Goal: Complete application form: Complete application form

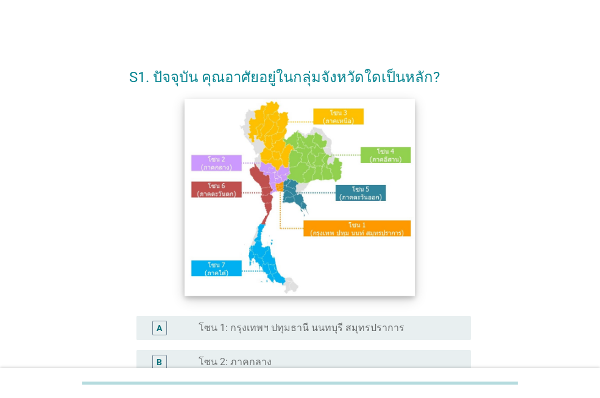
click at [278, 177] on img at bounding box center [300, 197] width 231 height 197
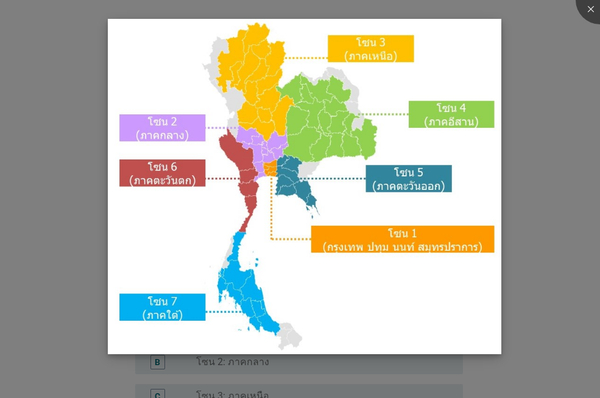
click at [414, 248] on img at bounding box center [304, 187] width 393 height 336
click at [376, 244] on img at bounding box center [304, 187] width 393 height 336
click at [586, 5] on div at bounding box center [600, 0] width 49 height 49
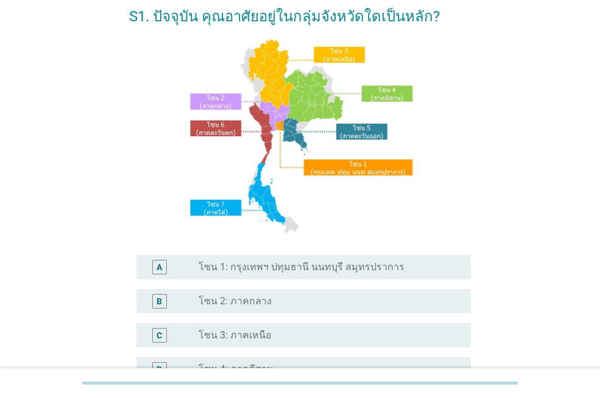
scroll to position [122, 0]
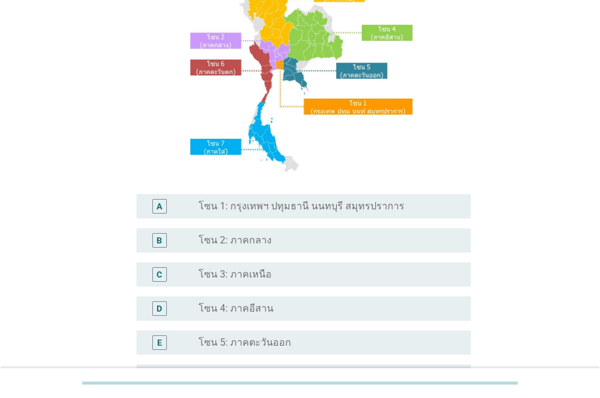
click at [284, 214] on div "radio_button_unchecked โซน 1: กรุงเทพฯ ปทุมธานี นนทบุรี สมุทรปราการ" at bounding box center [330, 206] width 263 height 15
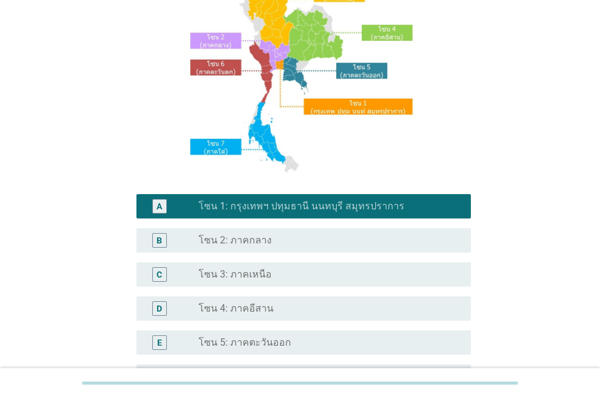
scroll to position [304, 0]
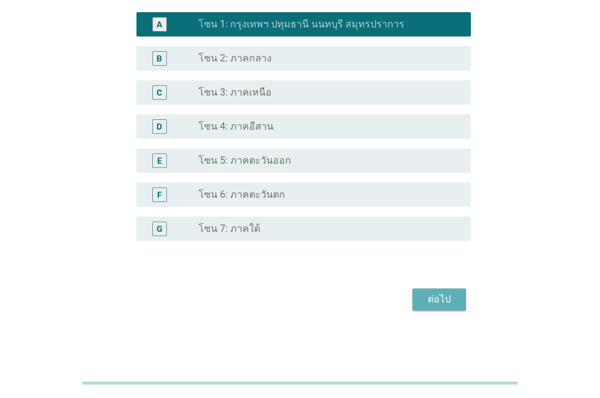
click at [445, 298] on div "ต่อไป" at bounding box center [439, 299] width 34 height 15
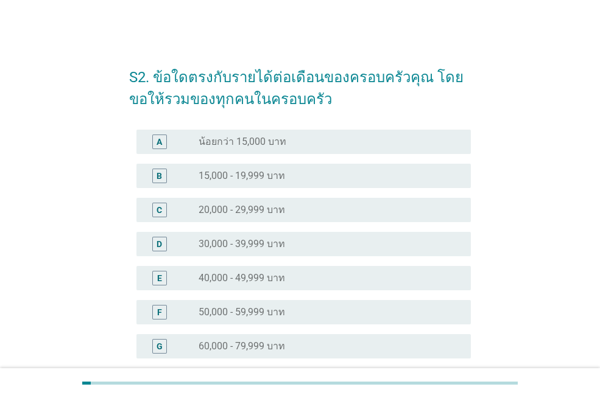
scroll to position [183, 0]
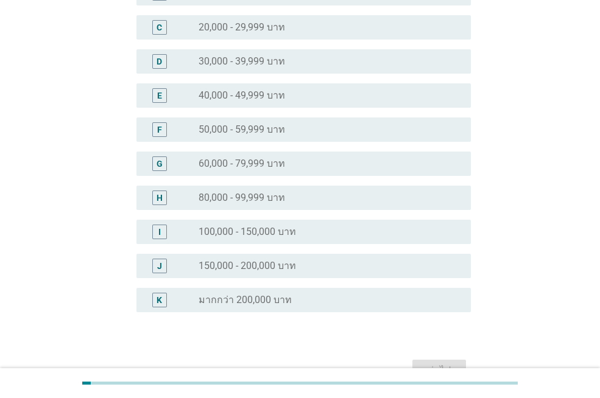
click at [297, 234] on div "radio_button_unchecked 100,000 - 150,000 บาท" at bounding box center [325, 232] width 253 height 12
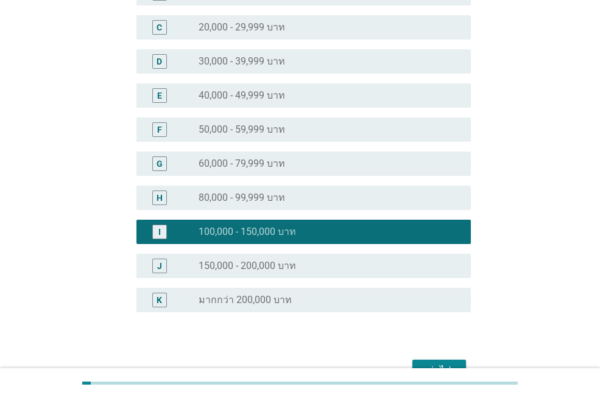
scroll to position [253, 0]
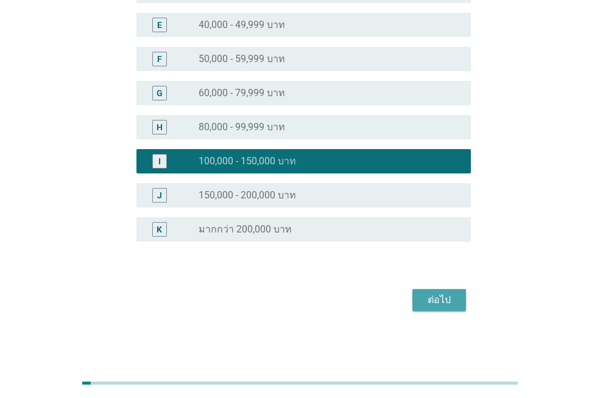
click at [437, 299] on div "ต่อไป" at bounding box center [439, 300] width 34 height 15
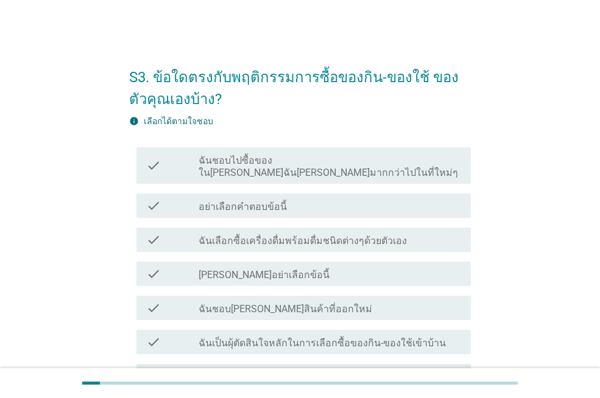
scroll to position [122, 0]
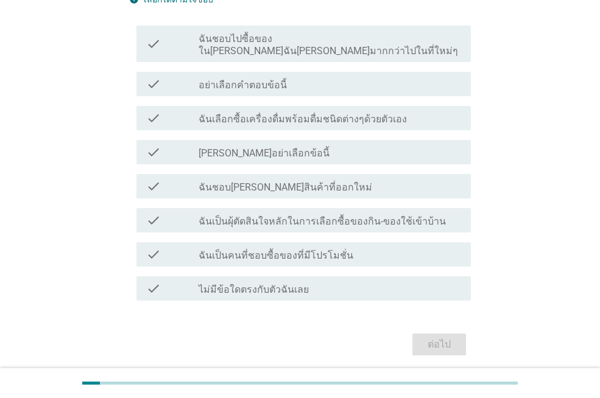
click at [251, 147] on label "[PERSON_NAME]อย่าเลือกข้อนี้" at bounding box center [264, 153] width 131 height 12
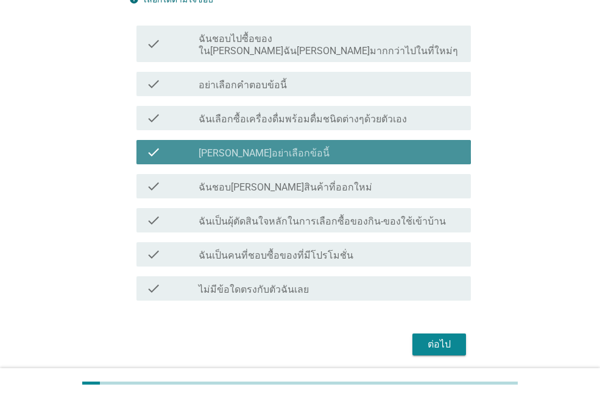
click at [250, 147] on label "[PERSON_NAME]อย่าเลือกข้อนี้" at bounding box center [264, 153] width 131 height 12
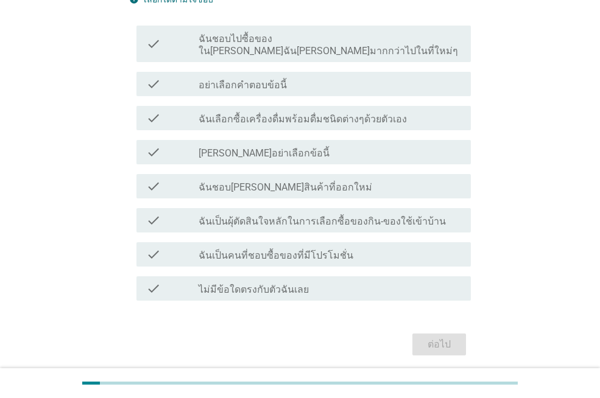
scroll to position [61, 0]
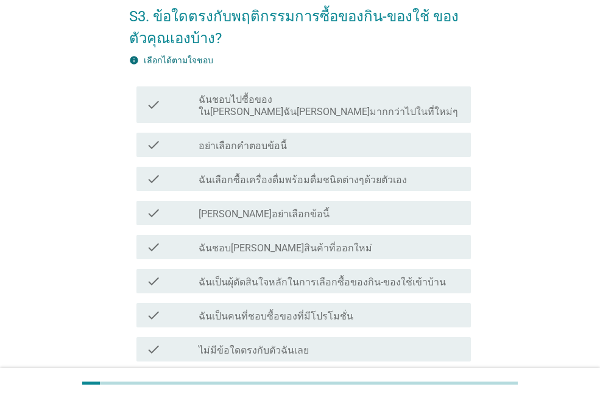
click at [287, 106] on div "check check_box_outline_blank ฉันชอบไปซื้อของใน[PERSON_NAME]ฉัน[PERSON_NAME]มาก…" at bounding box center [303, 104] width 334 height 37
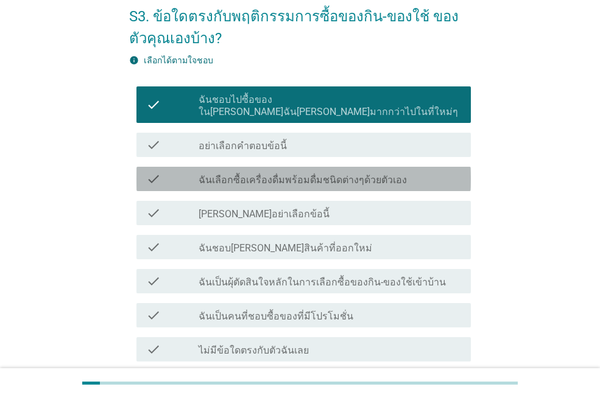
click at [347, 174] on label "ฉันเลือกซื้อเครื่องดื่มพร้อมดื่มชนิดต่างๆด้วยตัวเอง" at bounding box center [303, 180] width 208 height 12
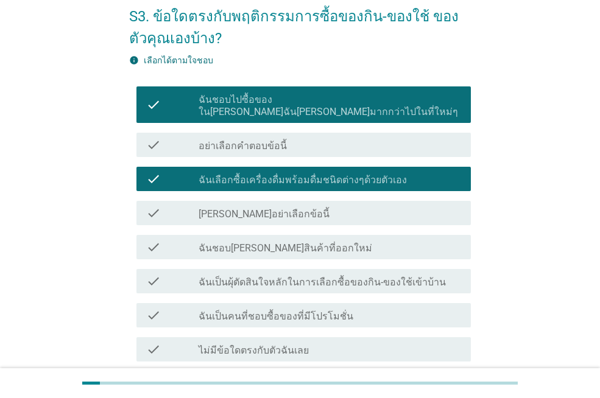
click at [342, 245] on div "check check_box_outline_blank ฉันชอบ[PERSON_NAME]สินค้าที่ออกใหม่" at bounding box center [303, 247] width 334 height 24
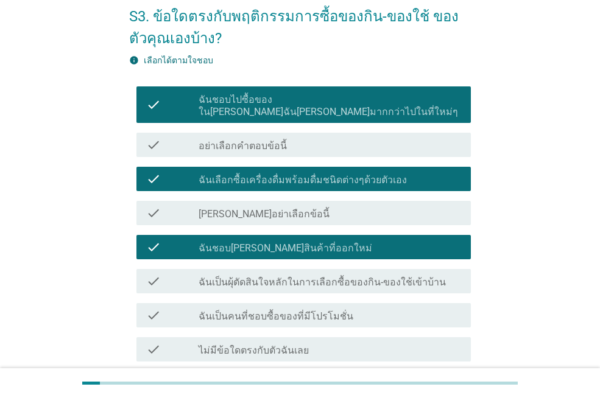
click at [345, 278] on div "check check_box_outline_blank ฉันเป็นผุ้ตัดสินใจหลักในการเลือกซื้อของกิน-ของใช้…" at bounding box center [303, 281] width 334 height 24
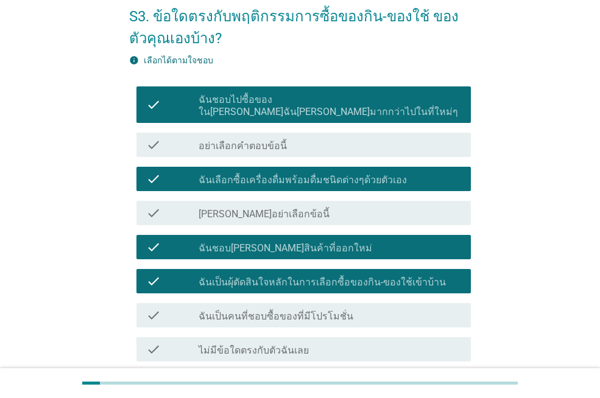
click at [356, 308] on div "check_box_outline_blank ฉันเป็นคนที่ชอบซื้อของที่มีโปรโมชั่น" at bounding box center [330, 315] width 263 height 15
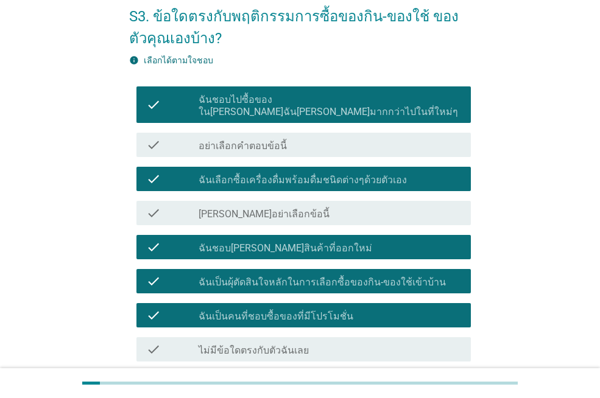
scroll to position [154, 0]
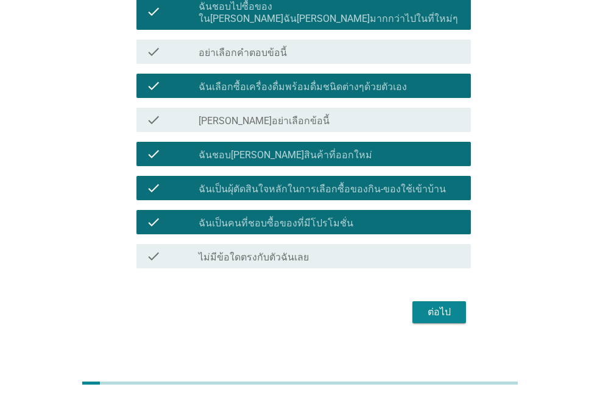
click at [448, 305] on div "ต่อไป" at bounding box center [439, 312] width 34 height 15
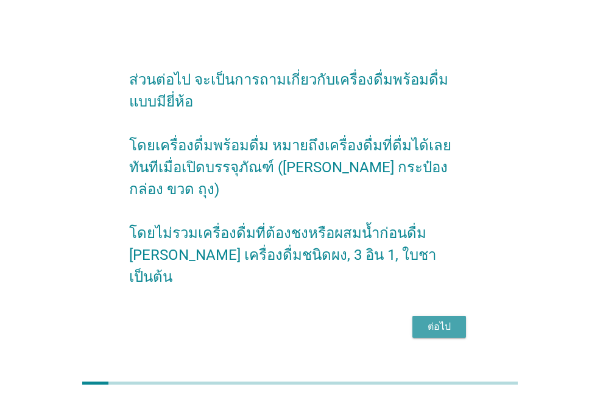
click at [443, 320] on div "ต่อไป" at bounding box center [439, 327] width 34 height 15
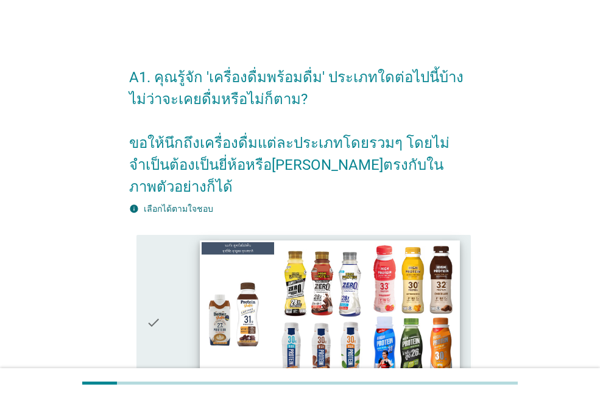
click at [329, 305] on img at bounding box center [329, 314] width 259 height 146
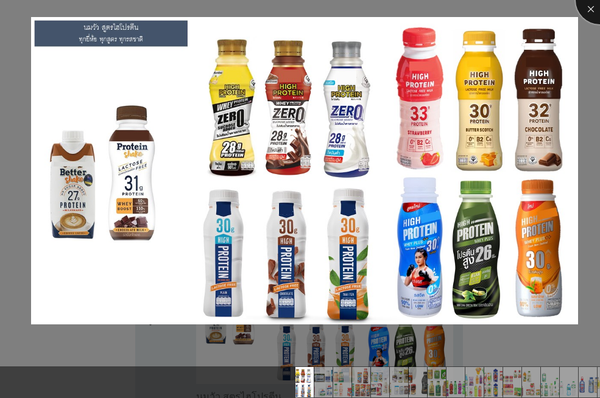
click at [588, 8] on div at bounding box center [600, 0] width 49 height 49
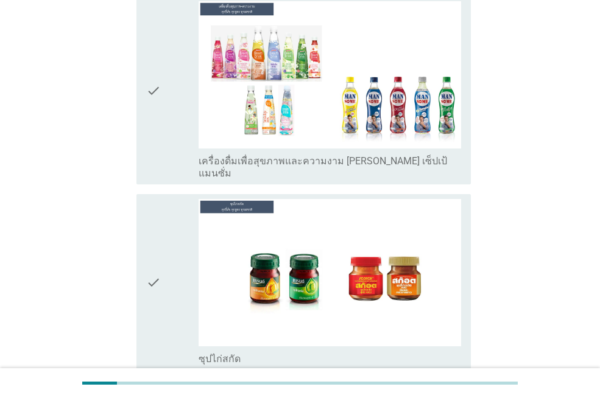
scroll to position [4432, 0]
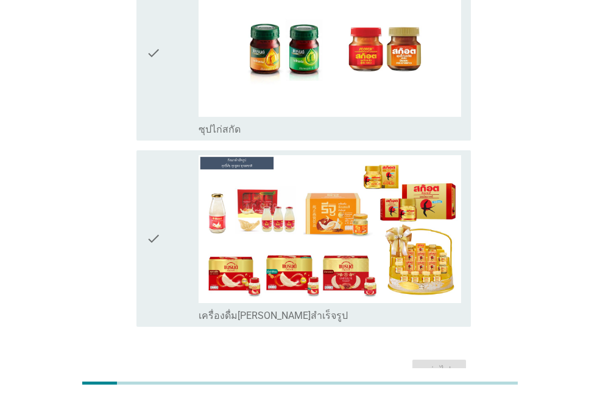
click at [155, 163] on icon "check" at bounding box center [153, 238] width 15 height 166
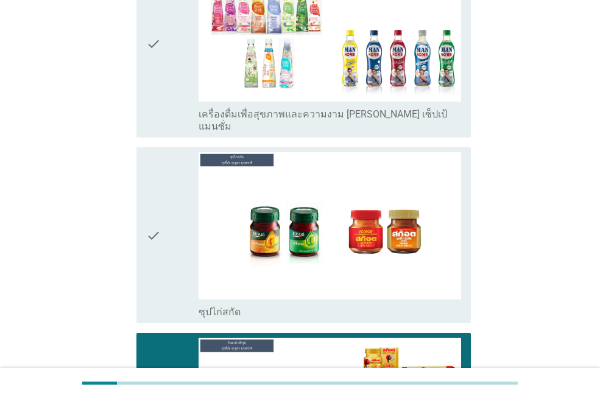
click at [156, 189] on icon "check" at bounding box center [153, 235] width 15 height 166
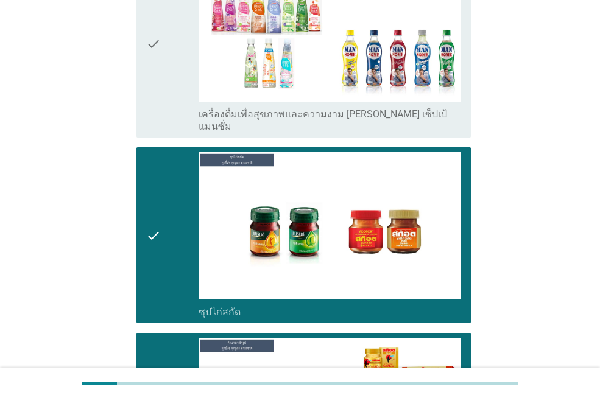
scroll to position [4006, 0]
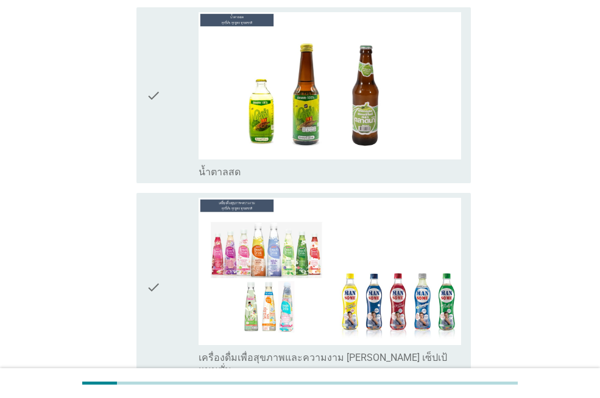
click at [158, 204] on icon "check" at bounding box center [153, 287] width 15 height 178
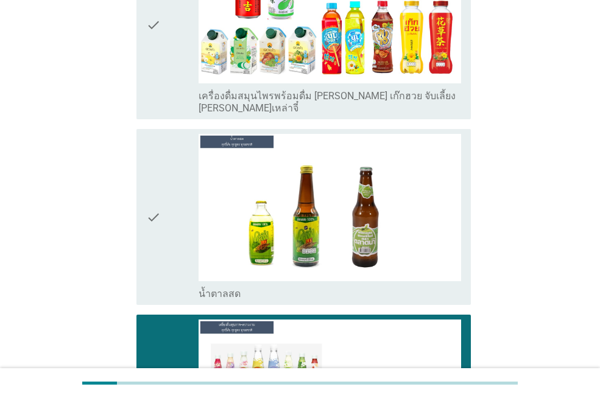
click at [163, 186] on div "check" at bounding box center [172, 217] width 52 height 166
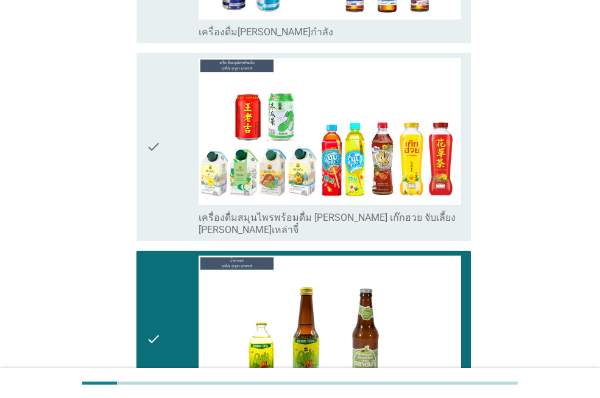
click at [169, 132] on div "check" at bounding box center [172, 147] width 52 height 178
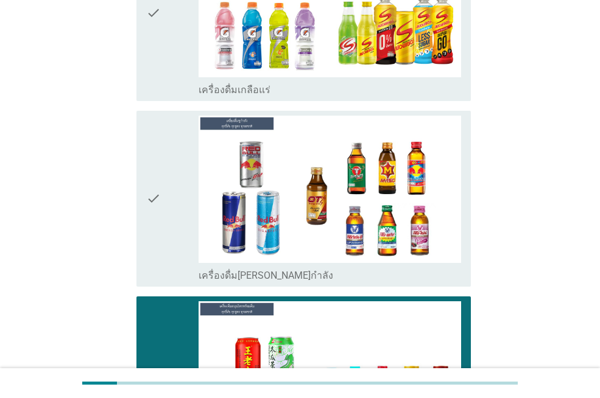
click at [167, 155] on div "check" at bounding box center [172, 199] width 52 height 166
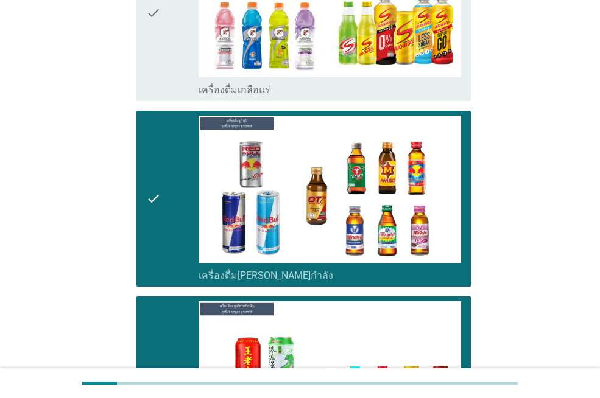
scroll to position [3275, 0]
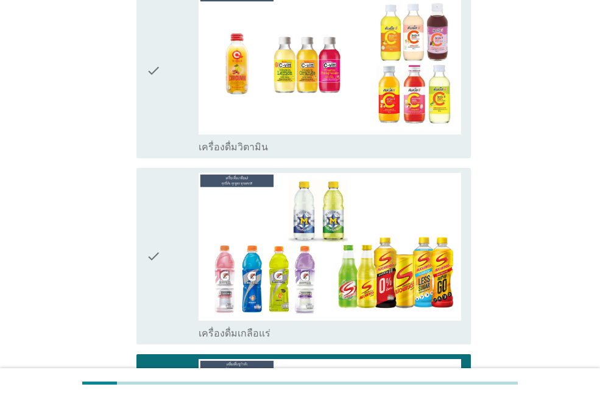
click at [167, 173] on div "check" at bounding box center [172, 256] width 52 height 166
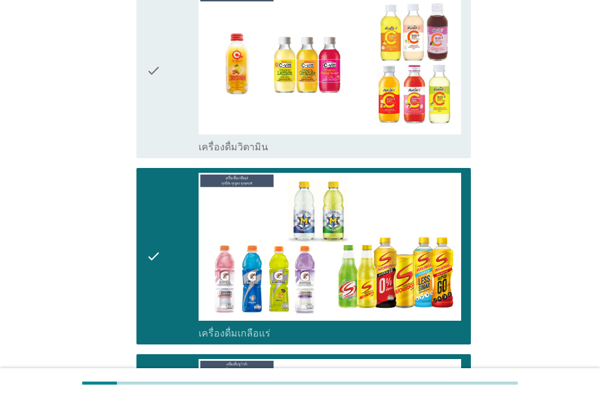
click at [163, 102] on div "check" at bounding box center [172, 70] width 52 height 166
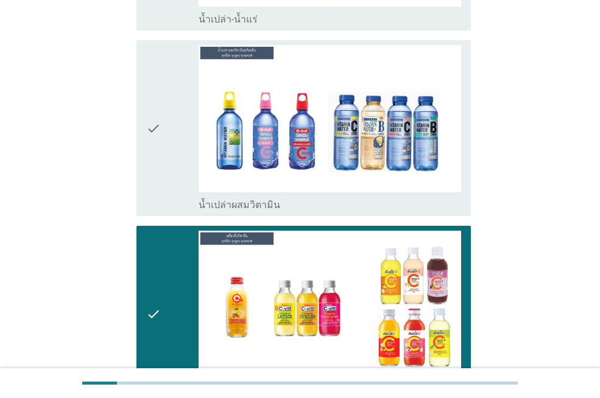
click at [171, 119] on div "check" at bounding box center [172, 128] width 52 height 166
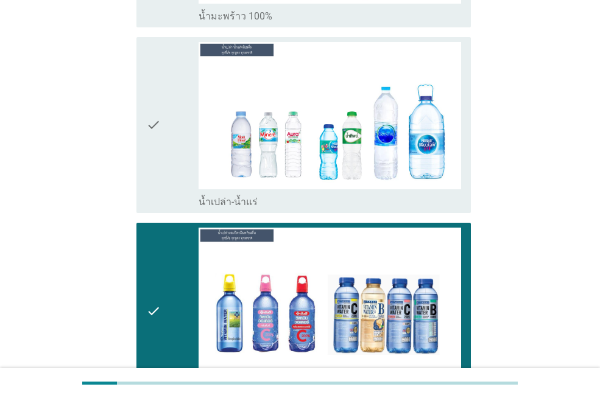
click at [174, 115] on div "check" at bounding box center [172, 125] width 52 height 166
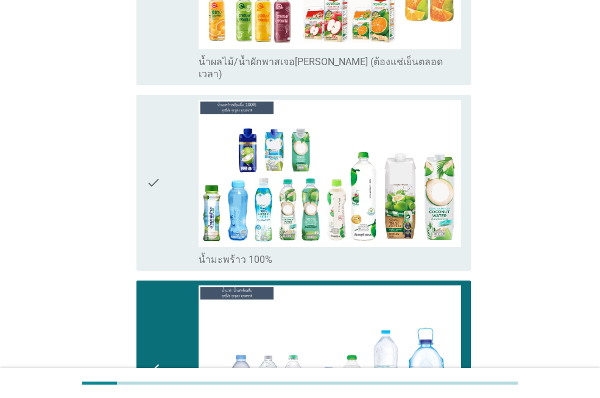
scroll to position [2483, 0]
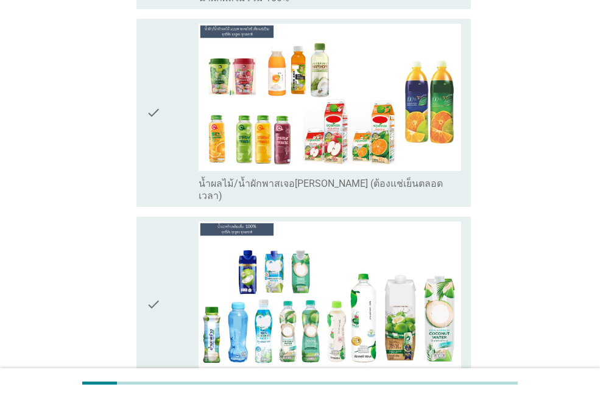
click at [178, 109] on div "check" at bounding box center [172, 113] width 52 height 178
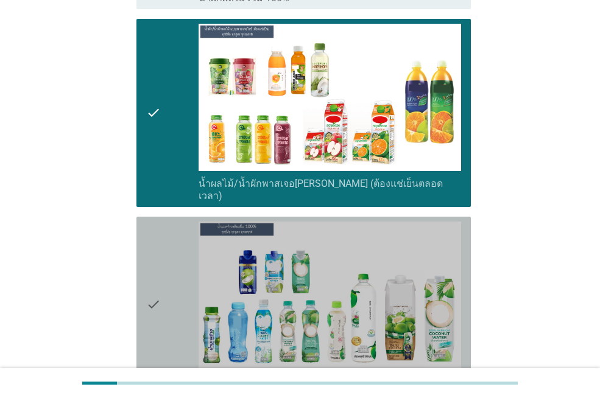
click at [153, 222] on icon "check" at bounding box center [153, 305] width 15 height 166
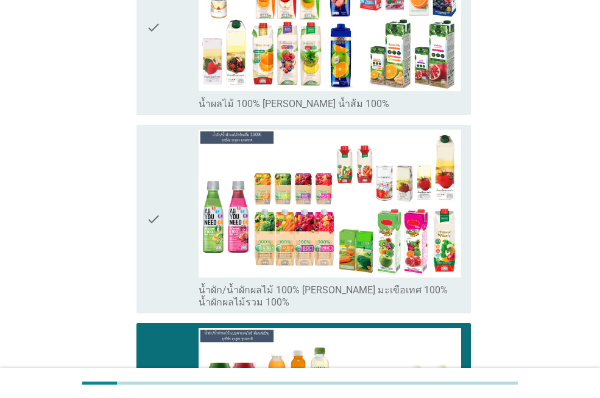
click at [167, 198] on div "check" at bounding box center [172, 219] width 52 height 178
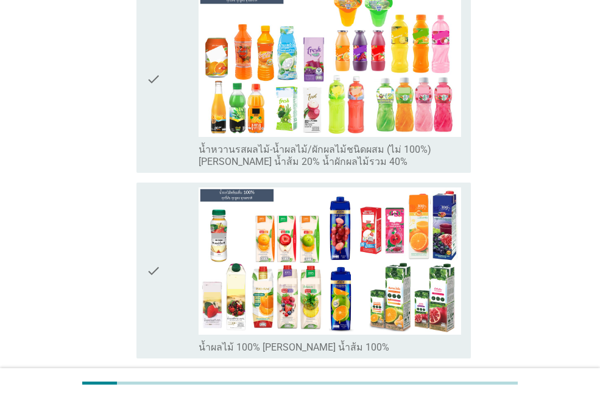
drag, startPoint x: 165, startPoint y: 195, endPoint x: 153, endPoint y: 146, distance: 50.8
click at [164, 195] on div "check" at bounding box center [172, 271] width 52 height 166
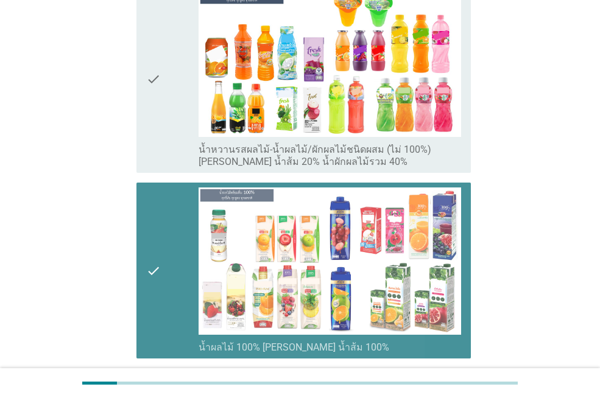
click at [152, 129] on icon "check" at bounding box center [153, 79] width 15 height 178
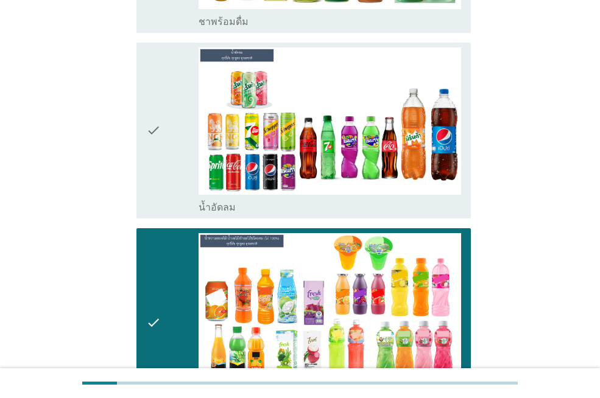
click at [160, 128] on icon "check" at bounding box center [153, 131] width 15 height 166
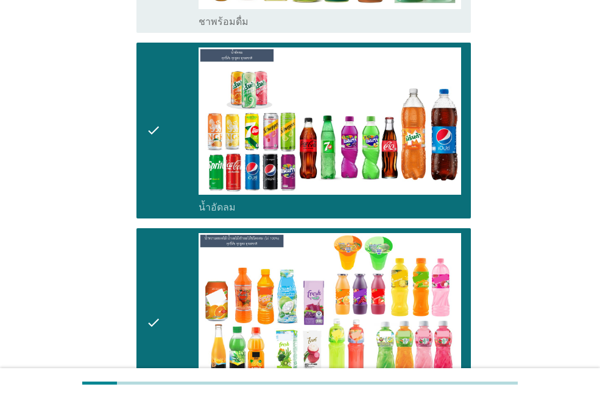
scroll to position [1387, 0]
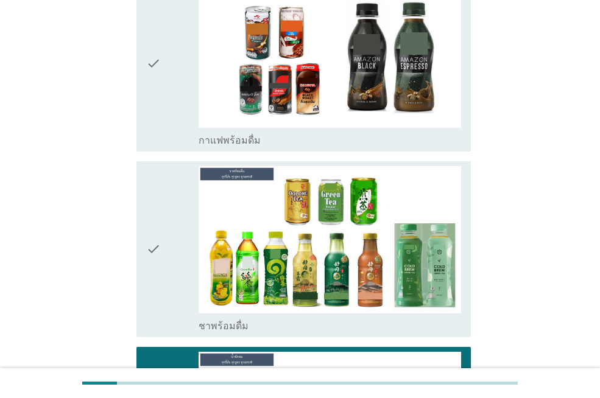
drag, startPoint x: 160, startPoint y: 152, endPoint x: 164, endPoint y: 135, distance: 17.2
click at [161, 166] on icon "check" at bounding box center [153, 249] width 15 height 166
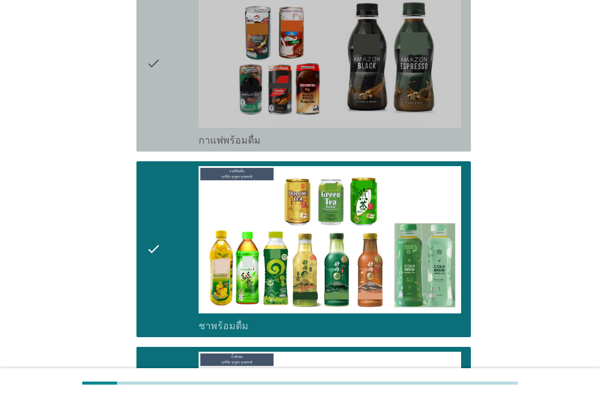
click at [158, 93] on icon "check" at bounding box center [153, 64] width 15 height 166
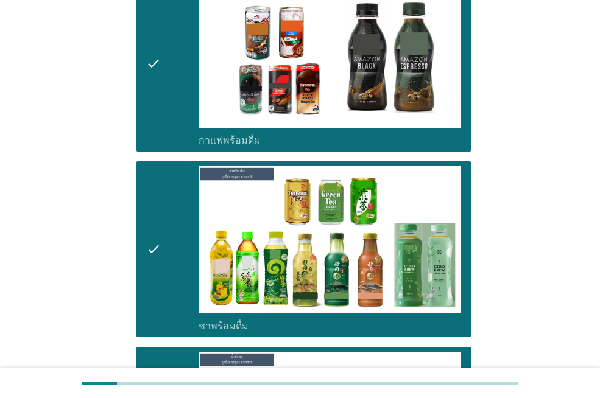
scroll to position [1143, 0]
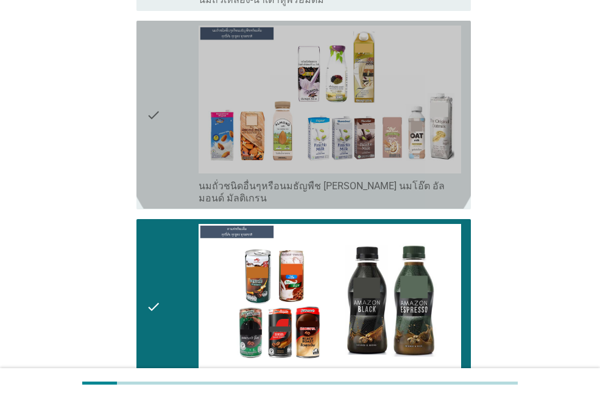
click at [167, 125] on div "check" at bounding box center [172, 115] width 52 height 178
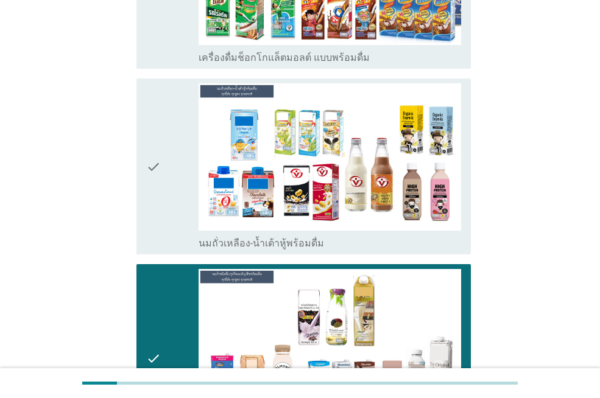
click at [170, 142] on div "check" at bounding box center [172, 166] width 52 height 166
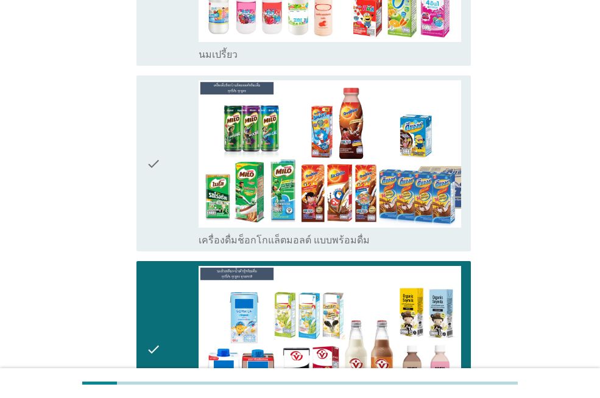
click at [169, 141] on div "check" at bounding box center [172, 163] width 52 height 166
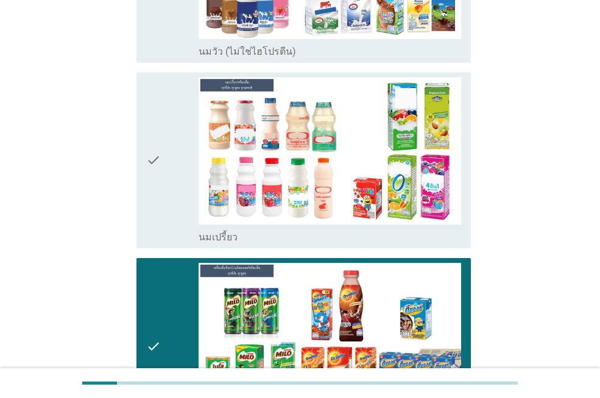
click at [169, 141] on div "check" at bounding box center [172, 160] width 52 height 166
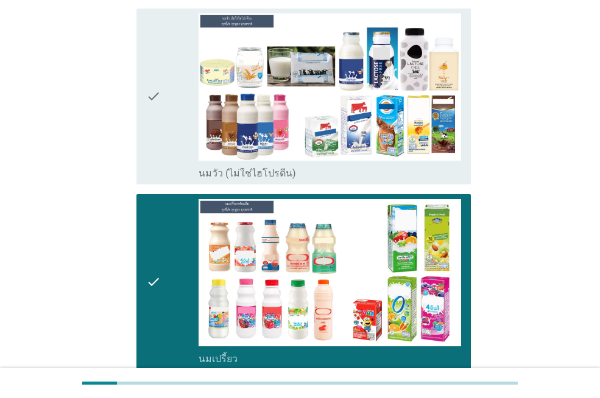
click at [169, 141] on div "check" at bounding box center [172, 96] width 52 height 166
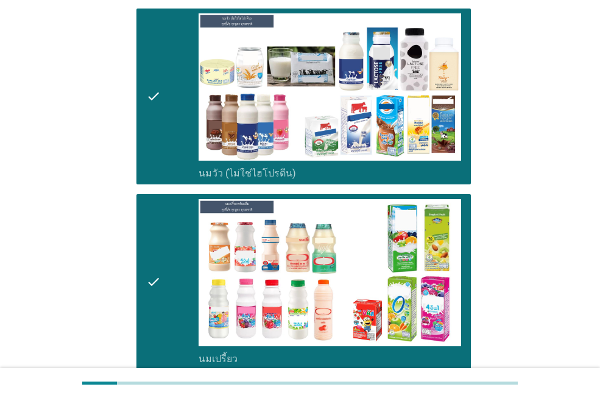
scroll to position [108, 0]
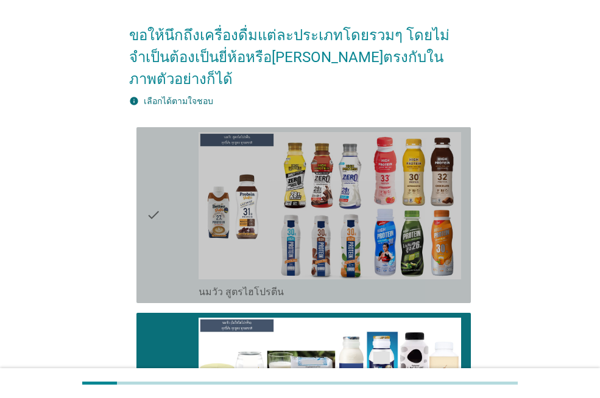
click at [168, 141] on div "check" at bounding box center [172, 215] width 52 height 166
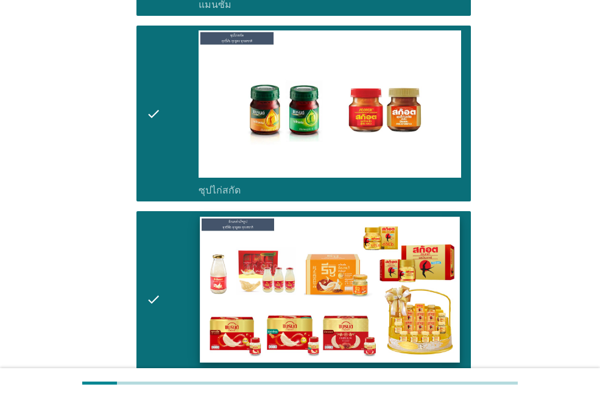
scroll to position [4432, 0]
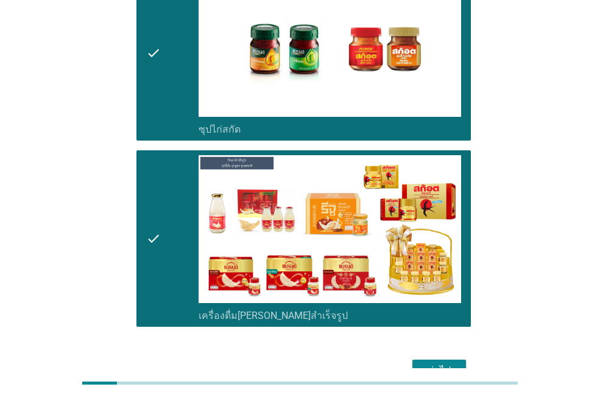
click at [440, 364] on div "ต่อไป" at bounding box center [439, 371] width 34 height 15
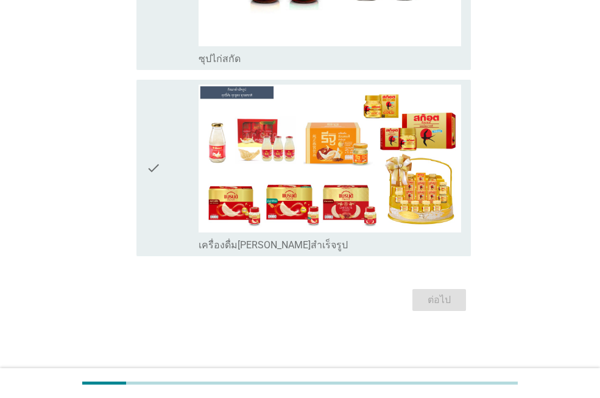
scroll to position [0, 0]
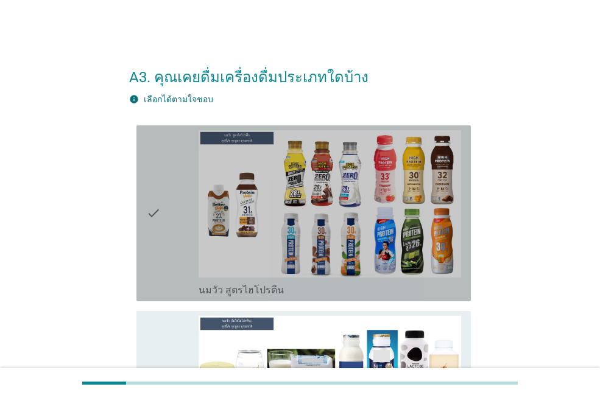
click at [160, 240] on icon "check" at bounding box center [153, 213] width 15 height 166
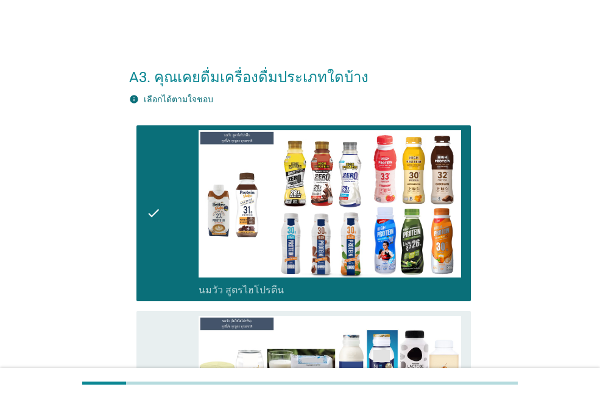
scroll to position [244, 0]
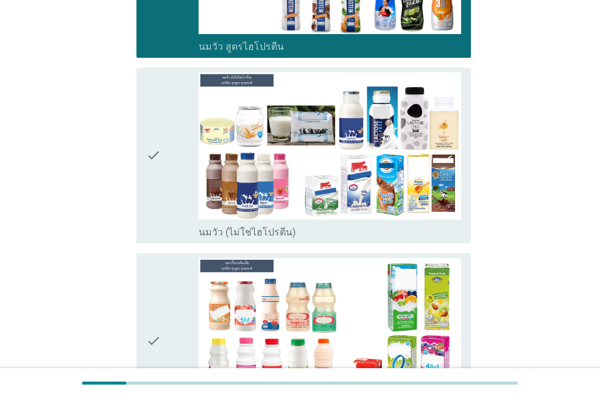
click at [153, 185] on icon "check" at bounding box center [153, 155] width 15 height 166
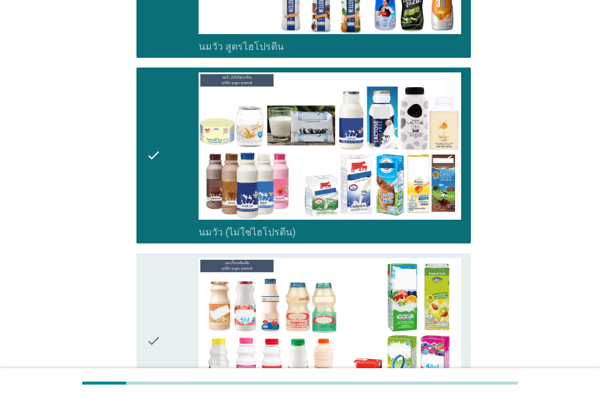
click at [160, 299] on icon "check" at bounding box center [153, 341] width 15 height 166
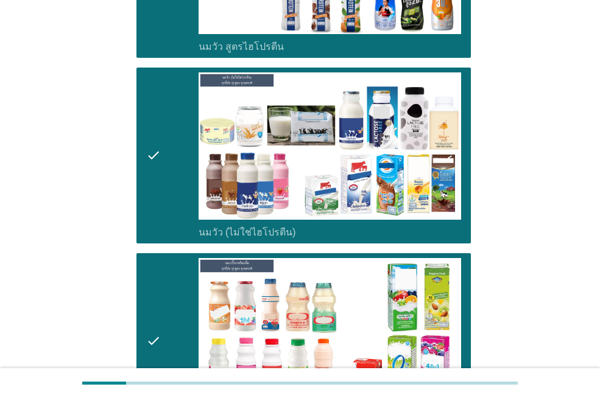
scroll to position [609, 0]
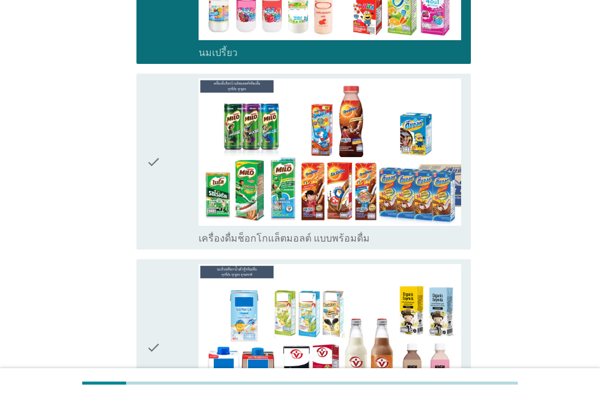
click at [163, 203] on div "check" at bounding box center [172, 162] width 52 height 166
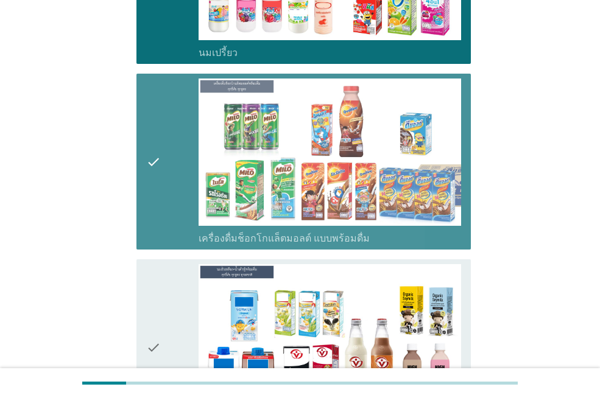
click at [171, 300] on div "check" at bounding box center [172, 347] width 52 height 166
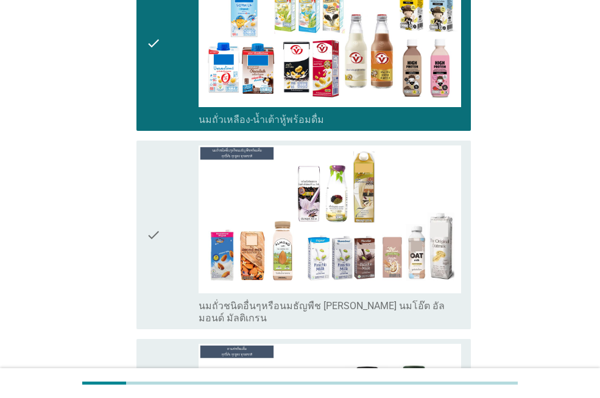
scroll to position [975, 0]
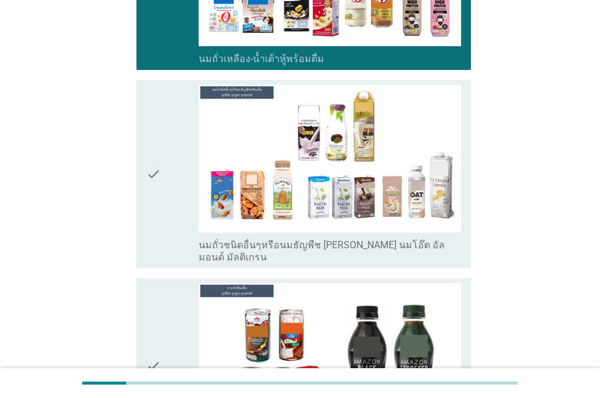
click at [166, 205] on div "check" at bounding box center [172, 174] width 52 height 178
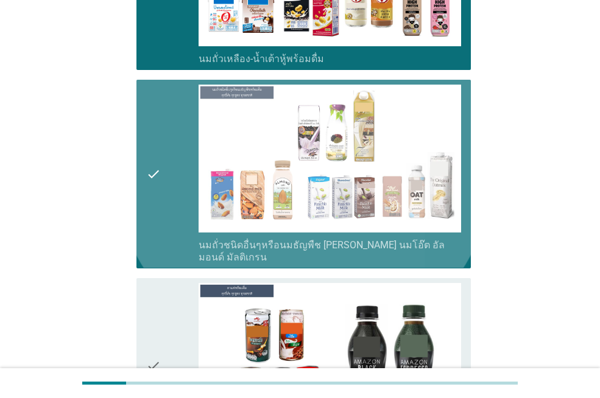
click at [178, 310] on div "check" at bounding box center [172, 366] width 52 height 166
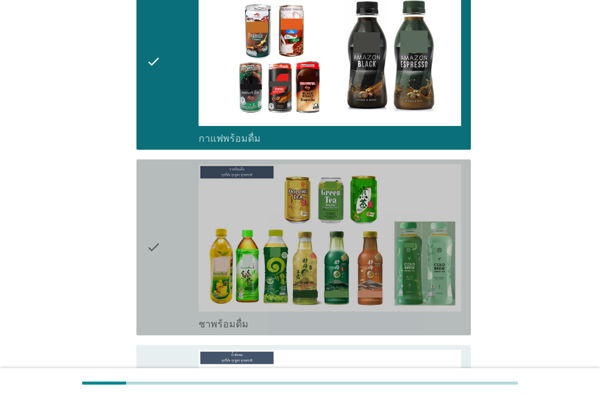
click at [166, 239] on div "check" at bounding box center [172, 247] width 52 height 166
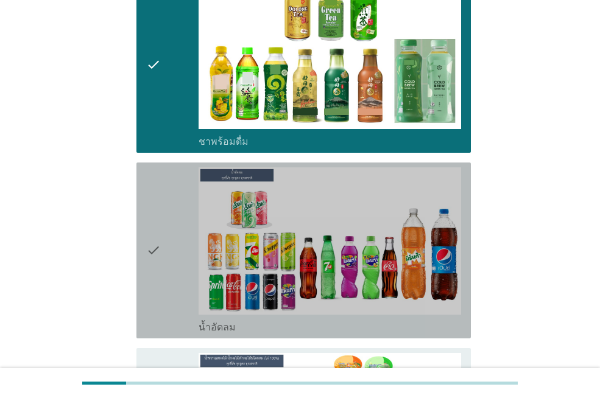
click at [169, 266] on div "check" at bounding box center [172, 250] width 52 height 166
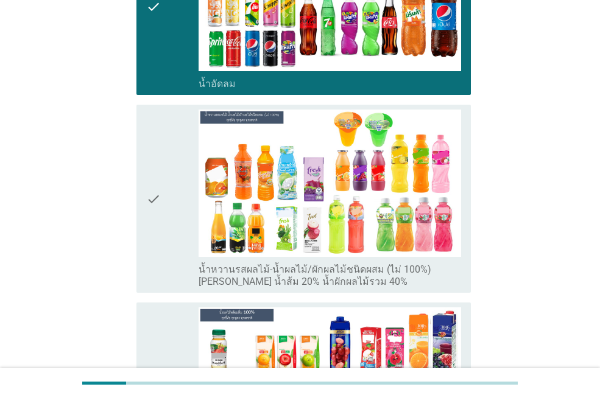
click at [168, 263] on div "check" at bounding box center [172, 199] width 52 height 178
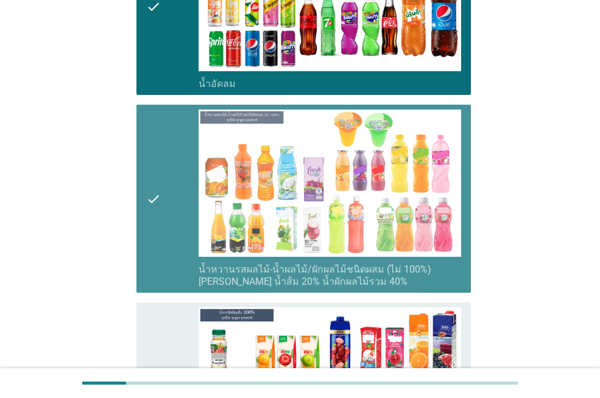
click at [175, 319] on div "check" at bounding box center [172, 391] width 52 height 166
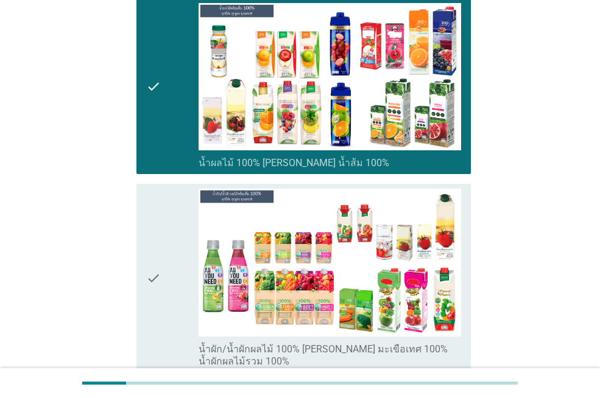
click at [171, 287] on div "check" at bounding box center [172, 278] width 52 height 178
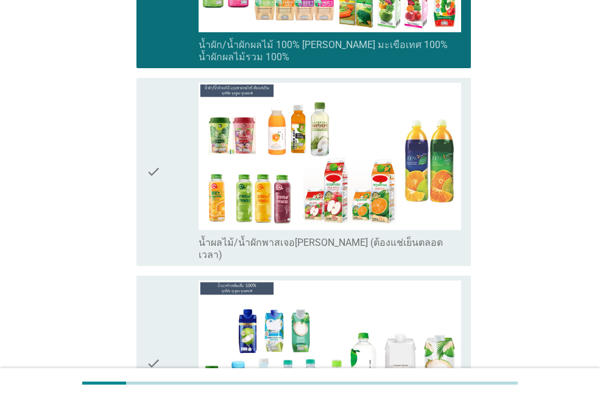
click at [168, 281] on div "check" at bounding box center [172, 364] width 52 height 166
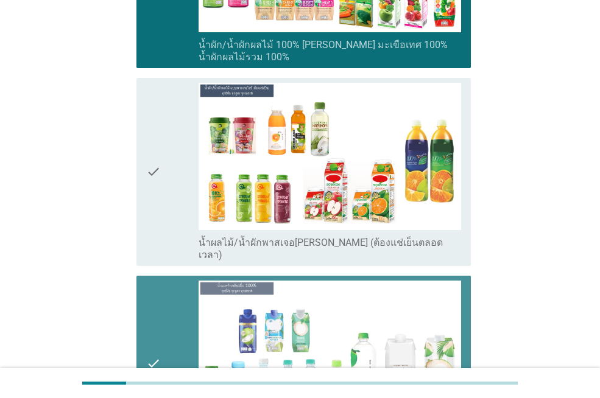
click at [154, 207] on icon "check" at bounding box center [153, 172] width 15 height 178
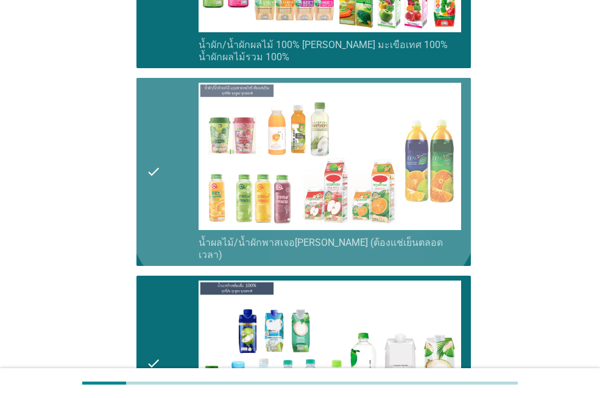
scroll to position [2680, 0]
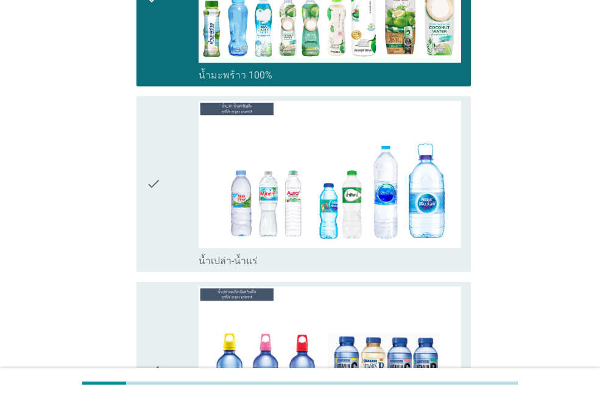
click at [171, 224] on div "check" at bounding box center [172, 184] width 52 height 166
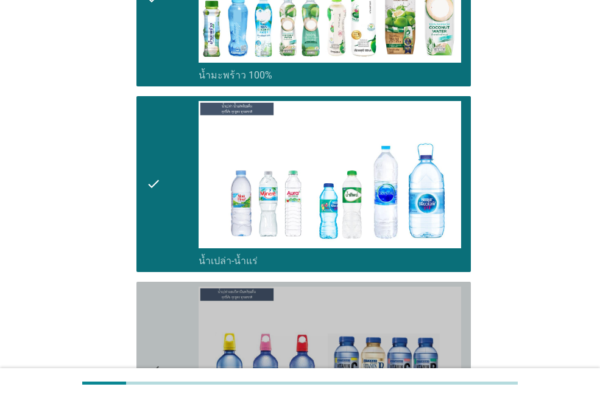
click at [168, 287] on div "check" at bounding box center [172, 370] width 52 height 166
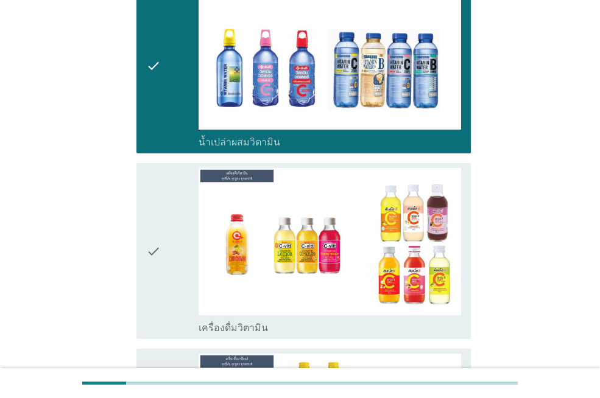
click at [163, 273] on div "check" at bounding box center [172, 251] width 52 height 166
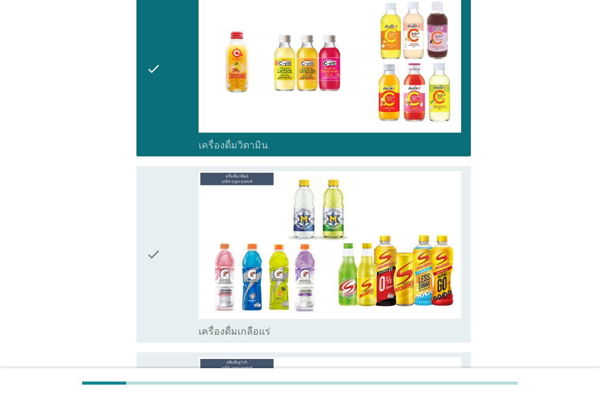
click at [160, 245] on icon "check" at bounding box center [153, 254] width 15 height 166
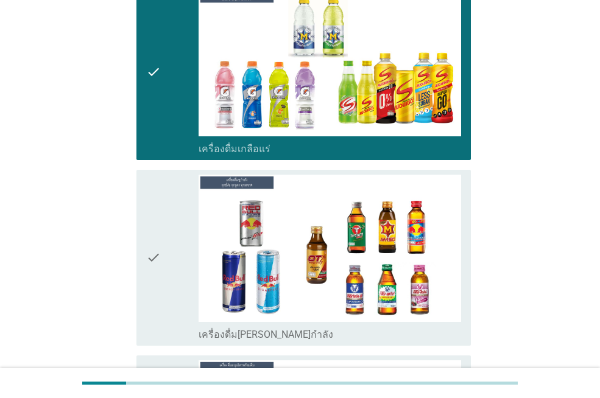
click at [160, 245] on icon "check" at bounding box center [153, 258] width 15 height 166
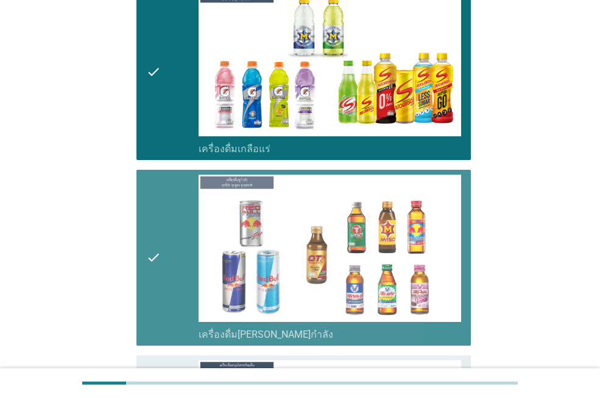
scroll to position [3593, 0]
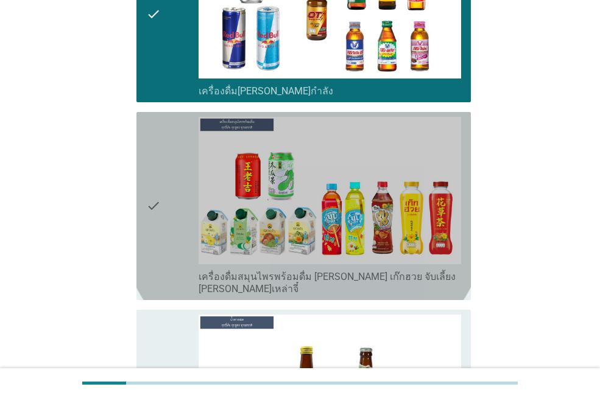
click at [160, 244] on icon "check" at bounding box center [153, 206] width 15 height 178
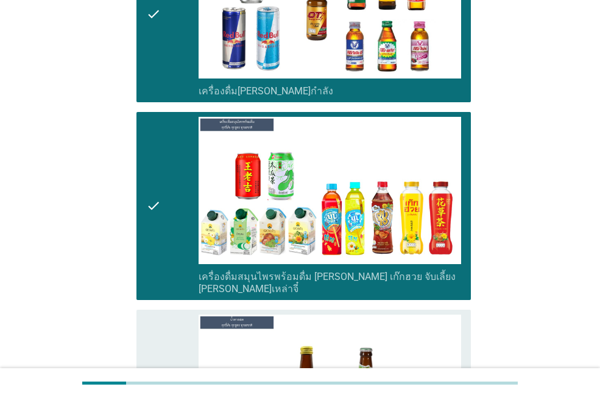
click at [163, 315] on div "check" at bounding box center [172, 398] width 52 height 166
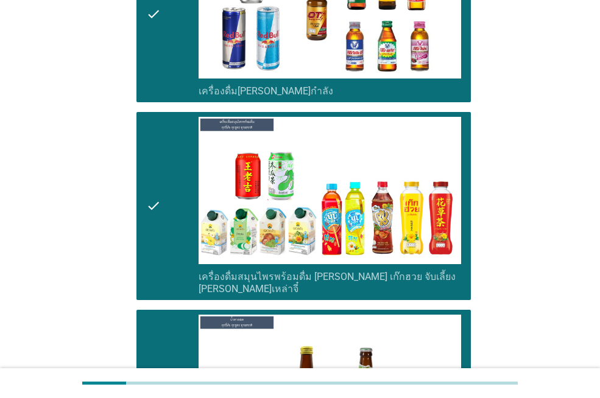
scroll to position [3959, 0]
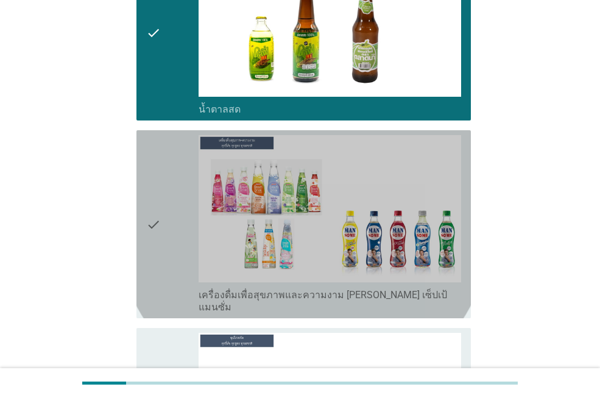
click at [162, 229] on div "check" at bounding box center [172, 224] width 52 height 178
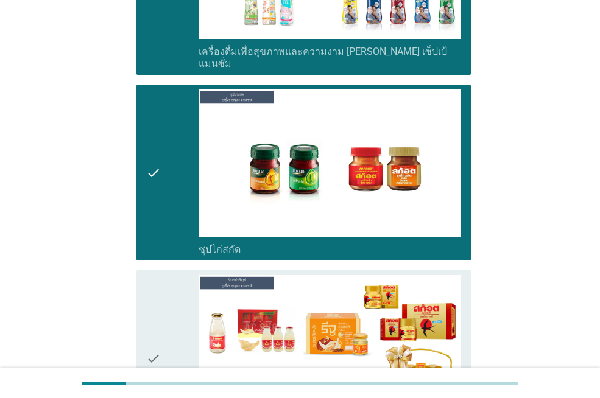
click at [167, 283] on div "check" at bounding box center [172, 358] width 52 height 166
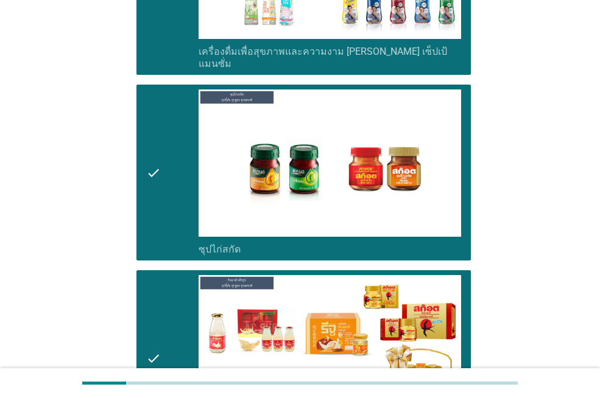
scroll to position [4344, 0]
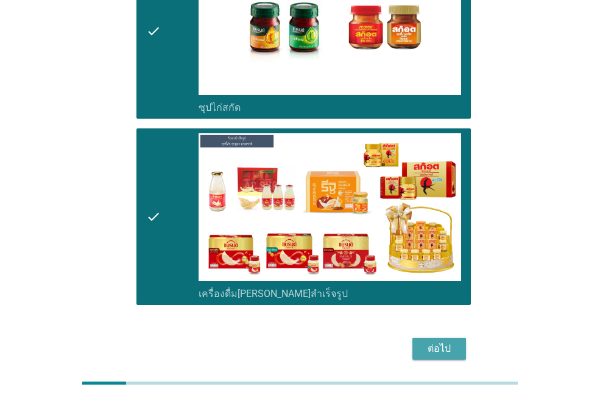
click at [433, 342] on div "ต่อไป" at bounding box center [439, 349] width 34 height 15
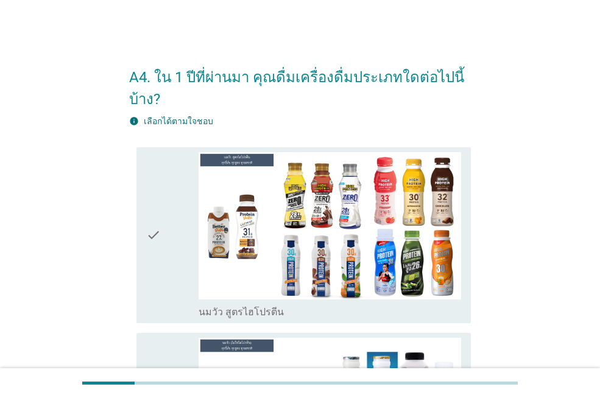
click at [157, 255] on icon "check" at bounding box center [153, 235] width 15 height 166
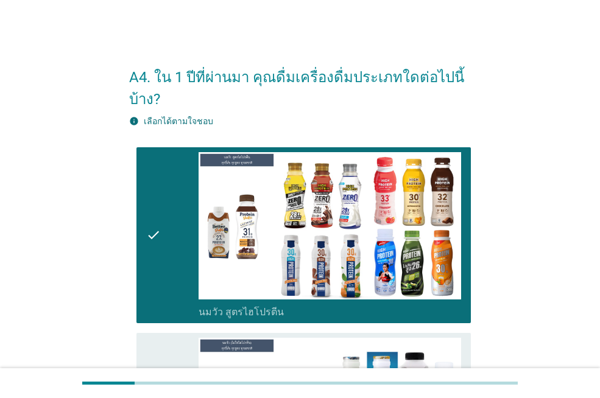
scroll to position [244, 0]
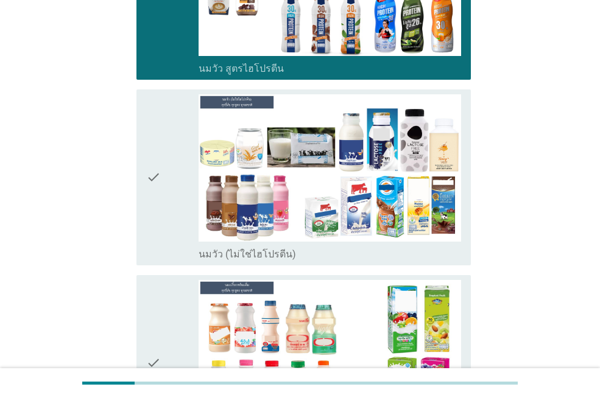
click at [143, 193] on div "check check_box_outline_blank นมวัว (ไม่ใช่ไฮโปรตีน)" at bounding box center [303, 178] width 334 height 176
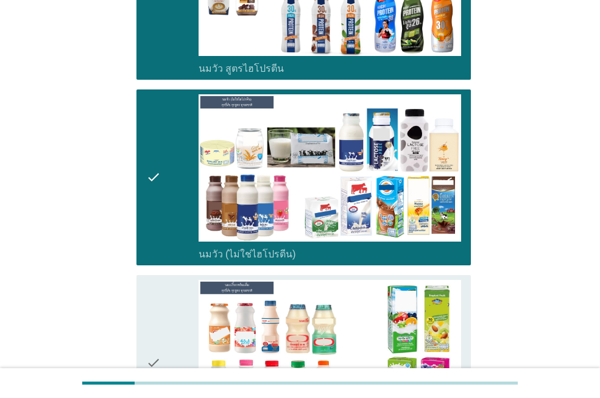
click at [160, 300] on icon "check" at bounding box center [153, 363] width 15 height 166
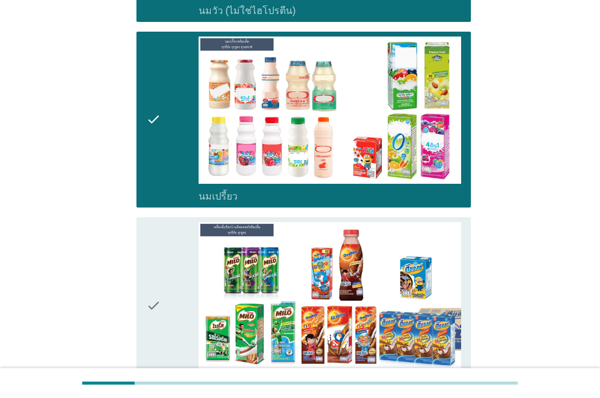
click at [160, 289] on icon "check" at bounding box center [153, 305] width 15 height 166
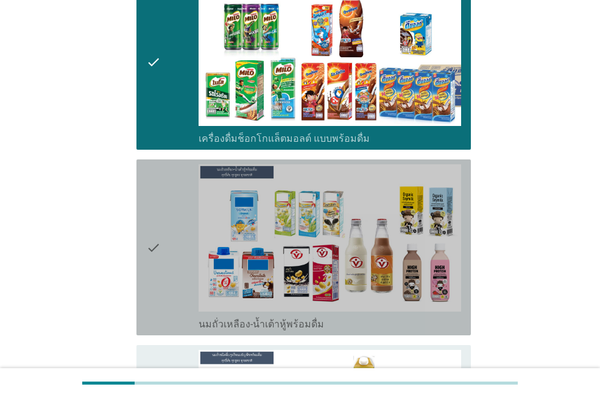
click at [160, 277] on icon "check" at bounding box center [153, 247] width 15 height 166
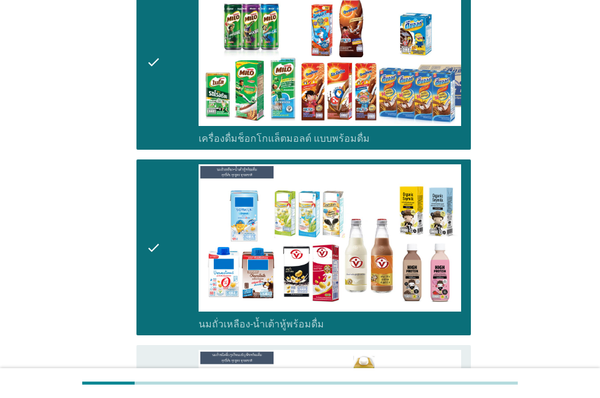
scroll to position [975, 0]
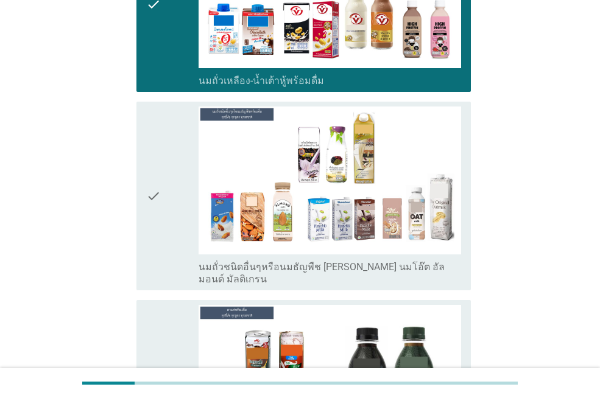
click at [159, 272] on icon "check" at bounding box center [153, 196] width 15 height 178
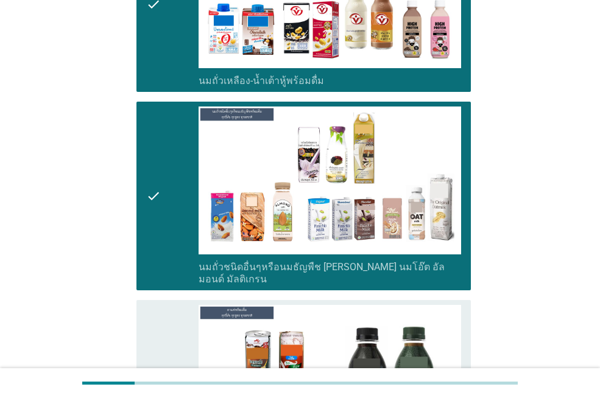
click at [163, 307] on div "check" at bounding box center [172, 388] width 52 height 166
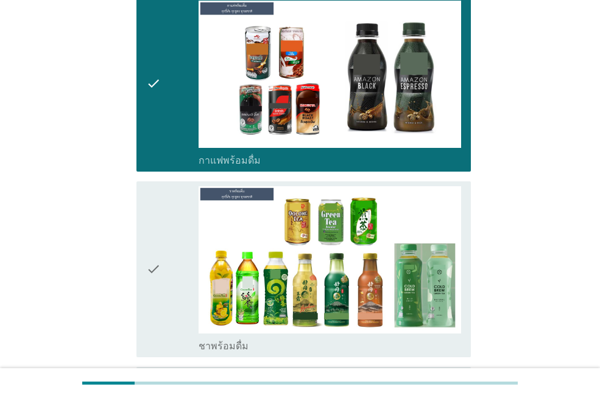
click at [161, 279] on icon "check" at bounding box center [153, 269] width 15 height 166
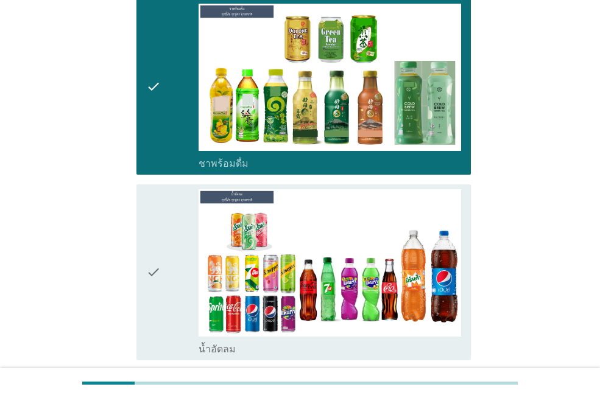
click at [161, 279] on icon "check" at bounding box center [153, 272] width 15 height 166
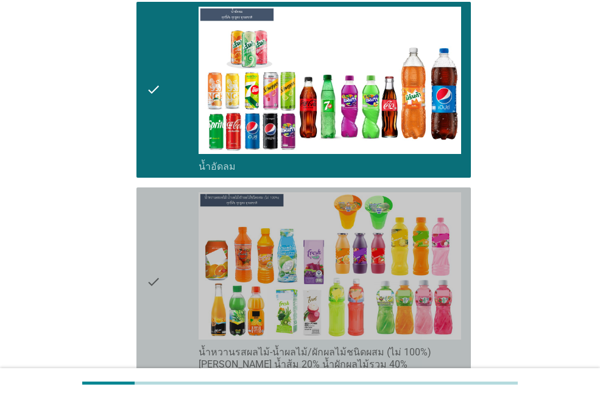
click at [161, 281] on icon "check" at bounding box center [153, 281] width 15 height 178
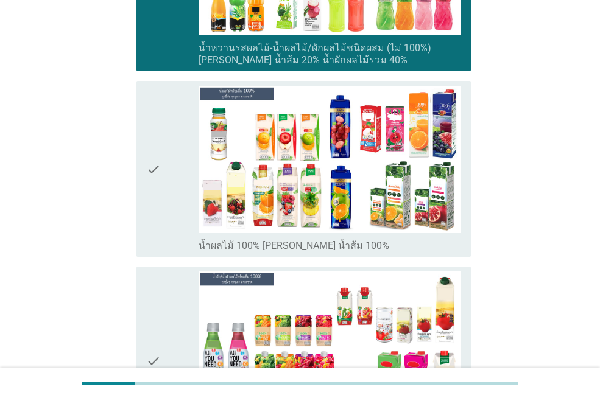
click at [161, 281] on icon "check" at bounding box center [153, 361] width 15 height 178
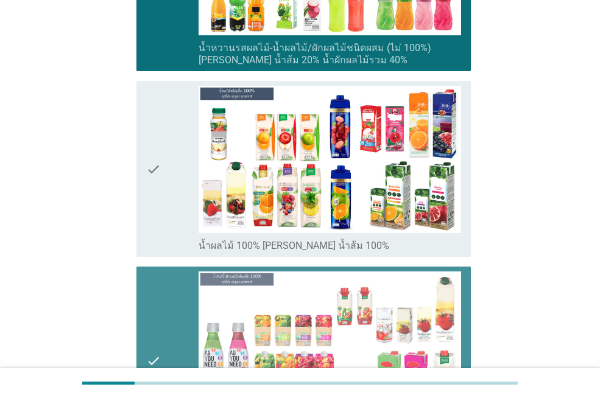
click at [153, 216] on icon "check" at bounding box center [153, 169] width 15 height 166
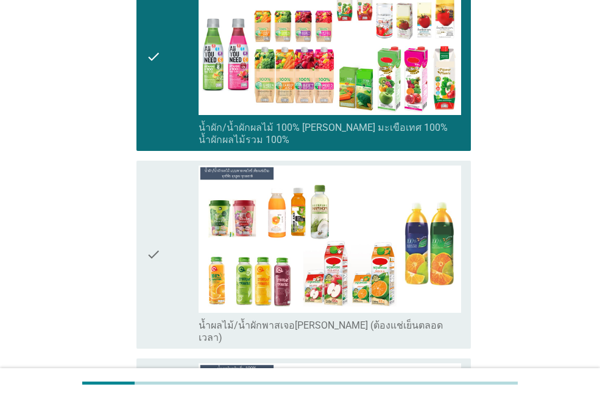
click at [160, 277] on icon "check" at bounding box center [153, 255] width 15 height 178
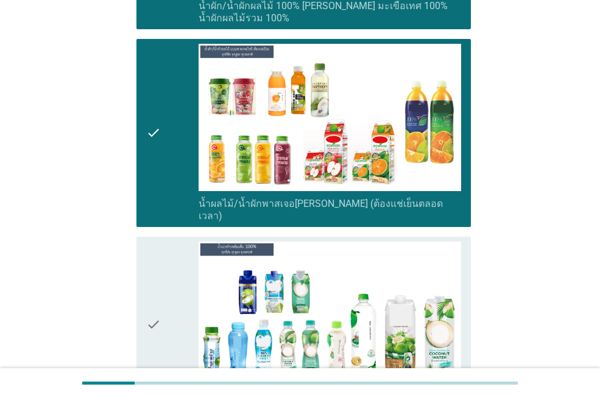
click at [161, 278] on icon "check" at bounding box center [153, 325] width 15 height 166
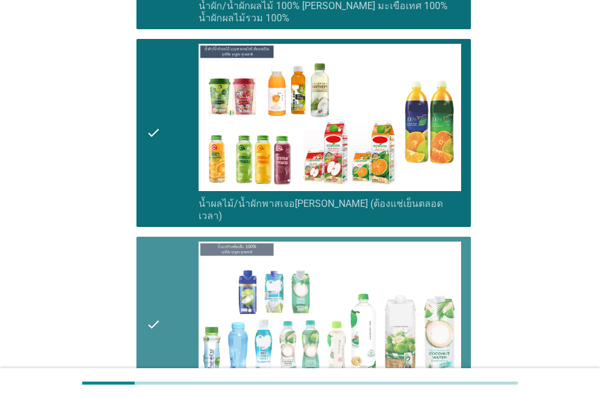
scroll to position [2680, 0]
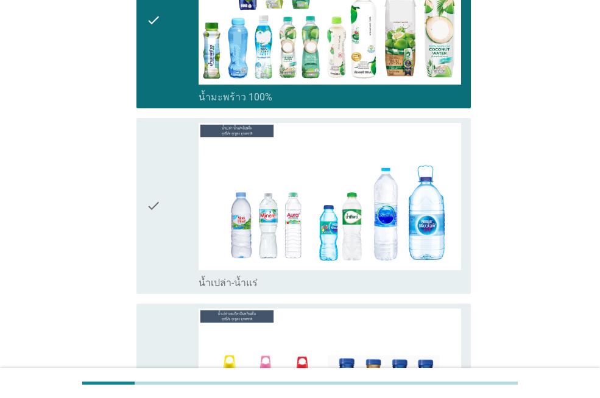
click at [157, 220] on icon "check" at bounding box center [153, 206] width 15 height 166
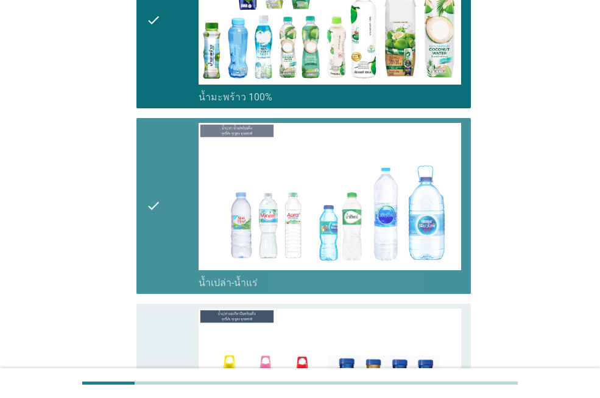
click at [164, 319] on div "check" at bounding box center [172, 392] width 52 height 166
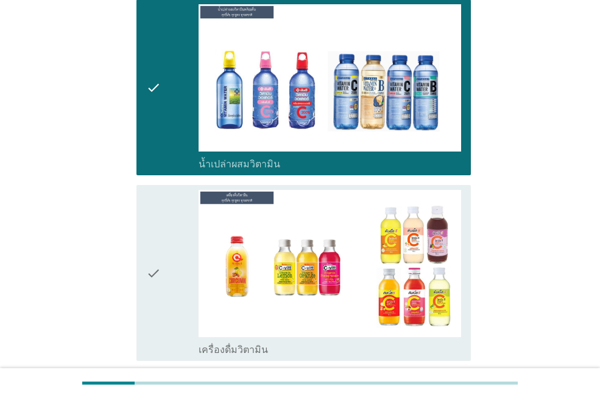
click at [161, 282] on div "check" at bounding box center [172, 273] width 52 height 166
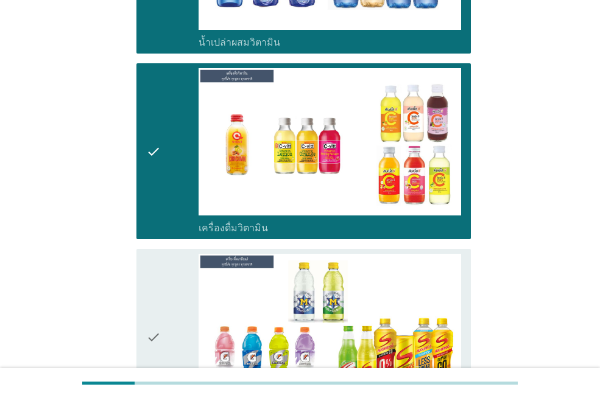
click at [161, 281] on div "check" at bounding box center [172, 337] width 52 height 166
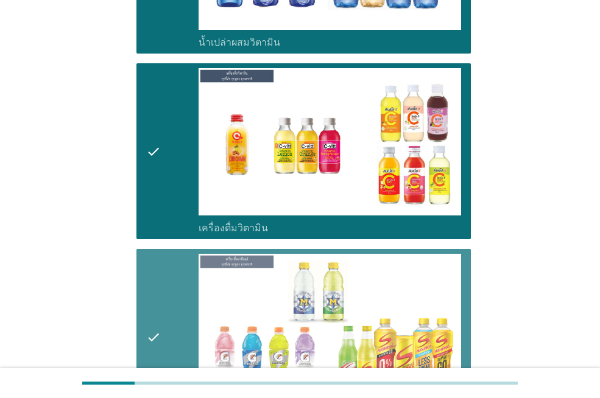
scroll to position [3411, 0]
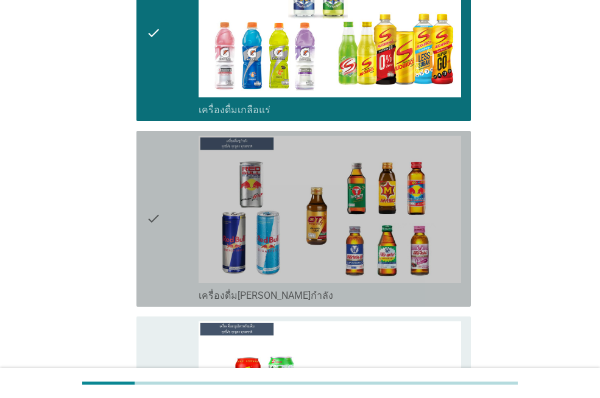
click at [161, 280] on div "check check_box_outline_blank เครื่องดื่ม[PERSON_NAME]กำลัง" at bounding box center [303, 219] width 334 height 176
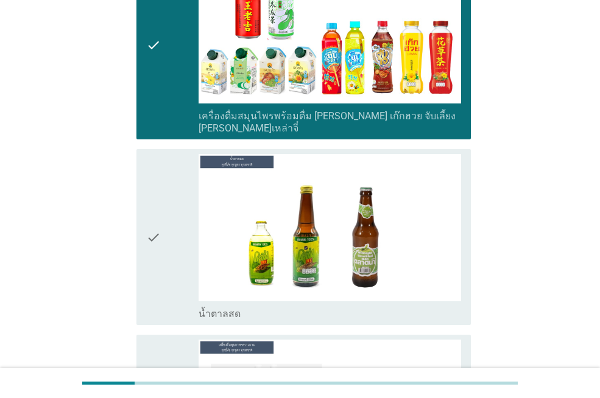
drag, startPoint x: 160, startPoint y: 306, endPoint x: 160, endPoint y: 284, distance: 22.5
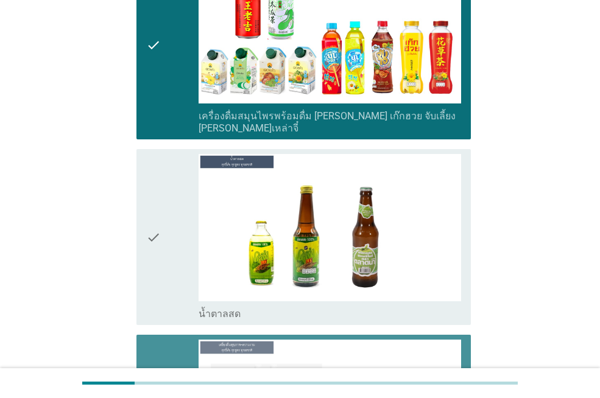
click at [155, 260] on icon "check" at bounding box center [153, 237] width 15 height 166
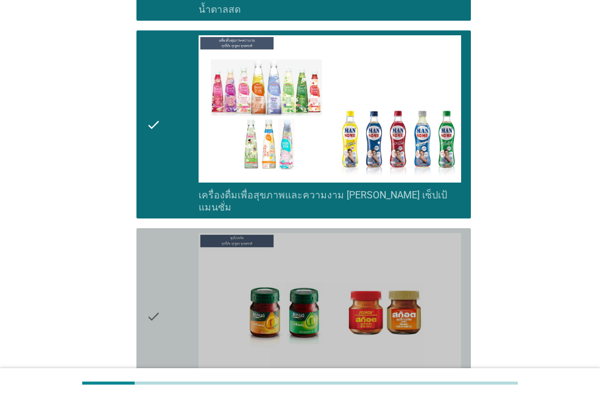
click at [157, 267] on icon "check" at bounding box center [153, 316] width 15 height 166
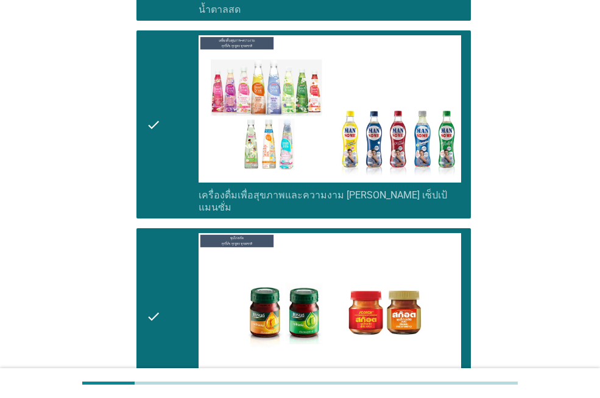
scroll to position [4324, 0]
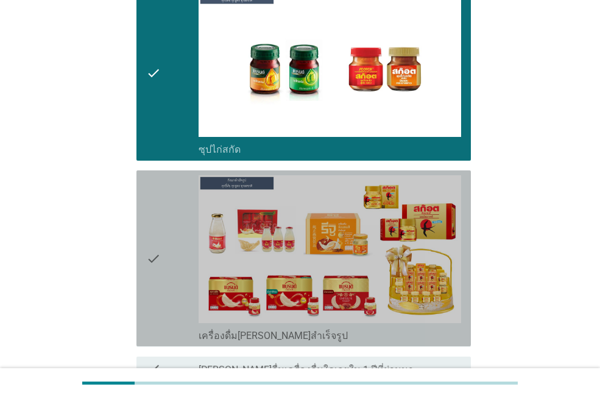
click at [161, 267] on icon "check" at bounding box center [153, 258] width 15 height 166
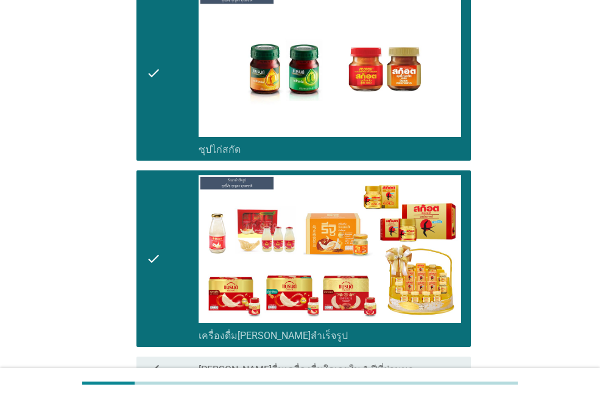
scroll to position [4400, 0]
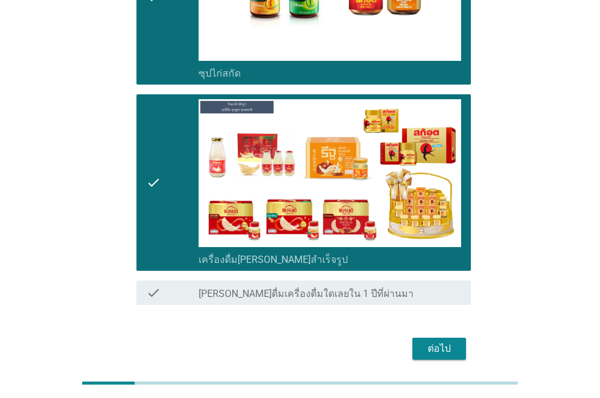
click at [446, 342] on div "ต่อไป" at bounding box center [439, 349] width 34 height 15
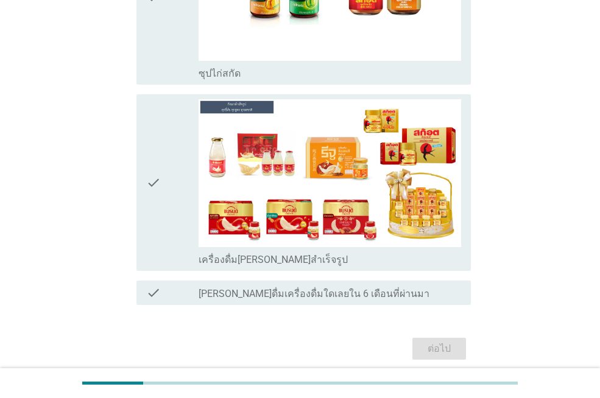
scroll to position [0, 0]
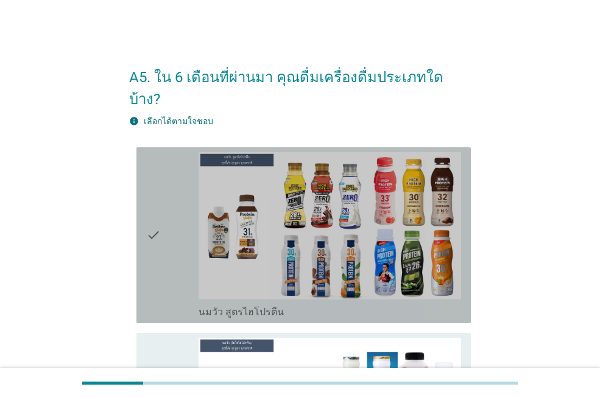
click at [174, 237] on div "check" at bounding box center [172, 235] width 52 height 166
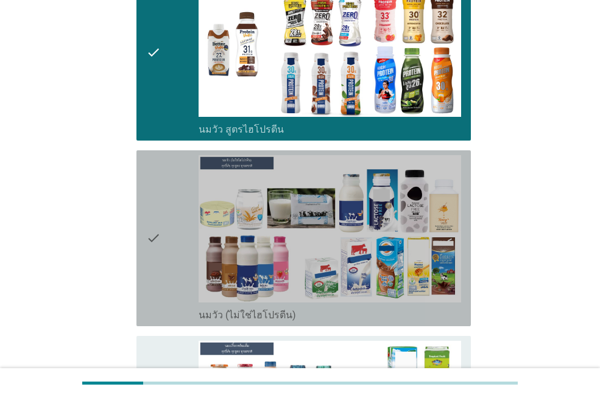
click at [170, 222] on div "check" at bounding box center [172, 238] width 52 height 166
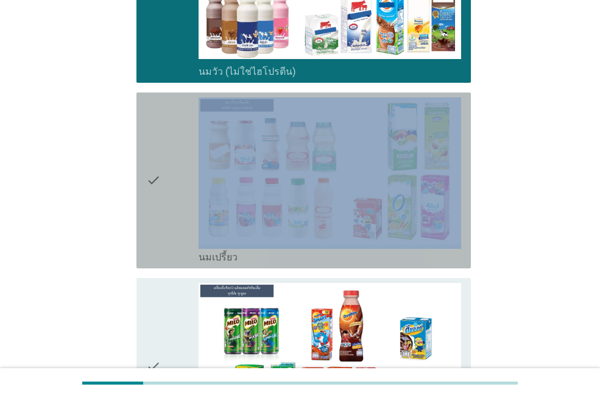
click at [170, 222] on div "check" at bounding box center [172, 180] width 52 height 166
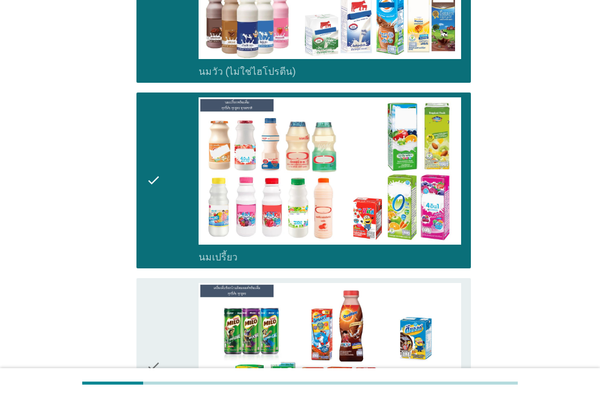
click at [172, 295] on div "check" at bounding box center [172, 366] width 52 height 166
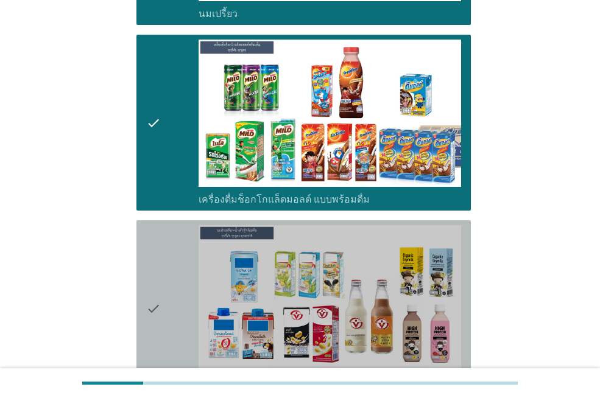
click at [171, 286] on div "check" at bounding box center [172, 308] width 52 height 166
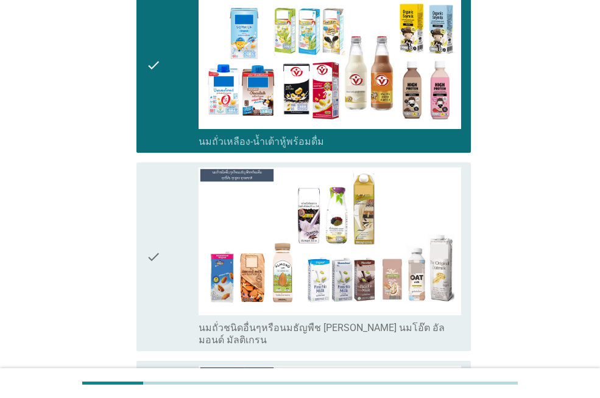
click at [169, 279] on div "check" at bounding box center [172, 256] width 52 height 178
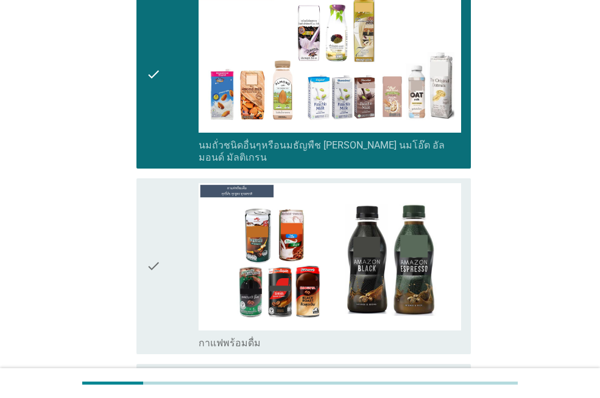
click at [169, 277] on div "check" at bounding box center [172, 266] width 52 height 166
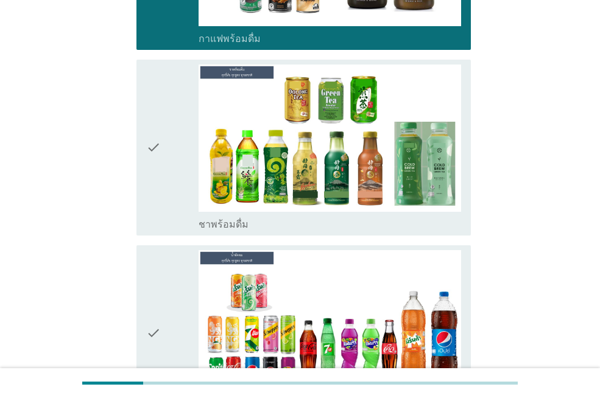
click at [158, 261] on icon "check" at bounding box center [153, 333] width 15 height 166
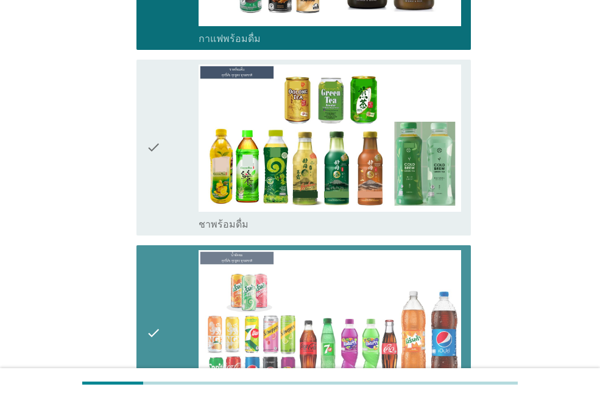
click at [161, 161] on div "check" at bounding box center [172, 148] width 52 height 166
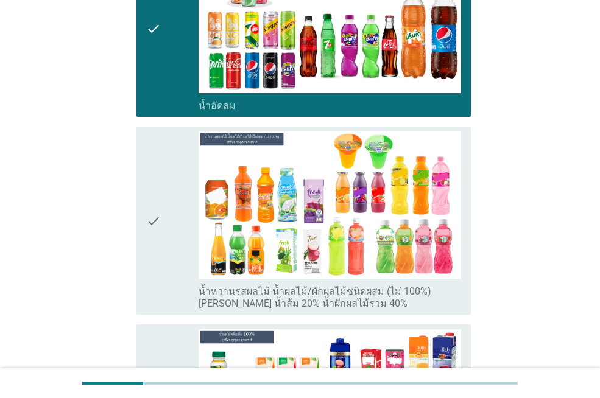
click at [166, 220] on div "check" at bounding box center [172, 221] width 52 height 178
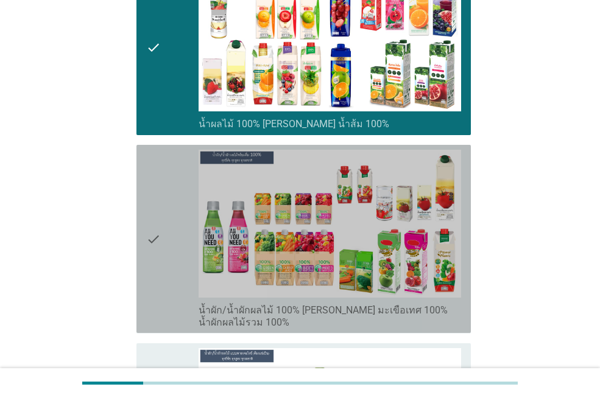
click at [167, 268] on div "check" at bounding box center [172, 239] width 52 height 178
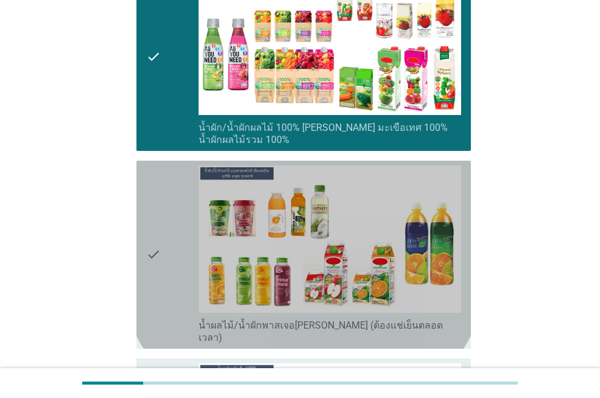
click at [164, 269] on div "check" at bounding box center [172, 255] width 52 height 178
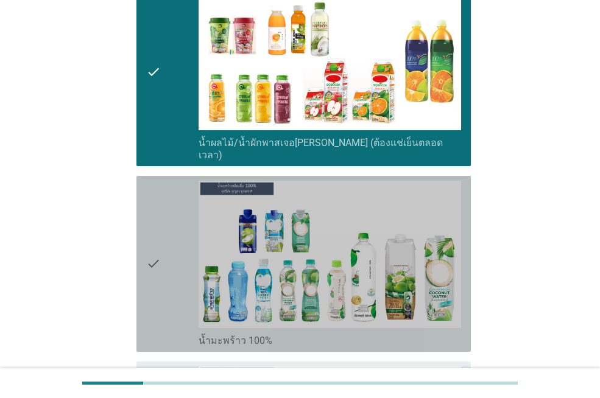
click at [164, 268] on div "check" at bounding box center [172, 264] width 52 height 166
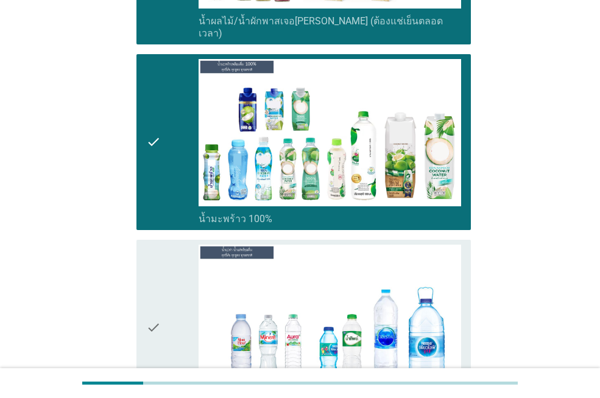
click at [163, 283] on div "check" at bounding box center [172, 328] width 52 height 166
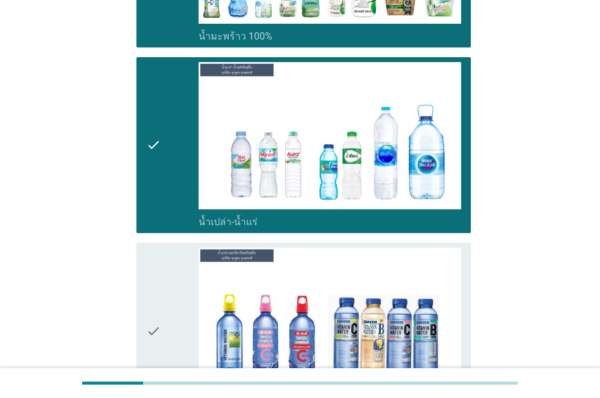
click at [163, 281] on div "check" at bounding box center [172, 331] width 52 height 166
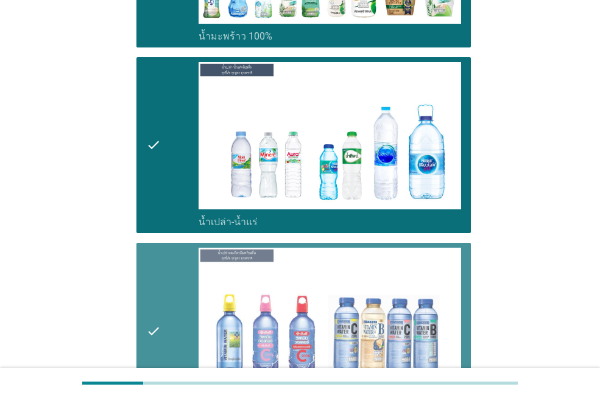
scroll to position [2984, 0]
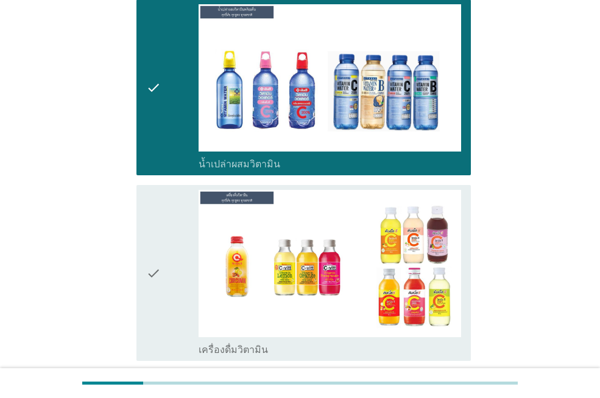
click at [163, 277] on div "check" at bounding box center [172, 273] width 52 height 166
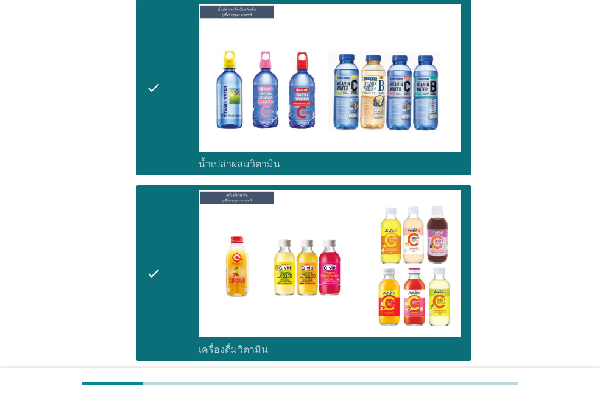
click at [166, 278] on div "check" at bounding box center [172, 273] width 52 height 166
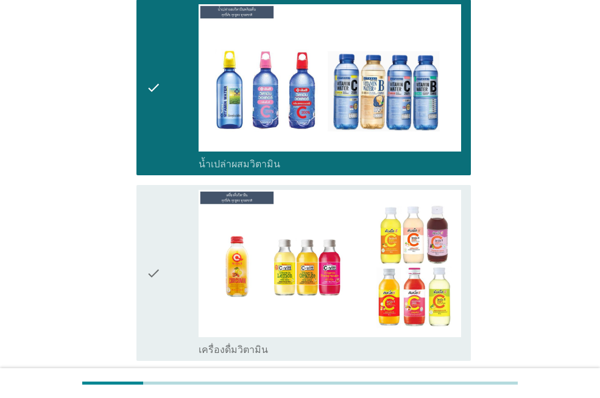
click at [166, 278] on div "check" at bounding box center [172, 273] width 52 height 166
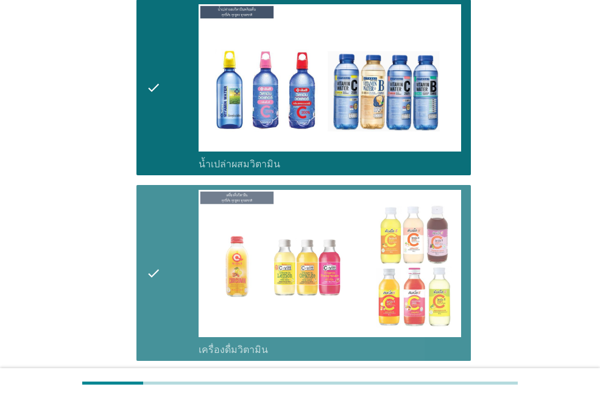
scroll to position [3228, 0]
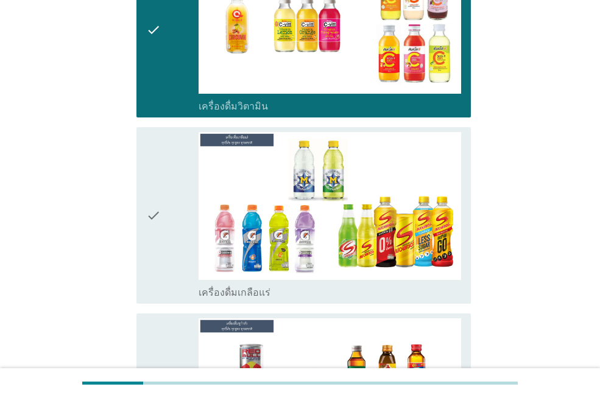
click at [166, 217] on div "check" at bounding box center [172, 215] width 52 height 166
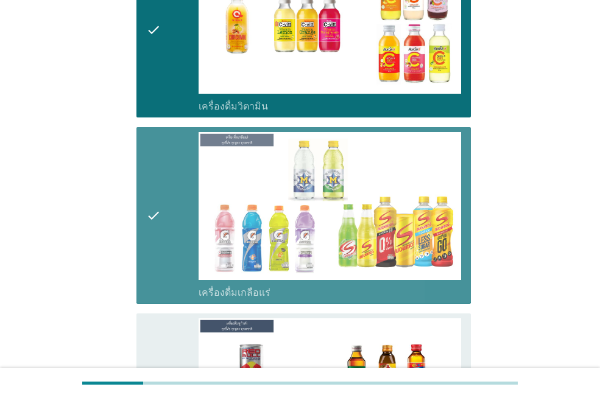
click at [170, 319] on div "check" at bounding box center [172, 402] width 52 height 166
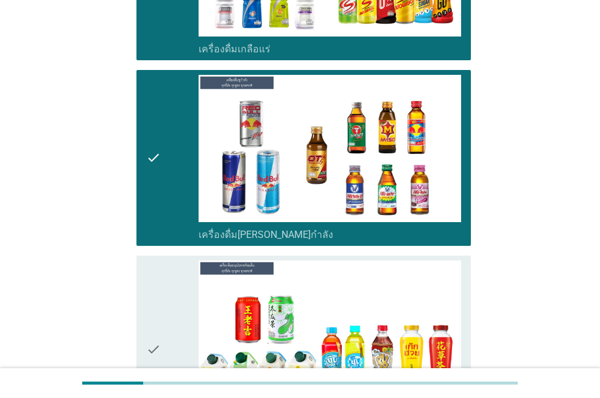
click at [162, 289] on div "check" at bounding box center [172, 350] width 52 height 178
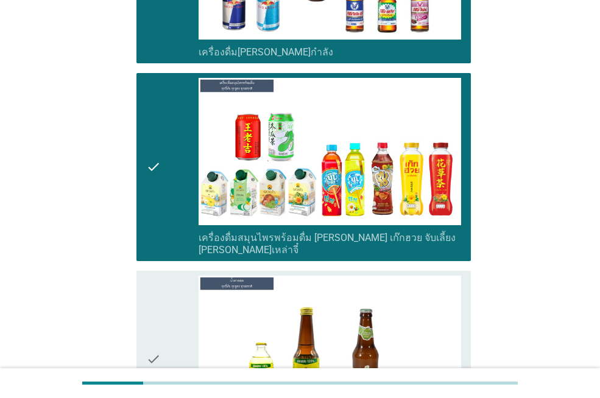
click at [163, 286] on div "check" at bounding box center [172, 359] width 52 height 166
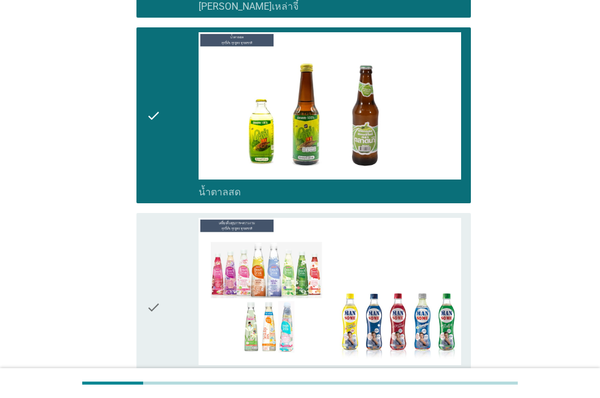
click at [165, 280] on div "check" at bounding box center [172, 307] width 52 height 178
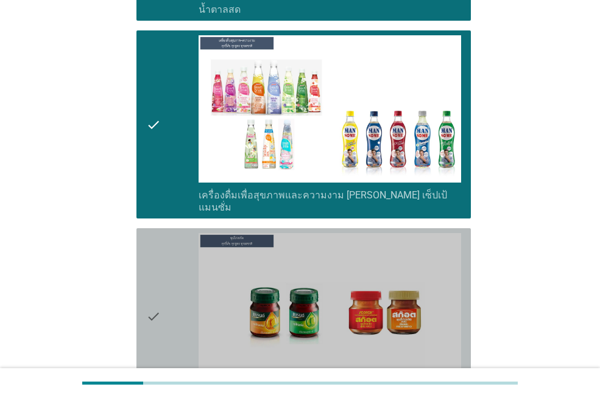
click at [167, 276] on div "check" at bounding box center [172, 316] width 52 height 166
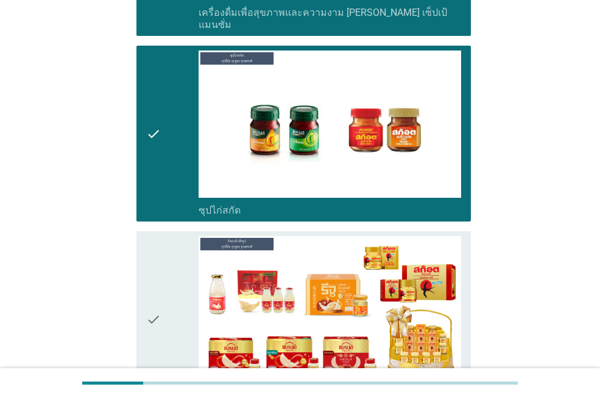
click at [167, 276] on div "check" at bounding box center [172, 319] width 52 height 166
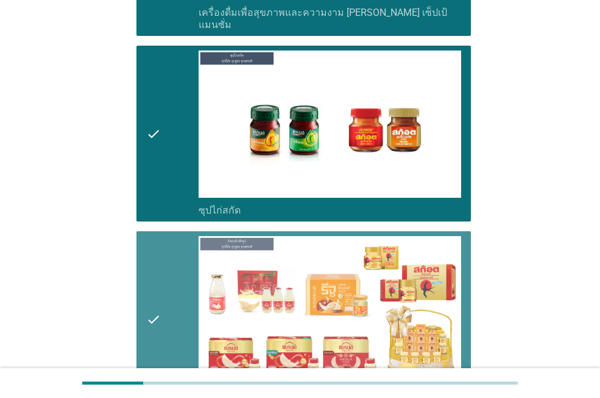
scroll to position [4379, 0]
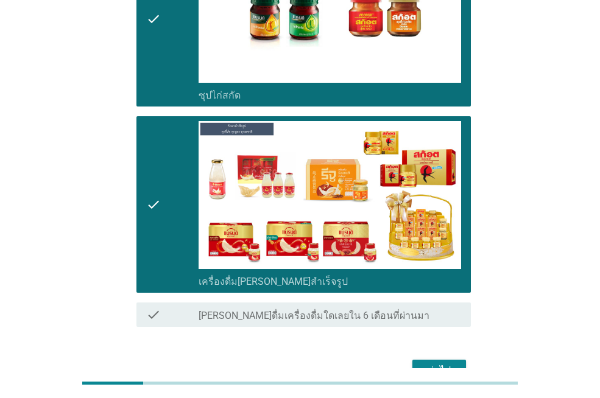
click at [435, 364] on div "ต่อไป" at bounding box center [439, 371] width 34 height 15
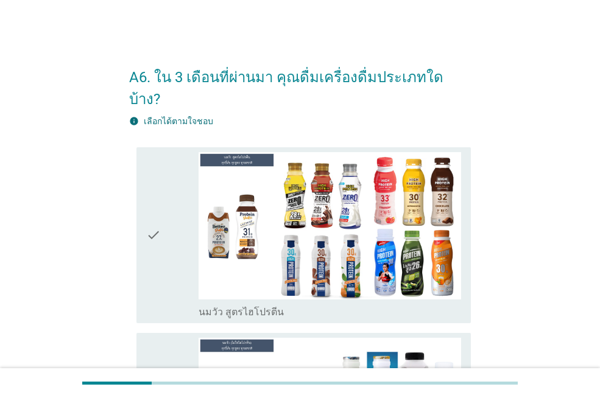
scroll to position [244, 0]
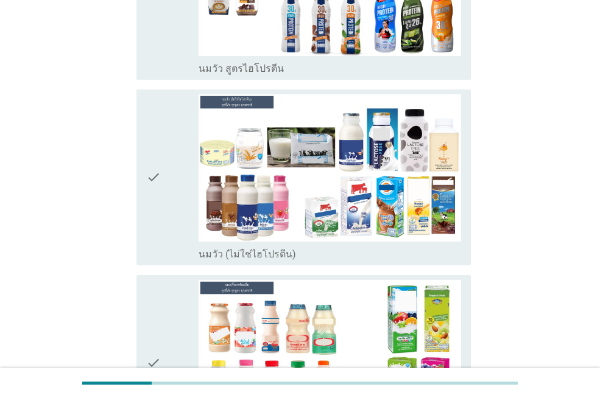
click at [165, 174] on div "check" at bounding box center [172, 177] width 52 height 166
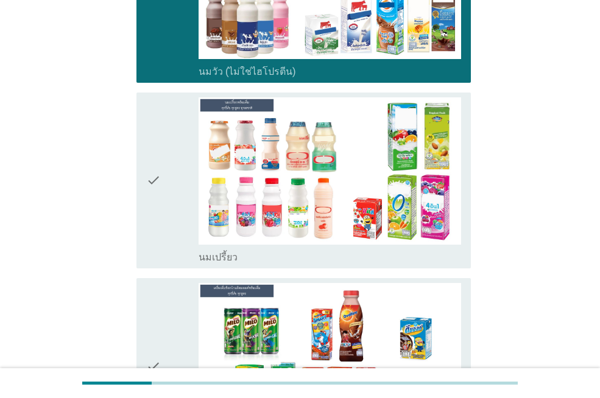
click at [169, 195] on div "check" at bounding box center [172, 180] width 52 height 166
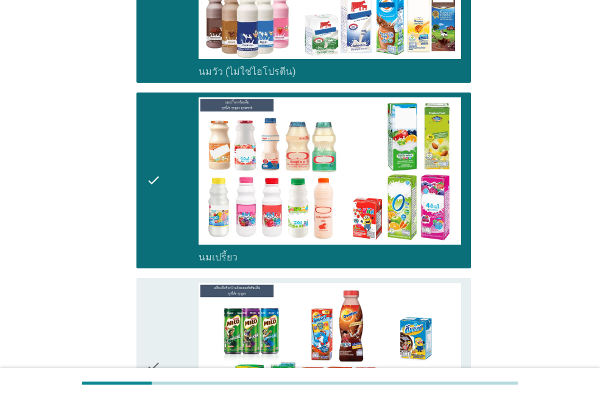
scroll to position [548, 0]
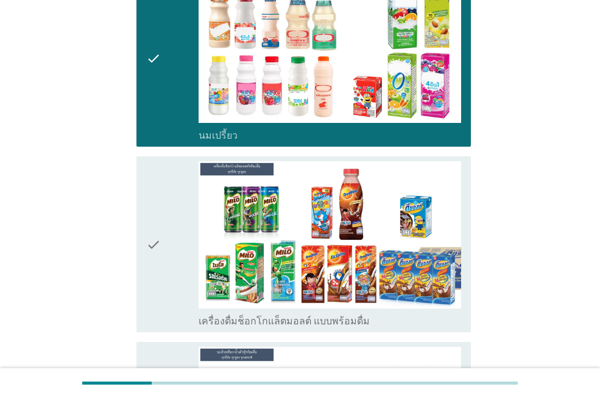
click at [169, 195] on div "check" at bounding box center [172, 244] width 52 height 166
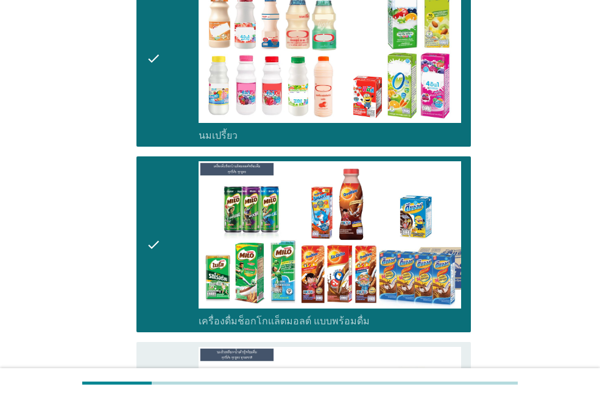
scroll to position [792, 0]
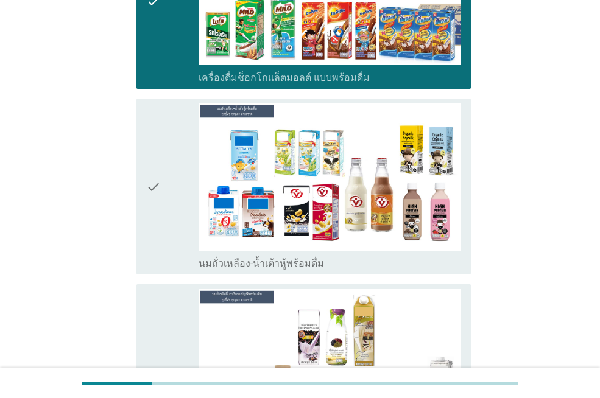
click at [164, 204] on div "check" at bounding box center [172, 187] width 52 height 166
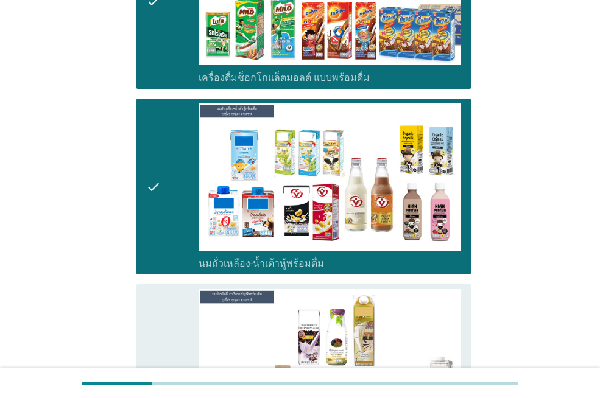
scroll to position [975, 0]
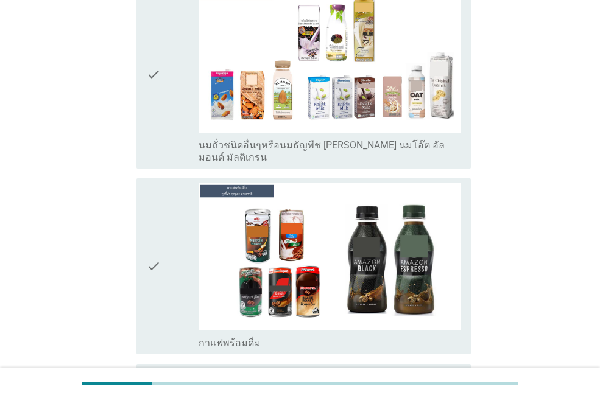
click at [163, 202] on div "check" at bounding box center [172, 266] width 52 height 166
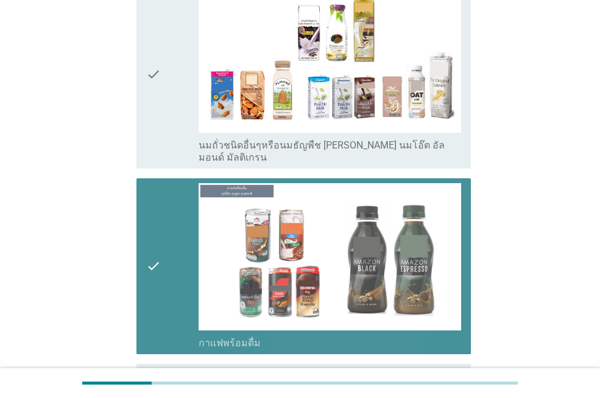
scroll to position [1340, 0]
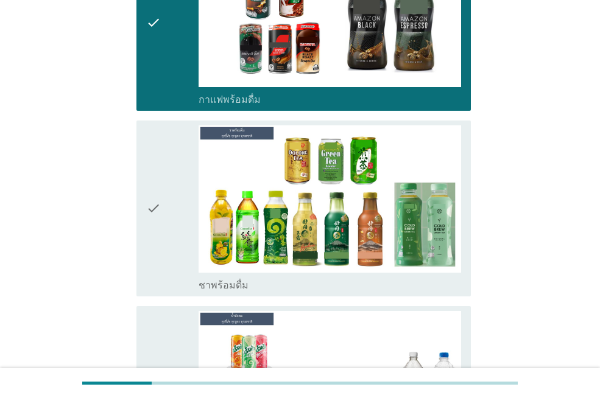
click at [163, 202] on div "check" at bounding box center [172, 208] width 52 height 166
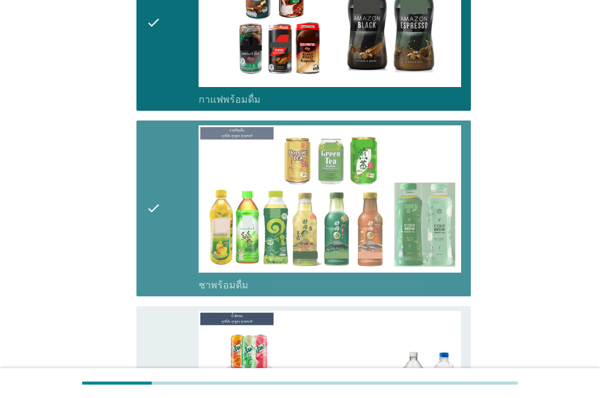
scroll to position [1523, 0]
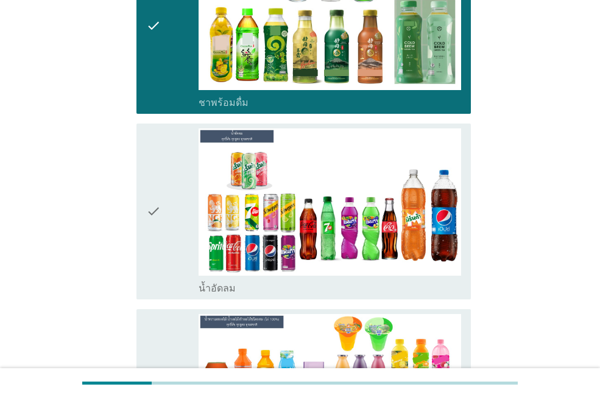
click at [163, 202] on div "check" at bounding box center [172, 212] width 52 height 166
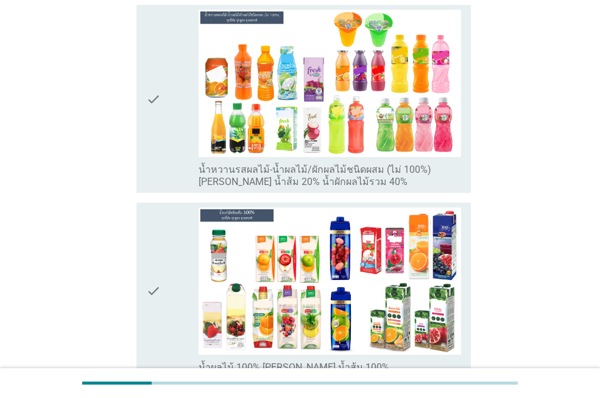
scroll to position [1949, 0]
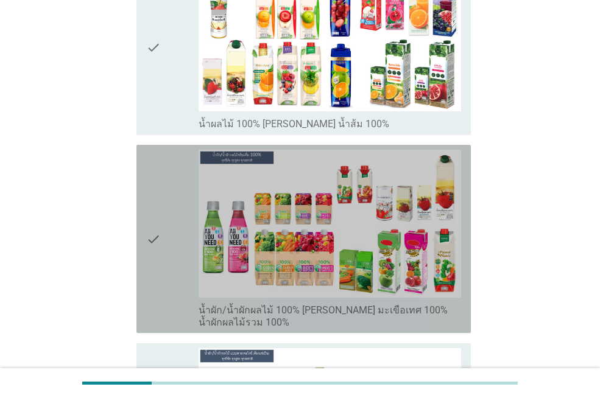
click at [163, 202] on div "check" at bounding box center [172, 239] width 52 height 178
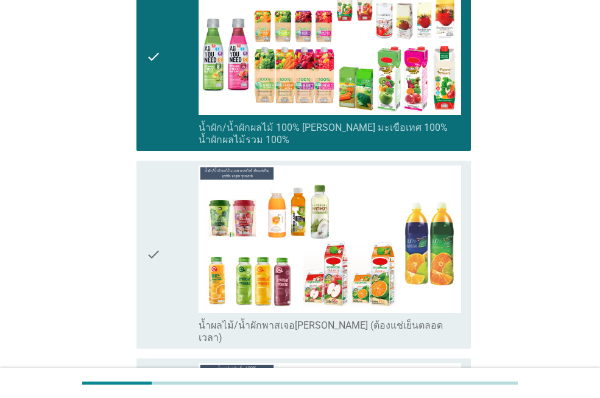
scroll to position [2436, 0]
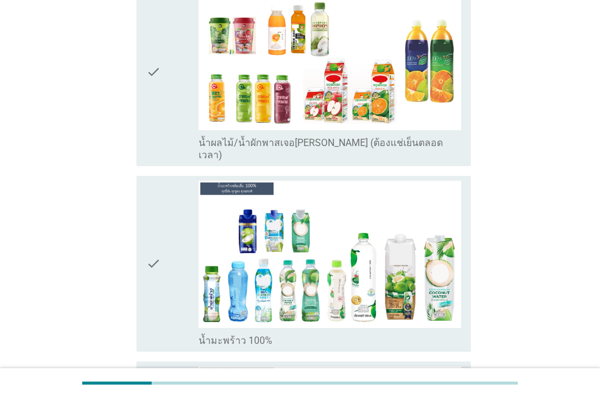
click at [163, 202] on div "check" at bounding box center [172, 264] width 52 height 166
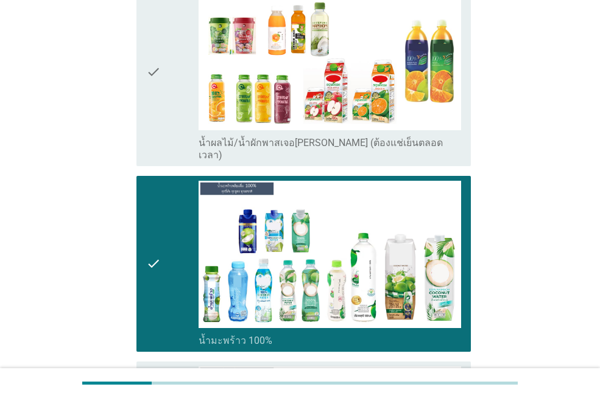
scroll to position [2741, 0]
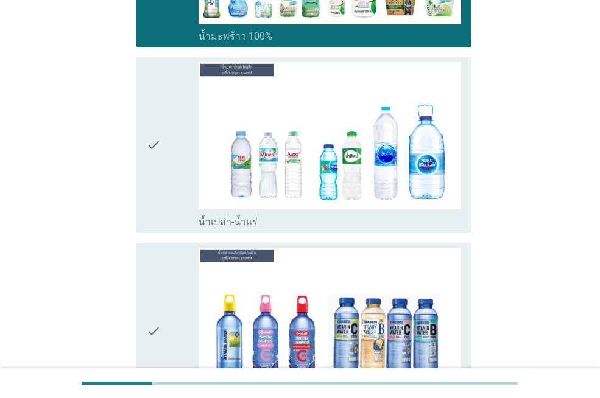
click at [158, 119] on icon "check" at bounding box center [153, 145] width 15 height 166
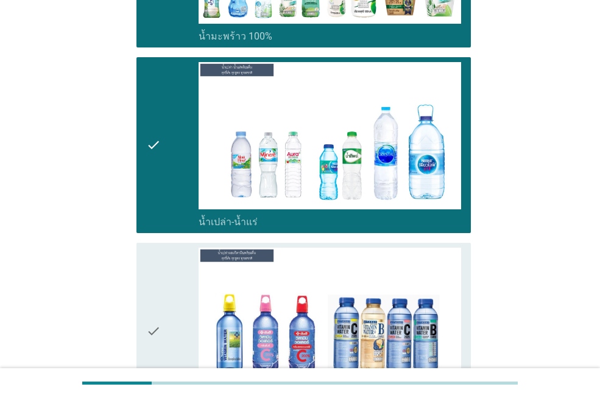
click at [167, 253] on div "check" at bounding box center [172, 331] width 52 height 166
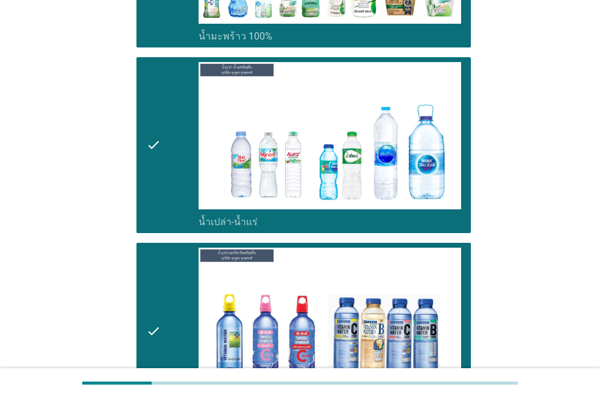
scroll to position [2984, 0]
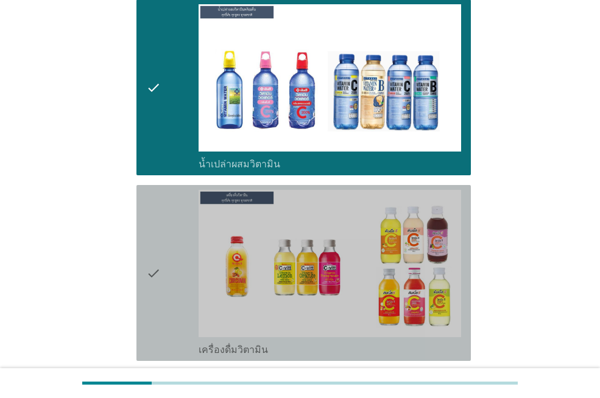
click at [163, 248] on div "check" at bounding box center [172, 273] width 52 height 166
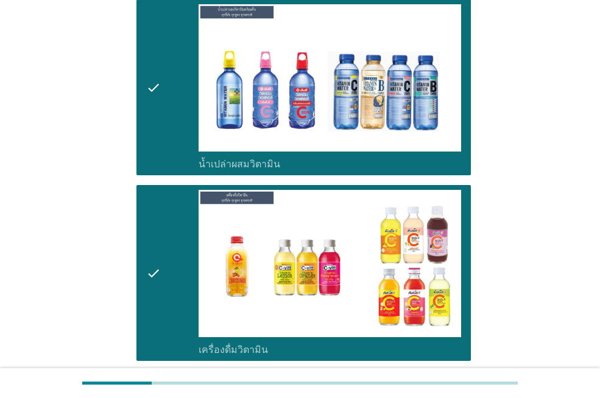
scroll to position [3167, 0]
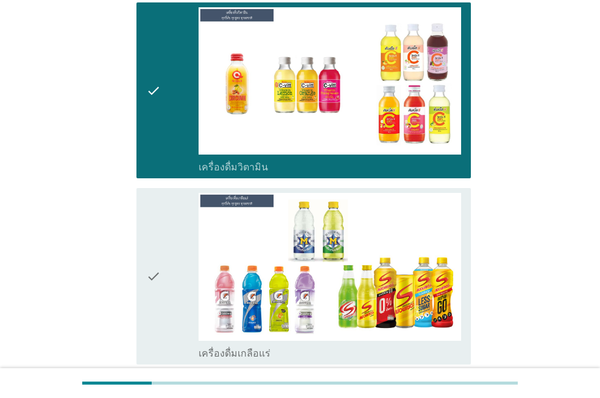
click at [163, 247] on div "check" at bounding box center [172, 276] width 52 height 166
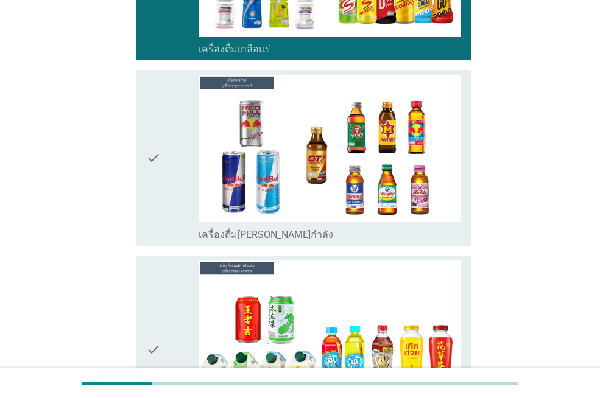
scroll to position [3593, 0]
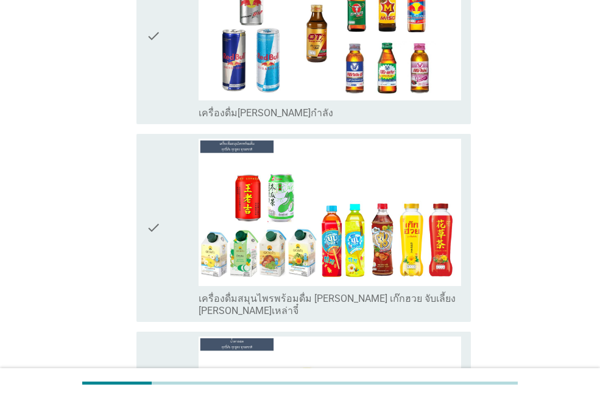
click at [174, 190] on div "check" at bounding box center [172, 228] width 52 height 178
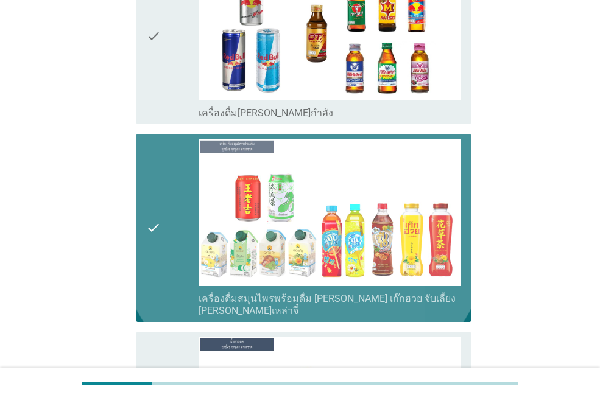
scroll to position [3715, 0]
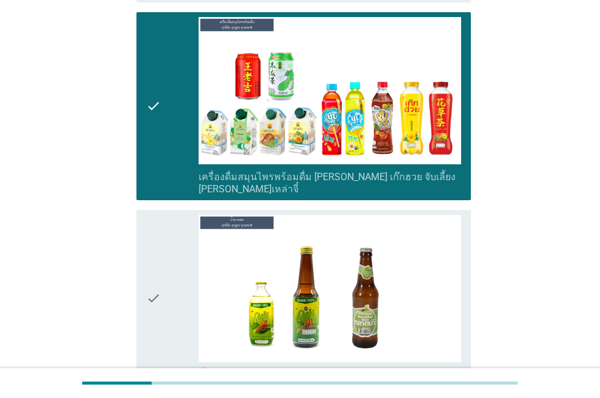
click at [170, 215] on div "check" at bounding box center [172, 298] width 52 height 166
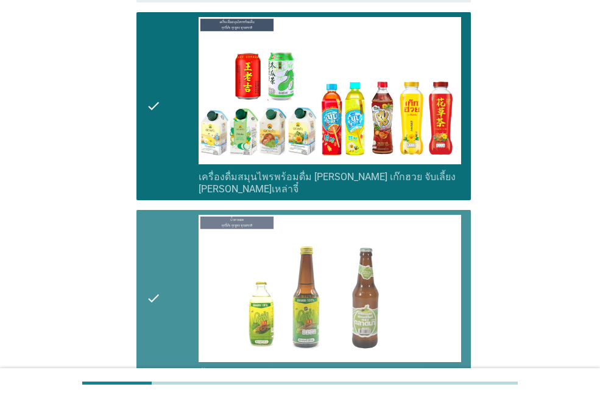
scroll to position [3959, 0]
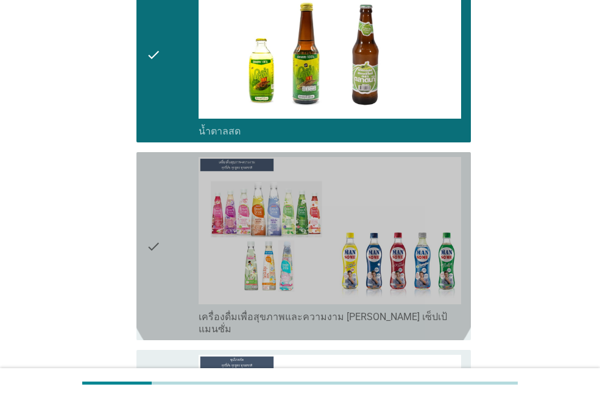
click at [167, 214] on div "check" at bounding box center [172, 246] width 52 height 178
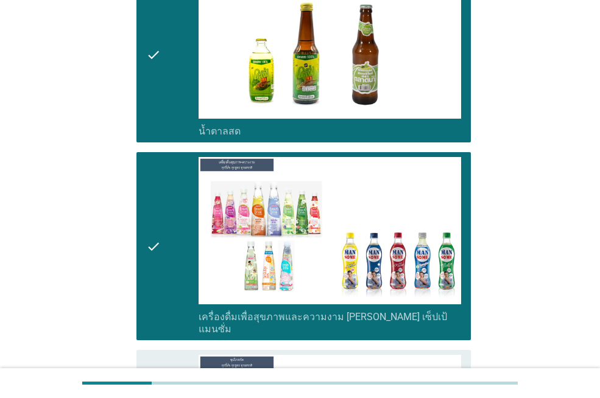
scroll to position [4203, 0]
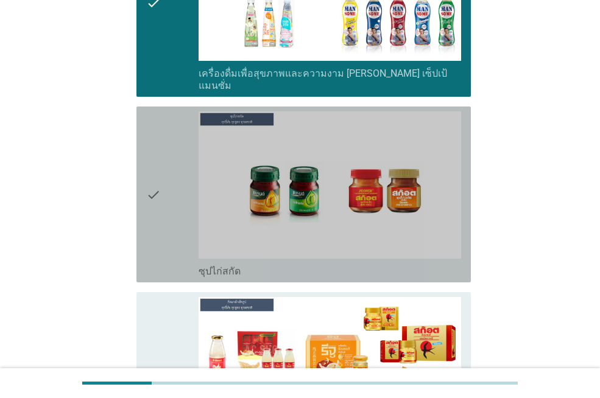
click at [152, 164] on icon "check" at bounding box center [153, 194] width 15 height 166
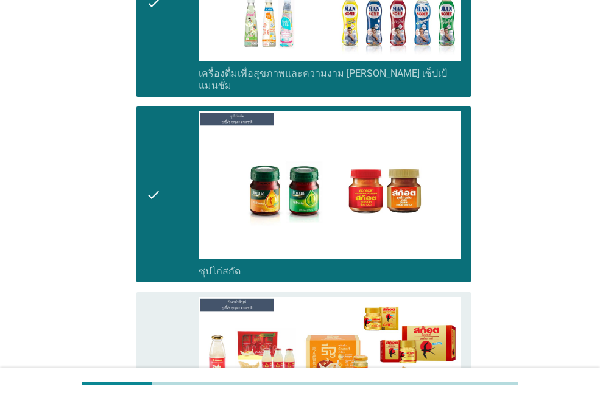
click at [161, 297] on icon "check" at bounding box center [153, 380] width 15 height 166
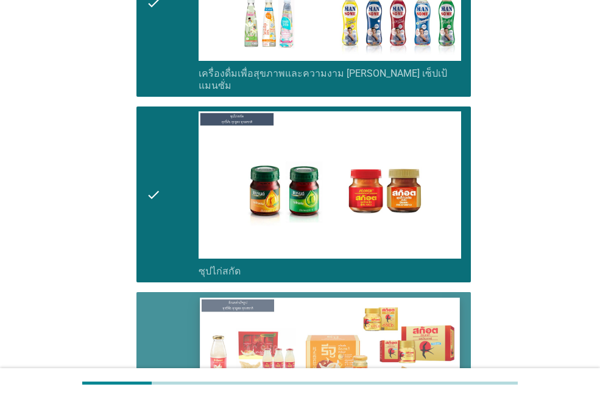
scroll to position [4324, 0]
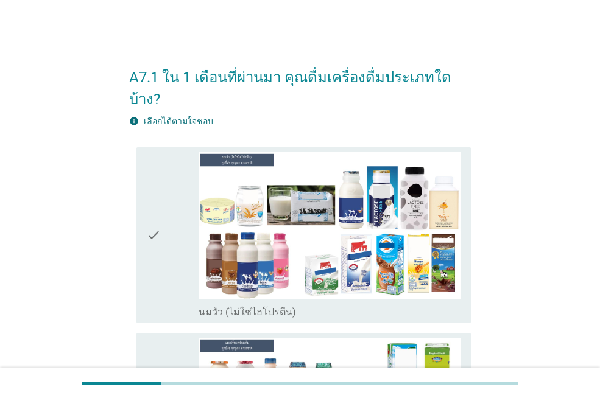
scroll to position [244, 0]
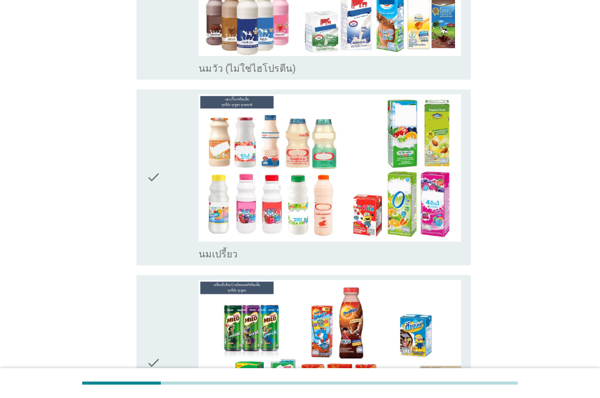
click at [164, 177] on div "check" at bounding box center [172, 177] width 52 height 166
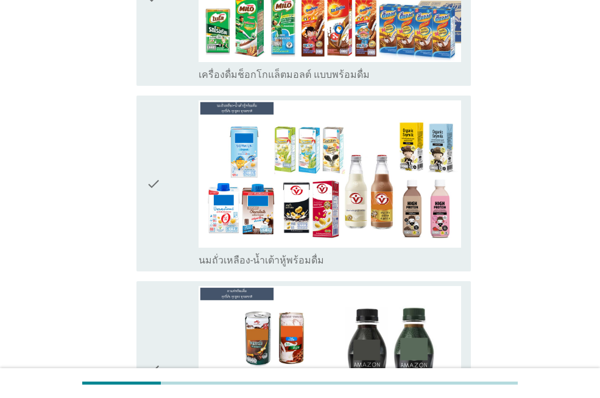
click at [161, 182] on div "check" at bounding box center [172, 183] width 52 height 166
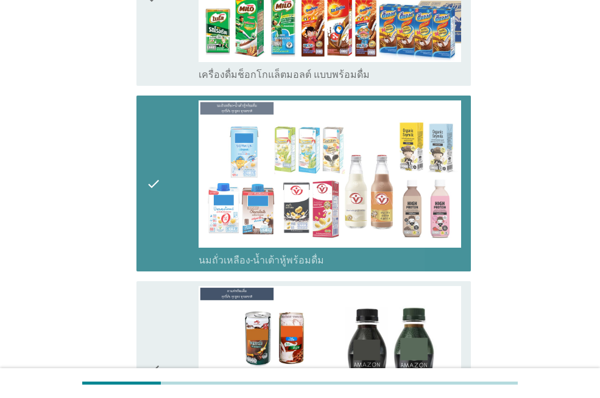
scroll to position [914, 0]
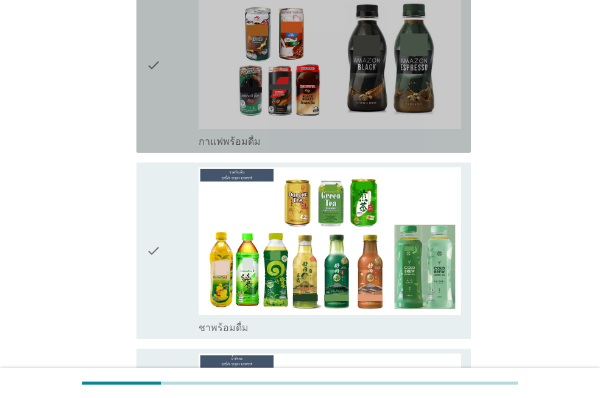
drag, startPoint x: 152, startPoint y: 69, endPoint x: 171, endPoint y: 116, distance: 50.0
click at [153, 69] on icon "check" at bounding box center [153, 65] width 15 height 166
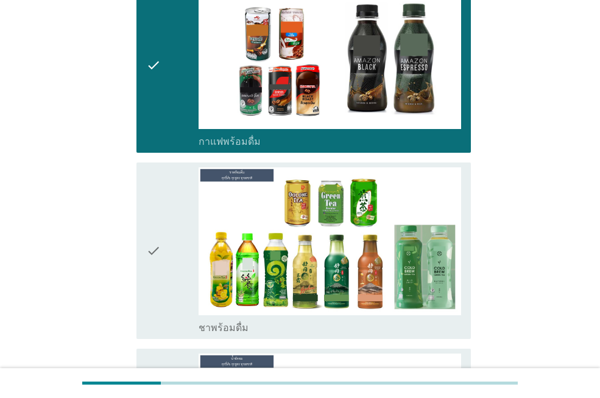
scroll to position [1157, 0]
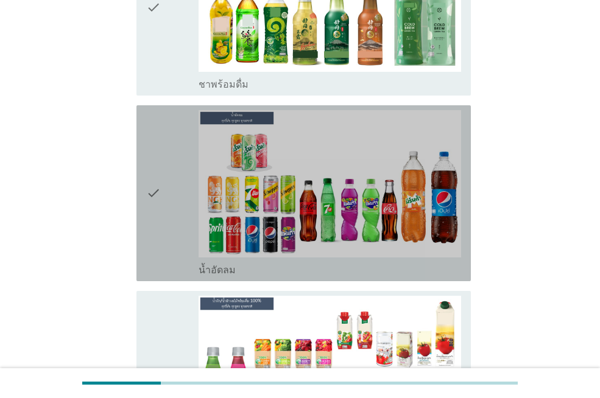
click at [169, 199] on div "check" at bounding box center [172, 193] width 52 height 166
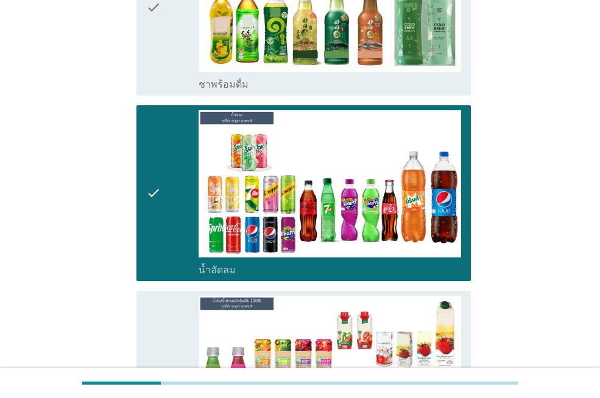
scroll to position [1462, 0]
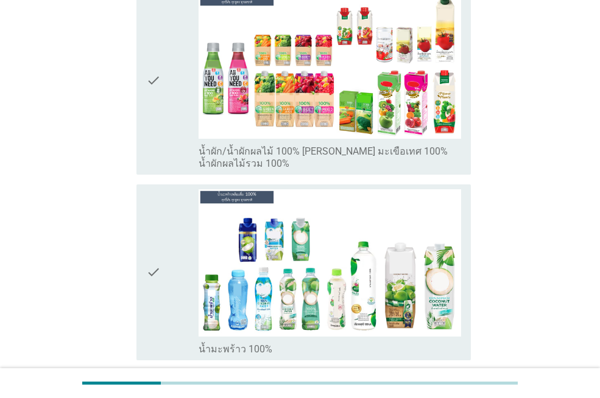
click at [160, 230] on icon "check" at bounding box center [153, 272] width 15 height 166
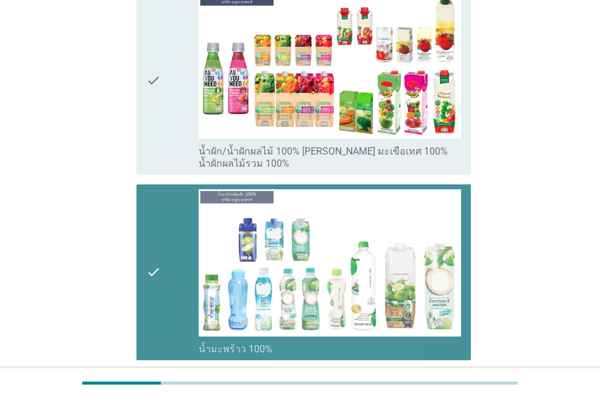
scroll to position [1766, 0]
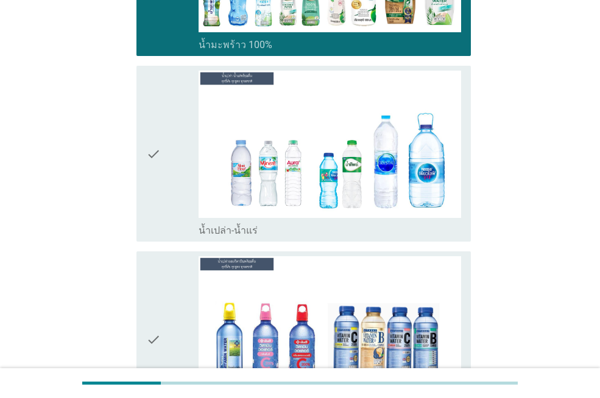
click at [164, 137] on div "check" at bounding box center [172, 154] width 52 height 166
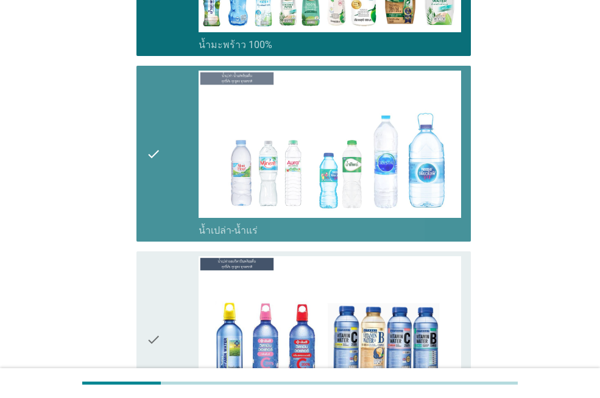
scroll to position [0, 0]
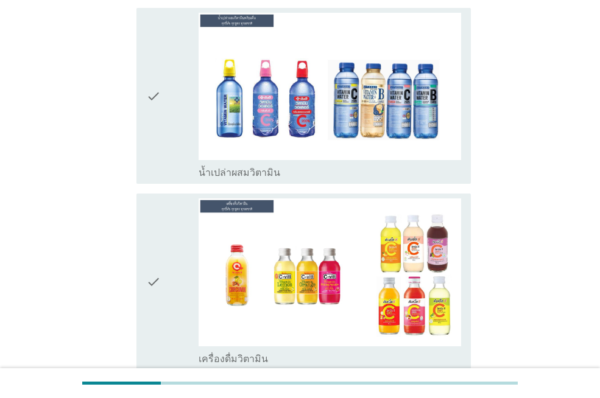
click at [167, 114] on div "check" at bounding box center [172, 96] width 52 height 166
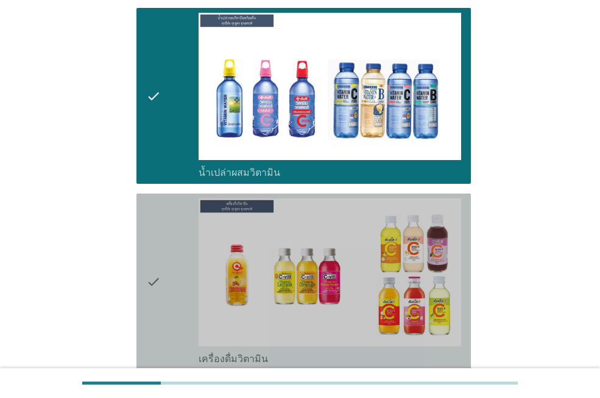
click at [175, 212] on div "check" at bounding box center [172, 282] width 52 height 166
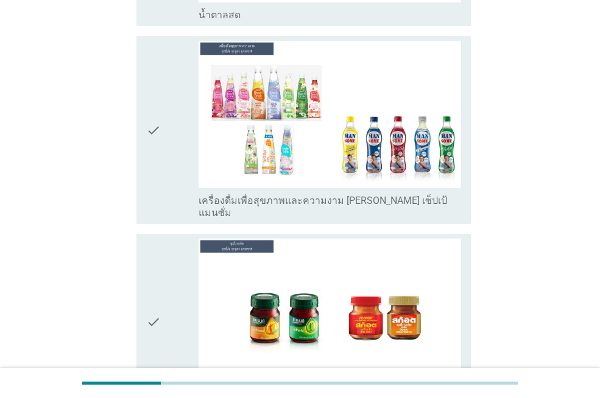
click at [172, 239] on div "check" at bounding box center [172, 322] width 52 height 166
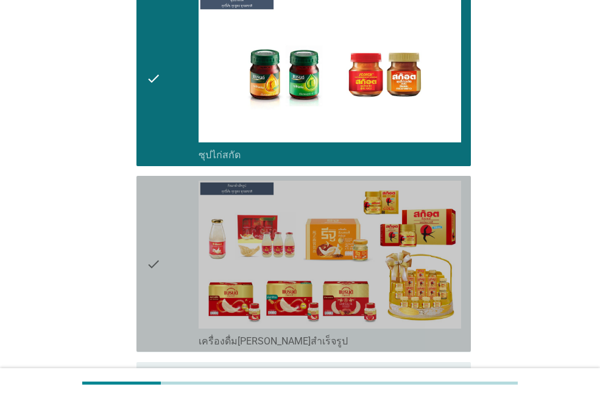
click at [167, 233] on div "check" at bounding box center [172, 264] width 52 height 166
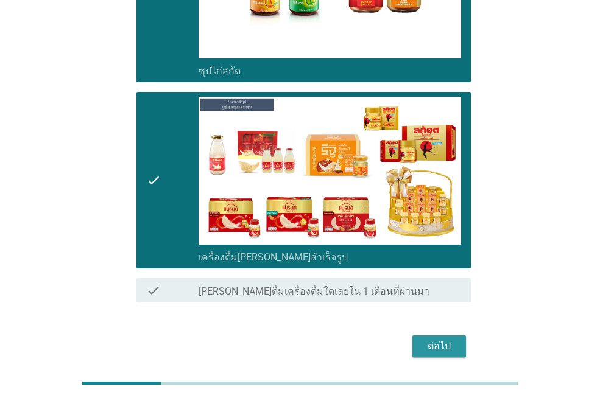
click at [434, 339] on div "ต่อไป" at bounding box center [439, 346] width 34 height 15
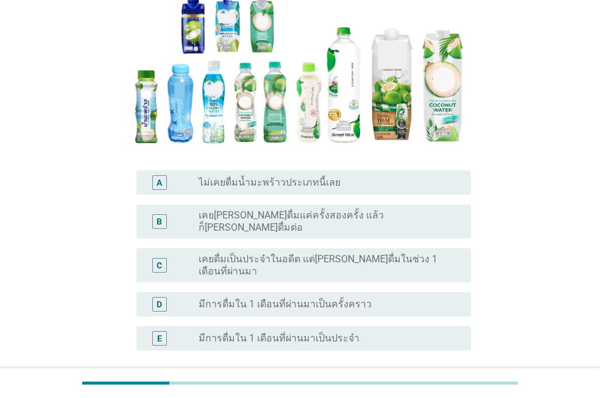
click at [273, 333] on label "มีการดื่มใน 1 เดือนที่ผ่านมาเป็นประจำ" at bounding box center [279, 339] width 161 height 12
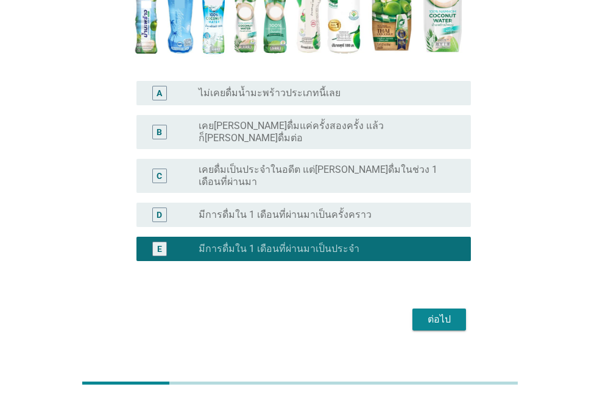
click at [443, 312] on div "ต่อไป" at bounding box center [439, 319] width 34 height 15
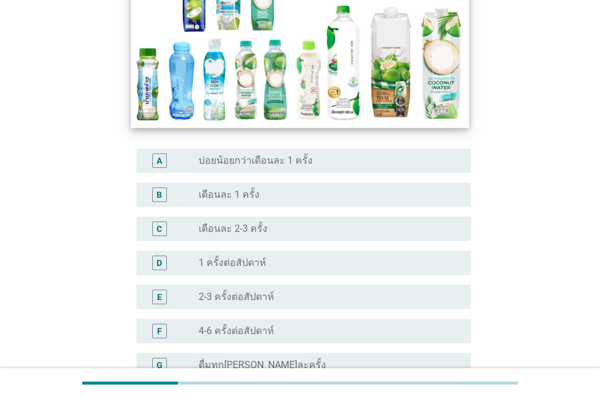
scroll to position [305, 0]
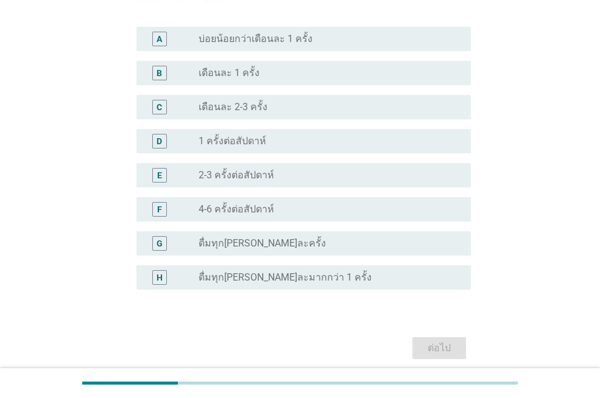
click at [162, 209] on div "F" at bounding box center [159, 209] width 15 height 15
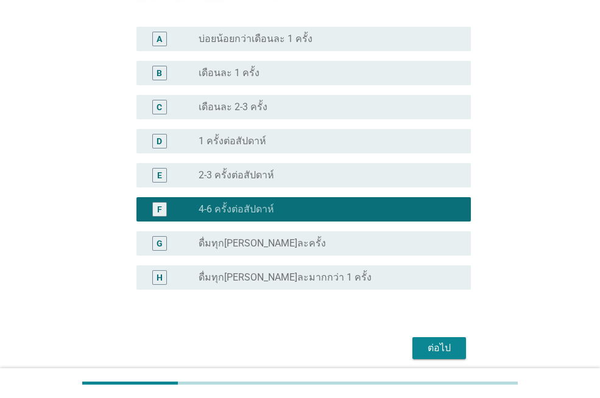
click at [427, 347] on div "ต่อไป" at bounding box center [439, 348] width 34 height 15
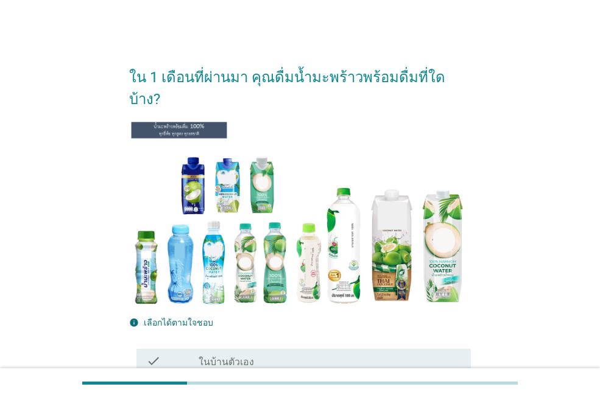
scroll to position [183, 0]
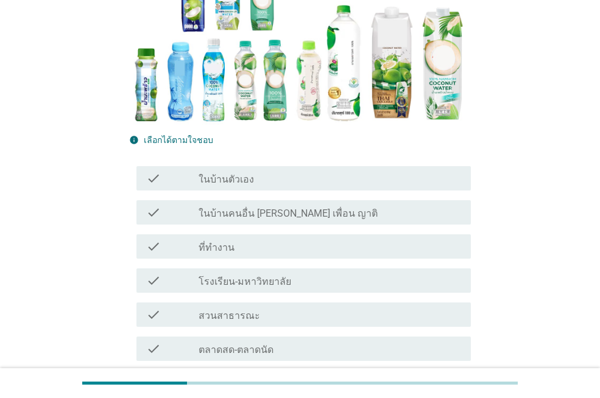
click at [281, 171] on div "check_box_outline_blank ในบ้านตัวเอง" at bounding box center [330, 178] width 263 height 15
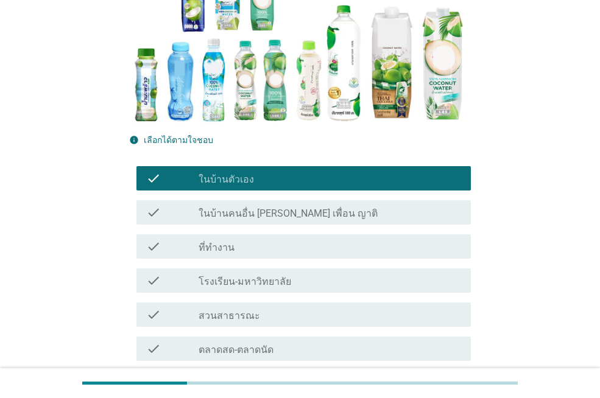
click at [327, 205] on div "check_box_outline_blank ในบ้านคนอื่น [PERSON_NAME] เพื่อน ญาติ" at bounding box center [330, 212] width 263 height 15
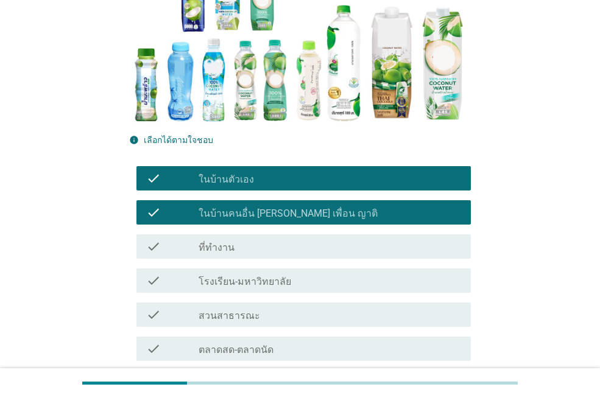
click at [323, 239] on div "check_box_outline_blank ที่ทำงาน" at bounding box center [330, 246] width 263 height 15
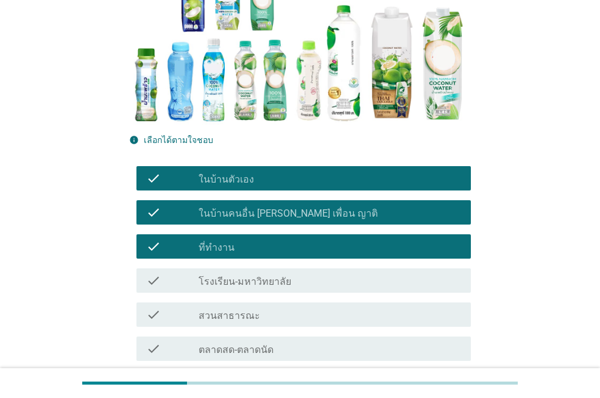
scroll to position [305, 0]
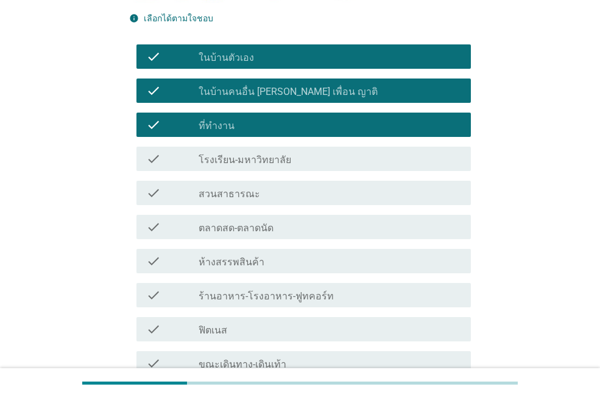
click at [336, 288] on div "check_box_outline_blank ร้านอาหาร-โรงอาหาร-ฟูทคอร์ท" at bounding box center [330, 295] width 263 height 15
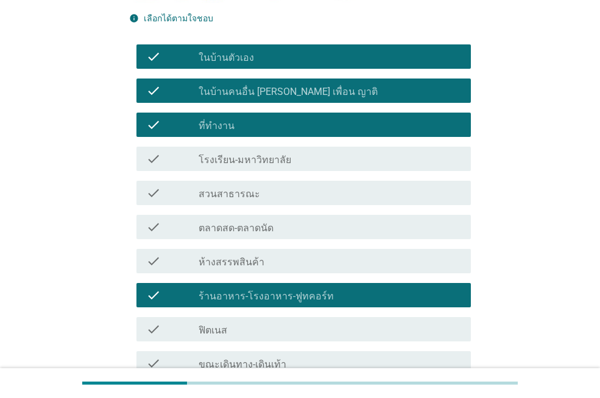
scroll to position [426, 0]
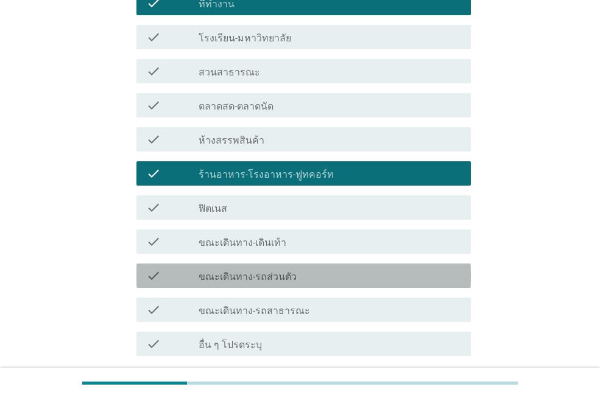
click at [299, 269] on div "check_box_outline_blank ขณะเดินทาง-รถส่วนตัว" at bounding box center [330, 276] width 263 height 15
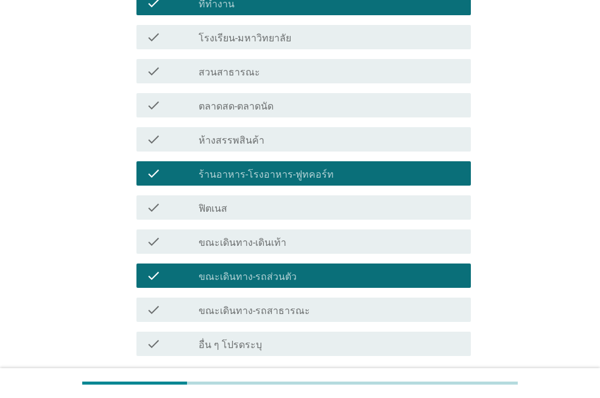
scroll to position [365, 0]
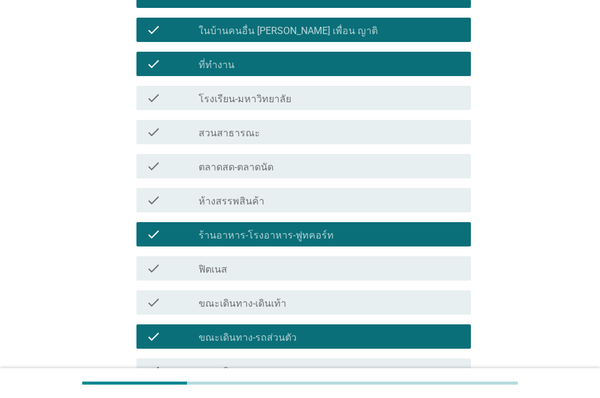
click at [283, 125] on div "check_box_outline_blank สวนสาธารณะ" at bounding box center [330, 132] width 263 height 15
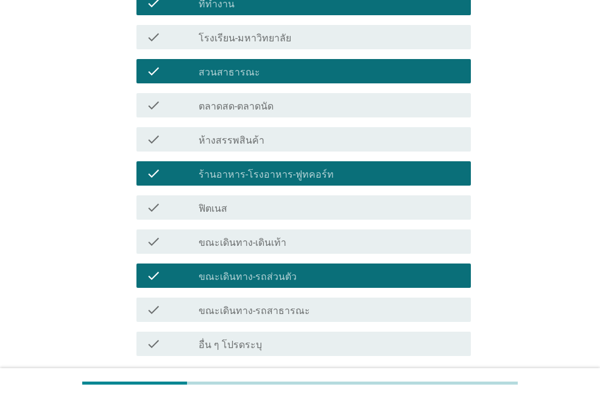
scroll to position [504, 0]
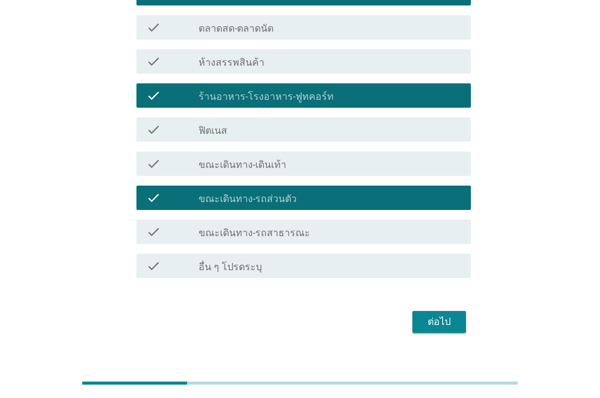
click at [438, 315] on div "ต่อไป" at bounding box center [439, 322] width 34 height 15
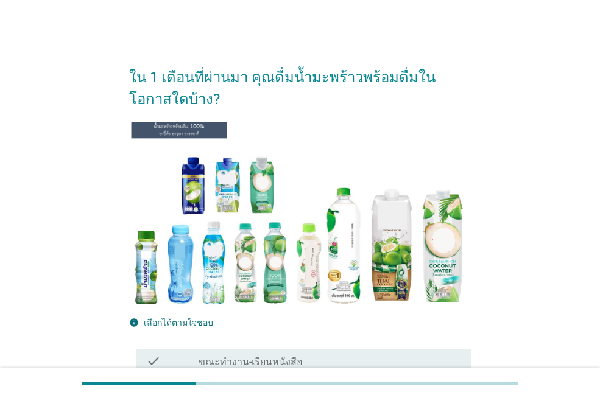
scroll to position [244, 0]
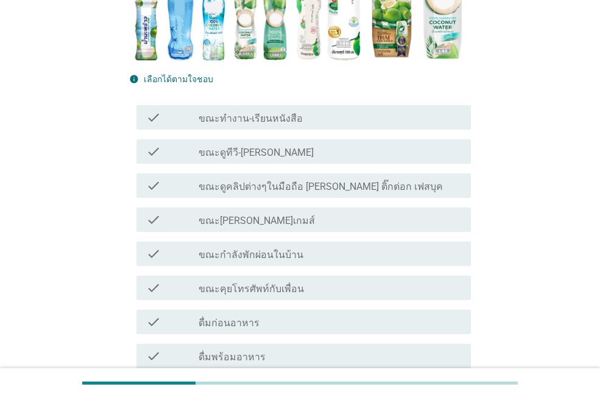
click at [307, 150] on div "check_box_outline_blank ขณะดูทีวี-[PERSON_NAME]" at bounding box center [330, 151] width 263 height 15
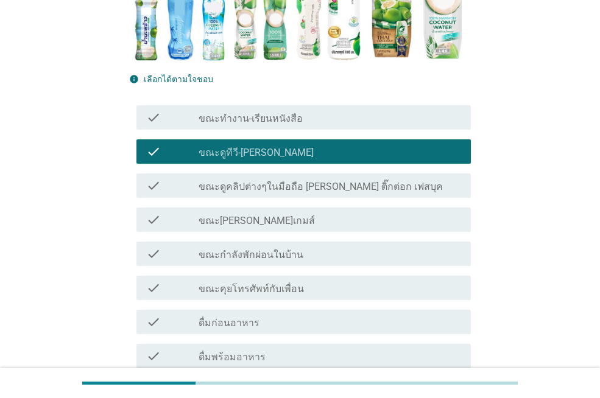
click at [337, 185] on label "ขณะดูคลิปต่างๆในมือถือ [PERSON_NAME] ติ๊กต่อก เฟสบุค" at bounding box center [321, 187] width 244 height 12
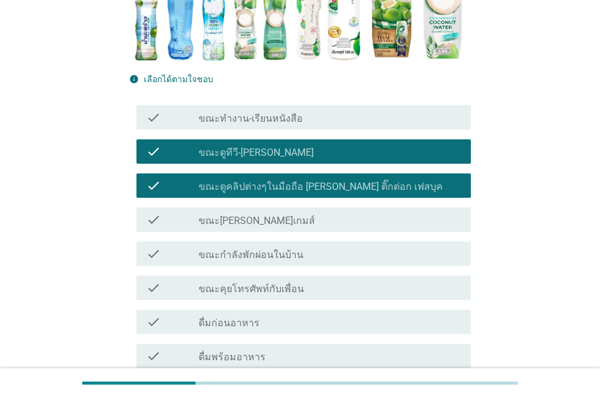
click at [339, 220] on div "check_box_outline_blank ขณะ[PERSON_NAME]เกมส์" at bounding box center [330, 220] width 263 height 15
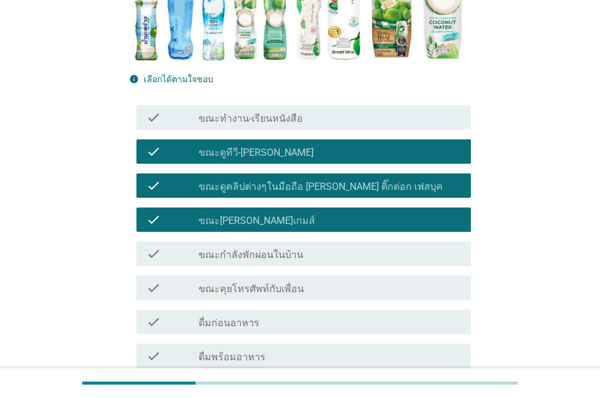
click at [348, 263] on div "check check_box_outline_blank ขณะกำลังพักผ่อนในบ้าน" at bounding box center [303, 254] width 334 height 24
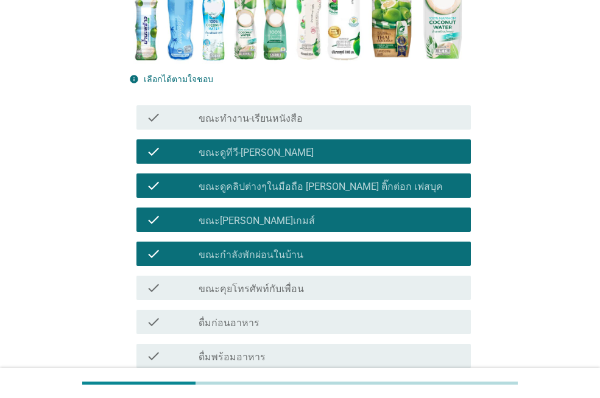
click at [349, 322] on div "check_box_outline_blank ดื่มก่อนอาหาร" at bounding box center [330, 322] width 263 height 15
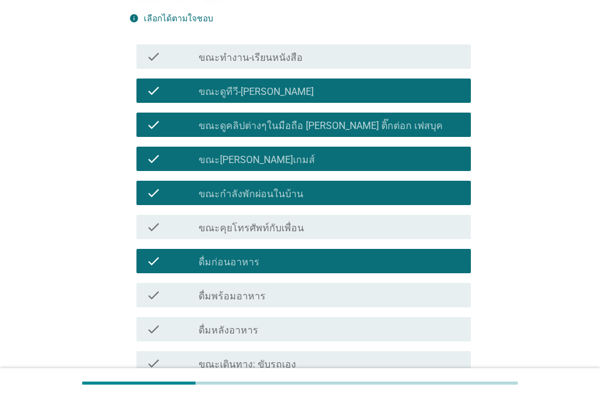
scroll to position [365, 0]
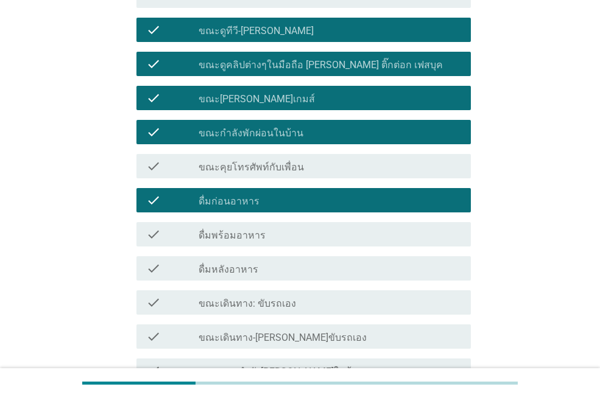
click at [297, 234] on div "check_box_outline_blank ดื่มพร้อมอาหาร" at bounding box center [330, 234] width 263 height 15
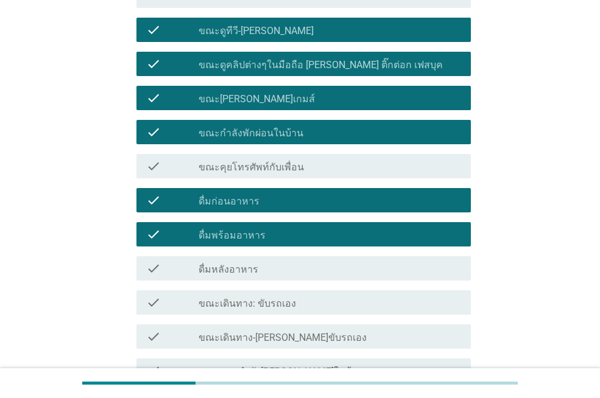
click at [308, 272] on div "check_box_outline_blank ดื่มหลังอาหาร" at bounding box center [330, 268] width 263 height 15
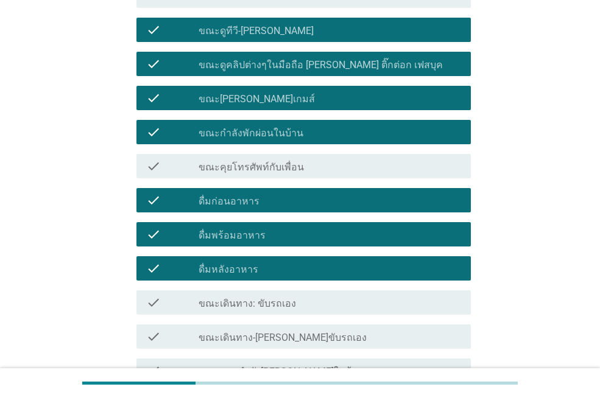
click at [331, 305] on div "check_box_outline_blank ขณะเดินทาง: ขับรถเอง" at bounding box center [330, 302] width 263 height 15
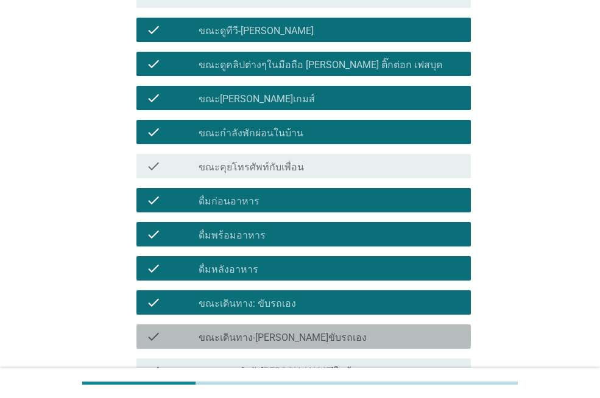
drag, startPoint x: 345, startPoint y: 334, endPoint x: 345, endPoint y: 317, distance: 17.1
click at [345, 332] on div "check_box_outline_blank ขณะเดินทาง-[PERSON_NAME]ขับรถเอง" at bounding box center [330, 337] width 263 height 15
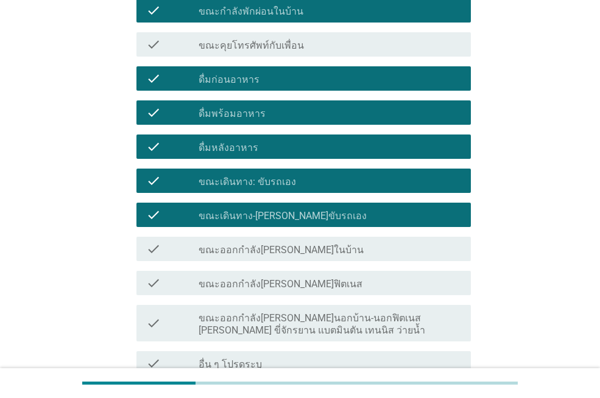
scroll to position [548, 0]
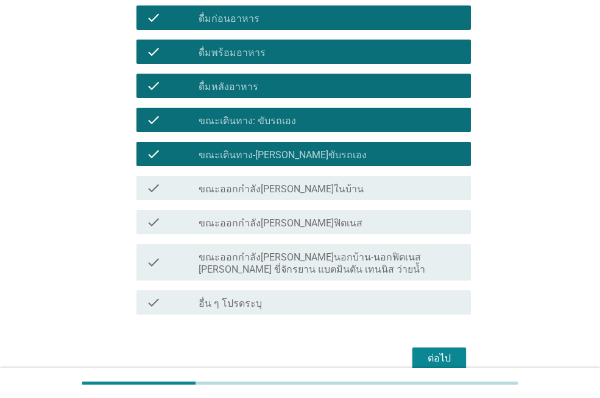
click at [304, 189] on div "check_box_outline_blank ขณะออกกำลัง[PERSON_NAME]ในบ้าน" at bounding box center [330, 188] width 263 height 15
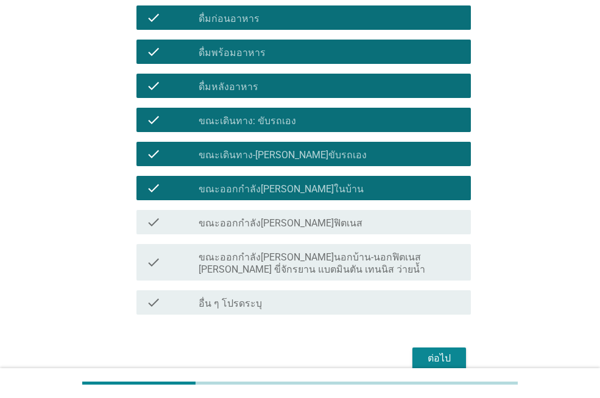
click at [353, 268] on label "ขณะออกกำลัง[PERSON_NAME]นอกบ้าน-นอกฟิตเนส [PERSON_NAME] ขี่จักรยาน แบตมินตัน เท…" at bounding box center [330, 264] width 263 height 24
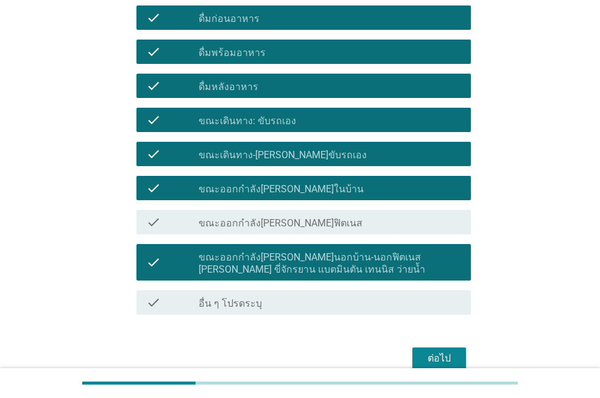
click at [440, 358] on div "ต่อไป" at bounding box center [439, 358] width 34 height 15
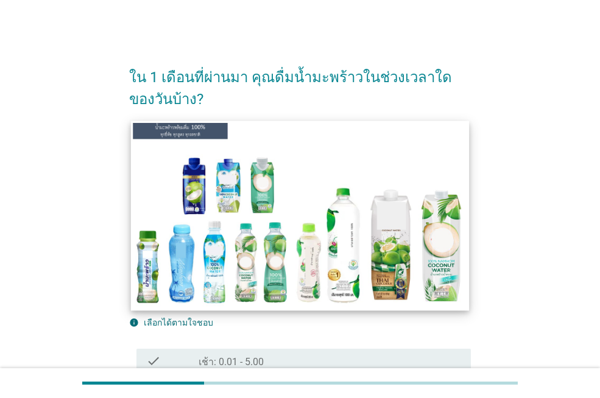
scroll to position [244, 0]
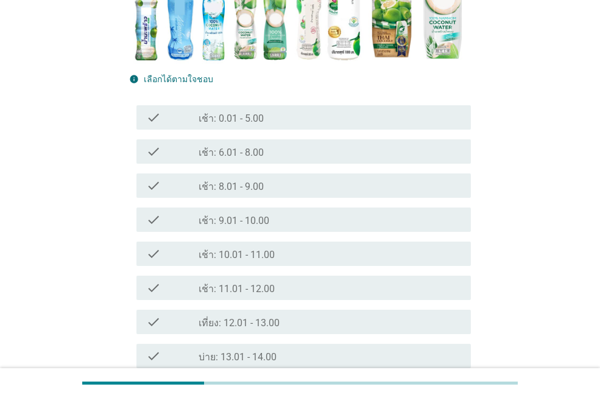
click at [283, 224] on div "check_box_outline_blank เช้า: 9.01 - 10.00" at bounding box center [330, 220] width 263 height 15
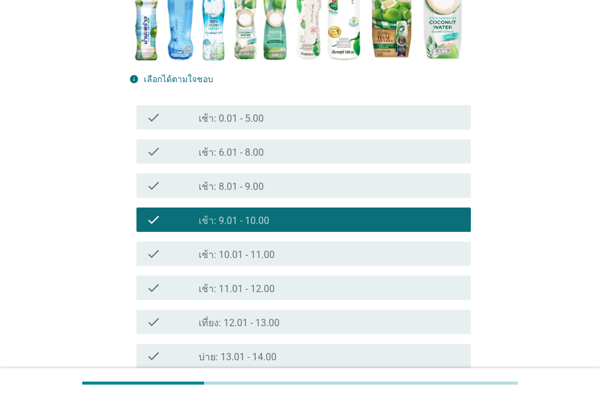
scroll to position [365, 0]
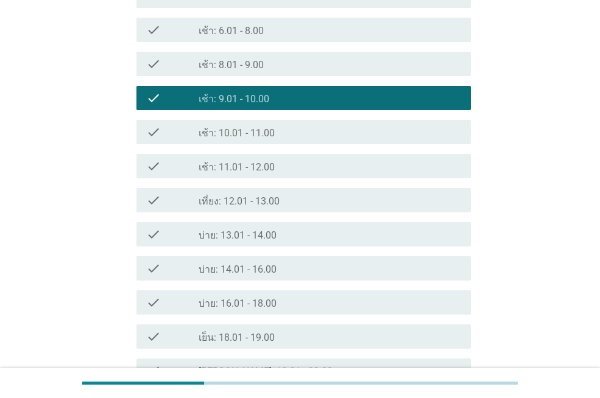
click at [294, 207] on div "check_box_outline_blank เที่ยง: 12.01 - 13.00" at bounding box center [330, 200] width 263 height 15
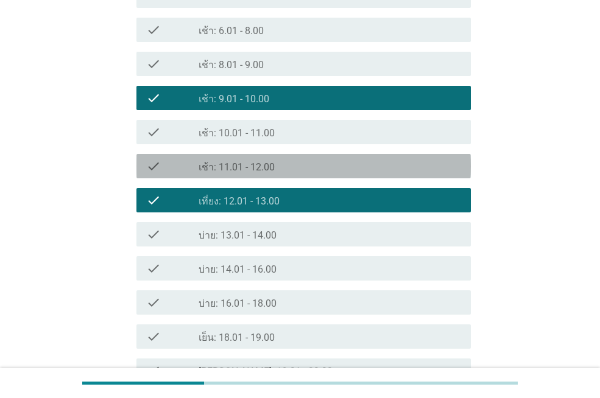
click at [287, 163] on div "check_box_outline_blank เช้า: 11.01 - 12.00" at bounding box center [330, 166] width 263 height 15
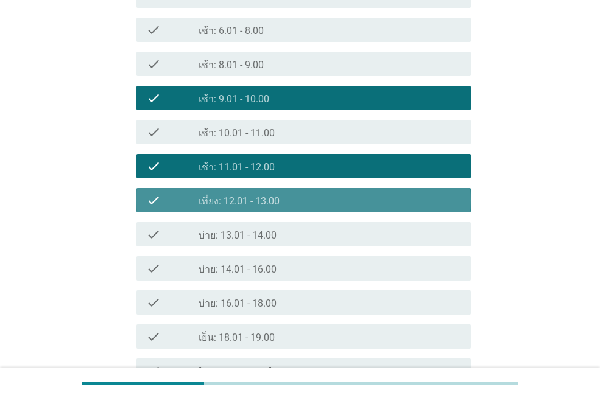
click at [295, 198] on div "check_box_outline_blank เที่ยง: 12.01 - 13.00" at bounding box center [330, 200] width 263 height 15
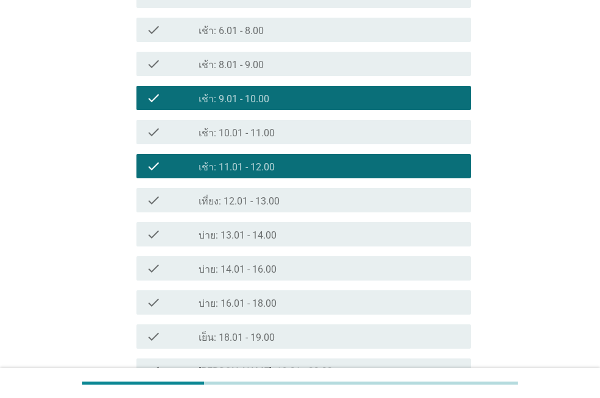
click at [298, 269] on div "check_box_outline_blank บ่าย: 14.01 - 16.00" at bounding box center [330, 268] width 263 height 15
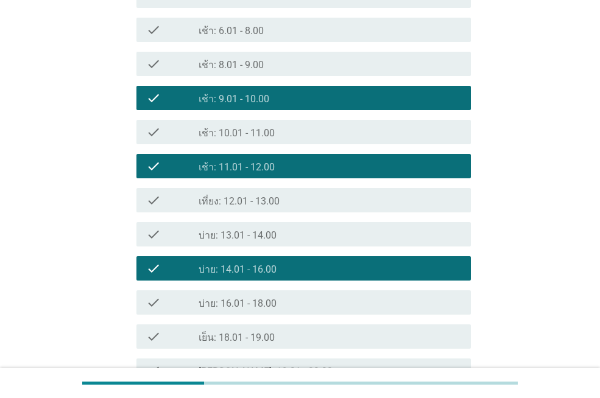
scroll to position [426, 0]
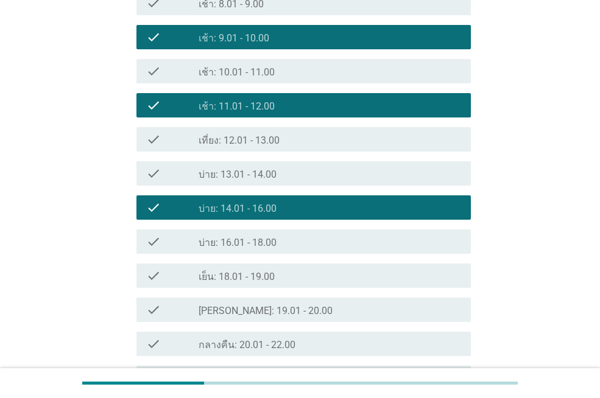
click at [303, 246] on div "check_box_outline_blank บ่าย: 16.01 - 18.00" at bounding box center [330, 241] width 263 height 15
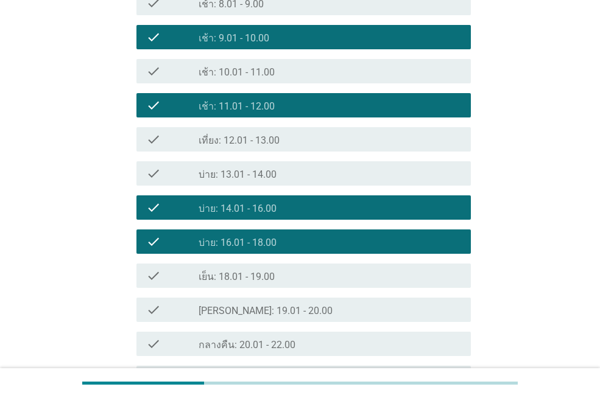
scroll to position [560, 0]
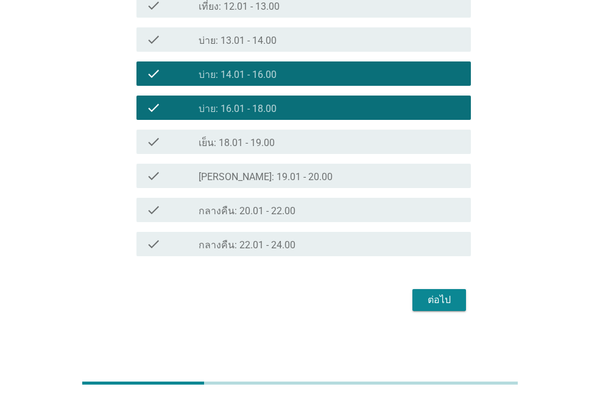
click at [432, 297] on div "ต่อไป" at bounding box center [439, 300] width 34 height 15
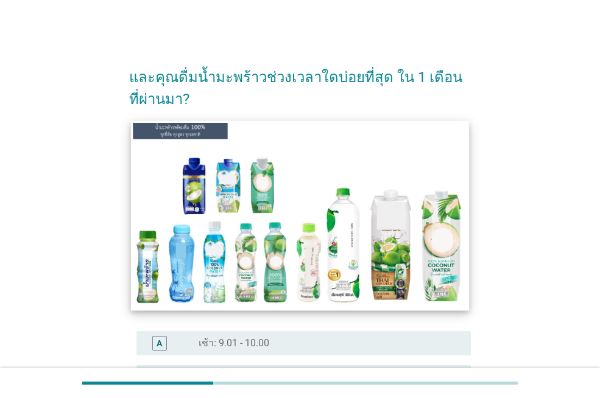
scroll to position [183, 0]
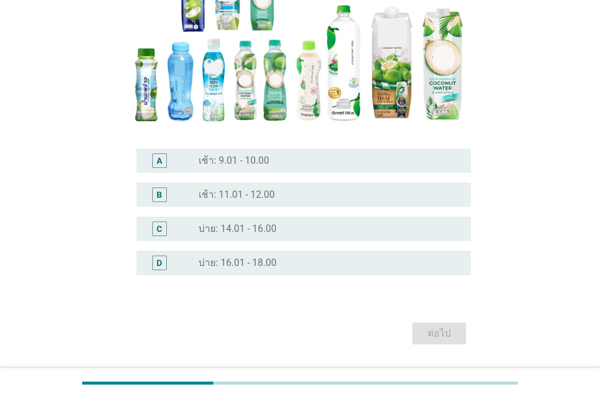
click at [258, 162] on label "เช้า: 9.01 - 10.00" at bounding box center [234, 161] width 71 height 12
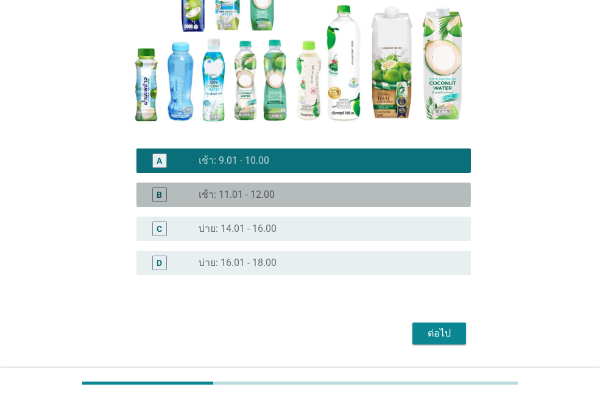
click at [285, 198] on div "radio_button_unchecked เช้า: 11.01 - 12.00" at bounding box center [325, 195] width 253 height 12
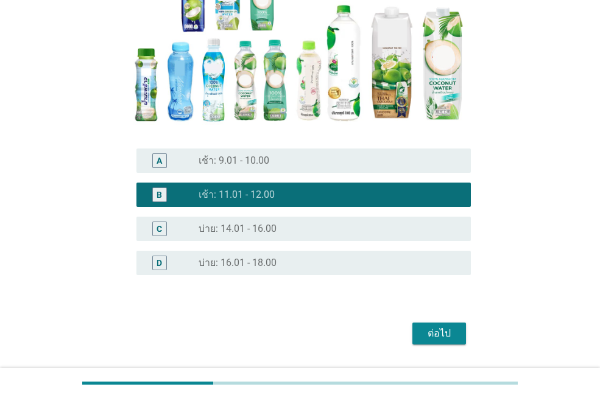
click at [291, 231] on div "radio_button_unchecked บ่าย: 14.01 - 16.00" at bounding box center [325, 229] width 253 height 12
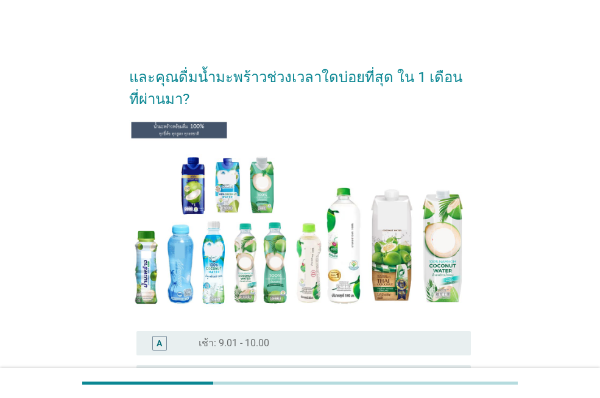
scroll to position [216, 0]
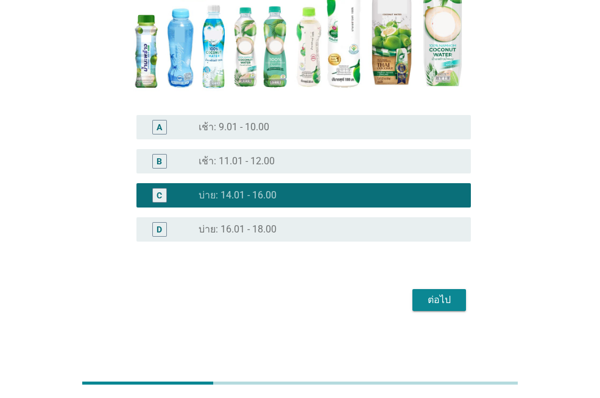
click at [325, 124] on div "radio_button_unchecked เช้า: 9.01 - 10.00" at bounding box center [325, 127] width 253 height 12
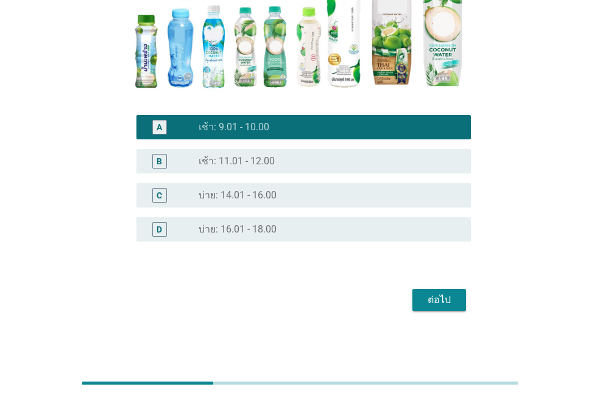
click at [439, 301] on div "ต่อไป" at bounding box center [439, 300] width 34 height 15
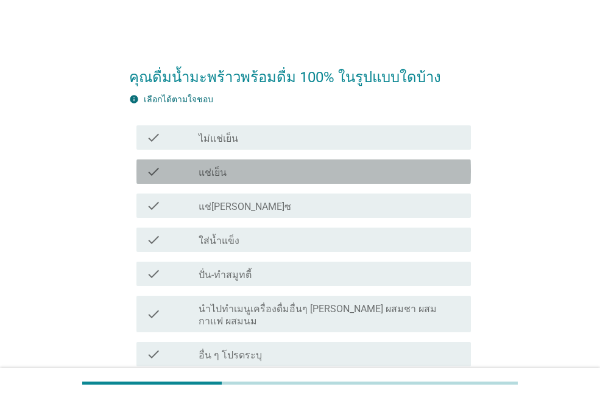
click at [267, 169] on div "check_box_outline_blank แช่เย็น" at bounding box center [330, 171] width 263 height 15
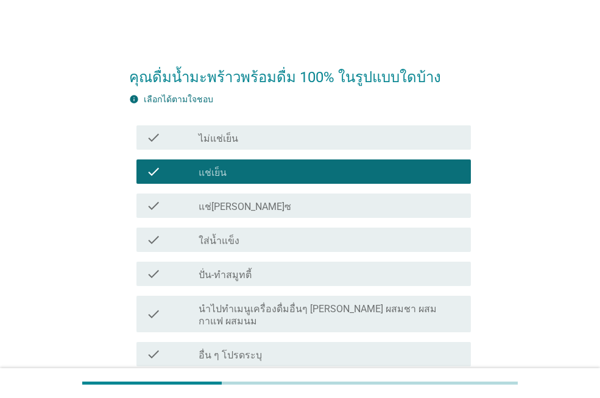
click at [319, 280] on div "check_box_outline_blank ปั่น-ทำสมูทตี้" at bounding box center [330, 274] width 263 height 15
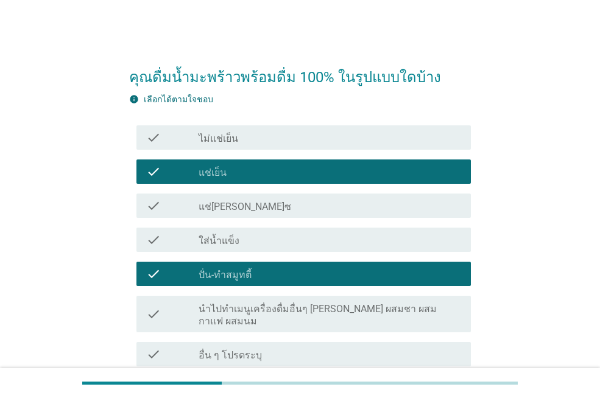
scroll to position [61, 0]
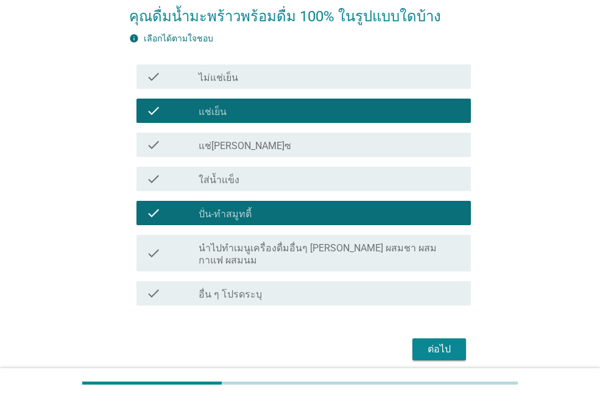
click at [442, 342] on div "ต่อไป" at bounding box center [439, 349] width 34 height 15
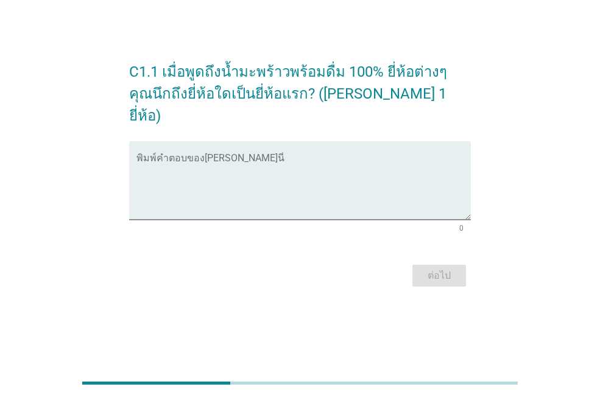
scroll to position [0, 0]
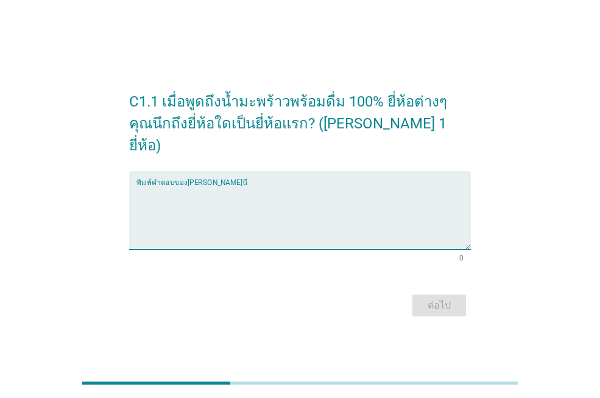
click at [211, 193] on textarea "พิมพ์คำตอบของคุณ ที่นี่" at bounding box center [303, 218] width 334 height 64
type textarea "โคโค่แม็ก"
click at [445, 298] on div "ต่อไป" at bounding box center [439, 305] width 34 height 15
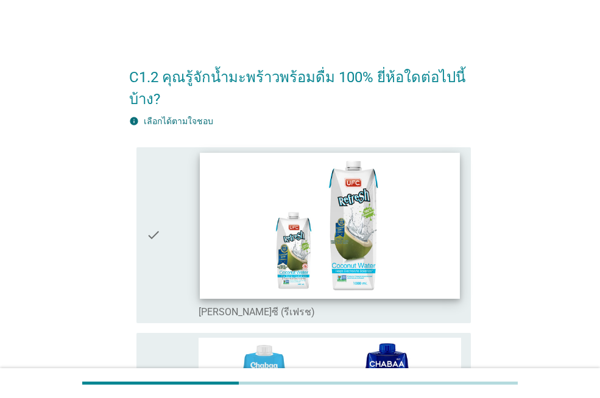
scroll to position [61, 0]
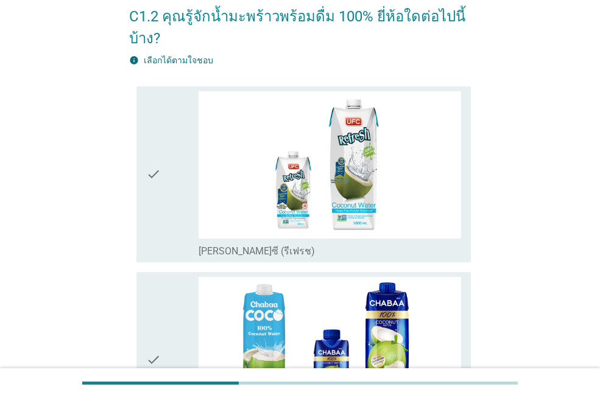
click at [167, 205] on div "check" at bounding box center [172, 174] width 52 height 166
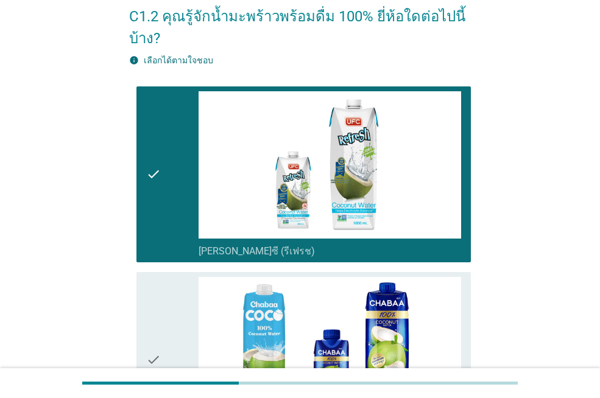
scroll to position [244, 0]
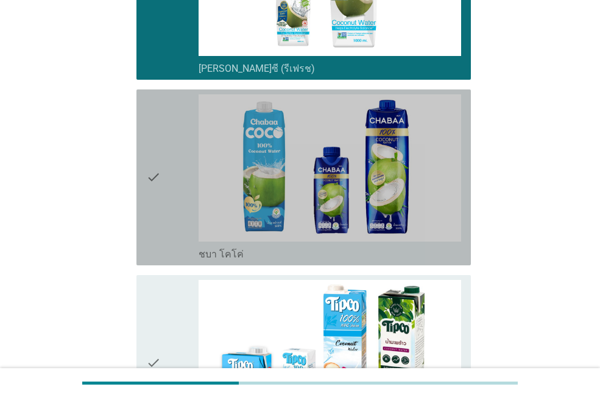
click at [163, 200] on div "check" at bounding box center [172, 177] width 52 height 166
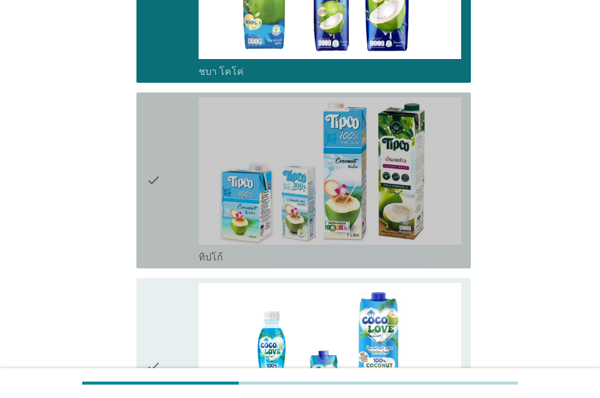
click at [163, 200] on div "check" at bounding box center [172, 180] width 52 height 166
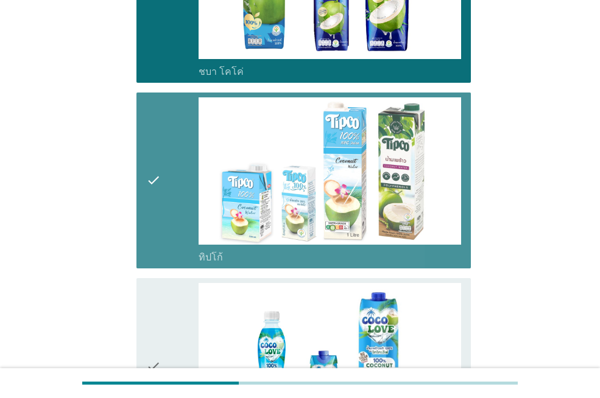
scroll to position [609, 0]
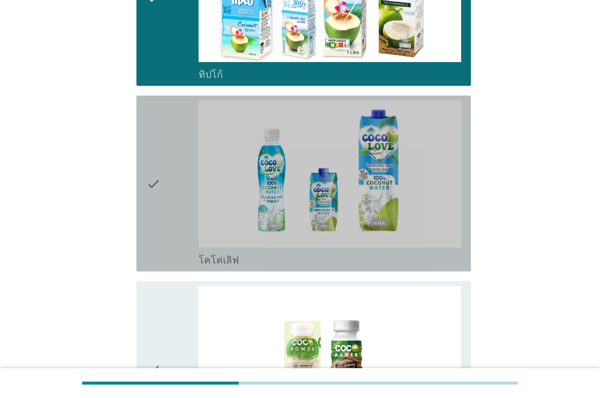
click at [163, 199] on div "check" at bounding box center [172, 183] width 52 height 166
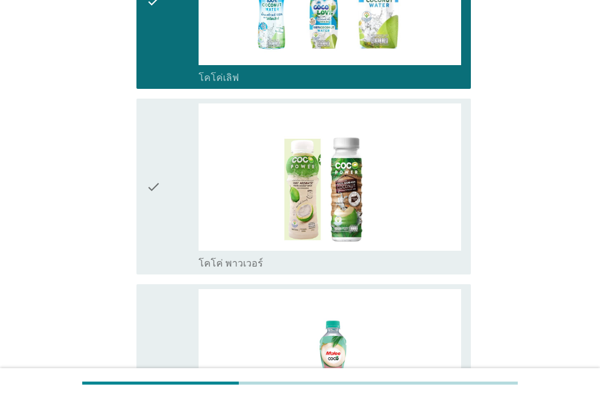
click at [163, 199] on div "check" at bounding box center [172, 187] width 52 height 166
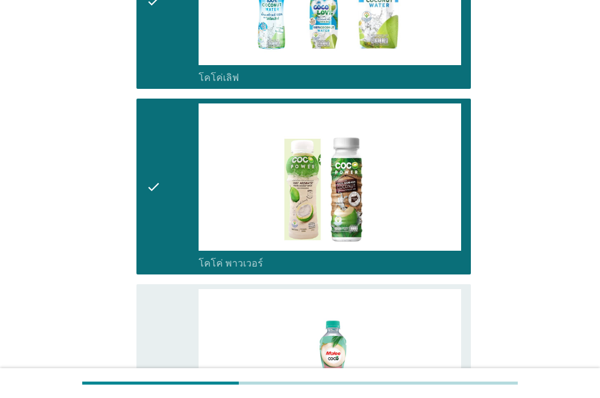
scroll to position [1035, 0]
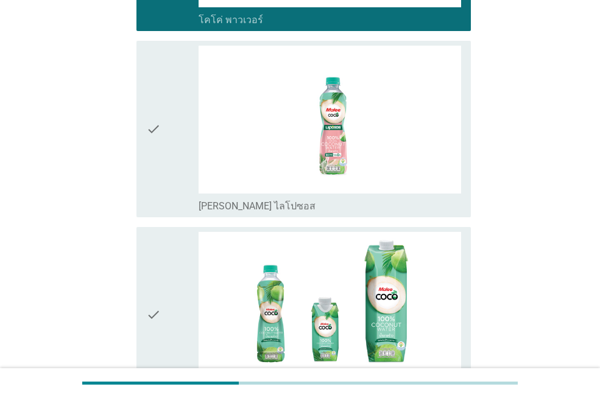
click at [164, 183] on div "check" at bounding box center [172, 129] width 52 height 166
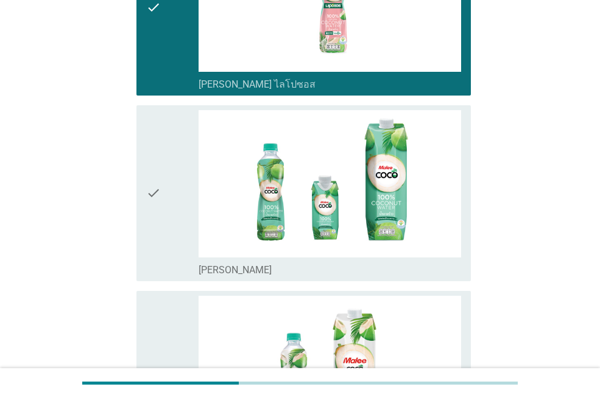
click at [164, 183] on div "check" at bounding box center [172, 193] width 52 height 166
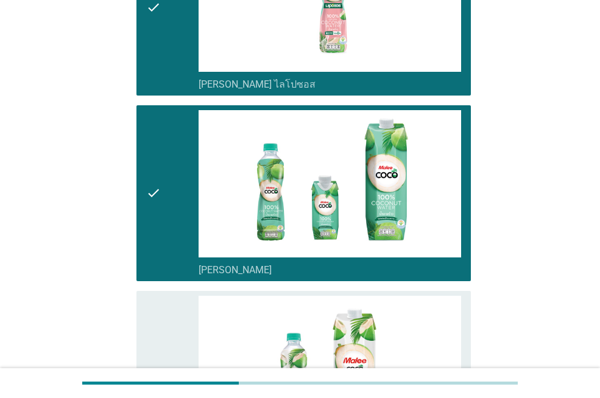
scroll to position [1340, 0]
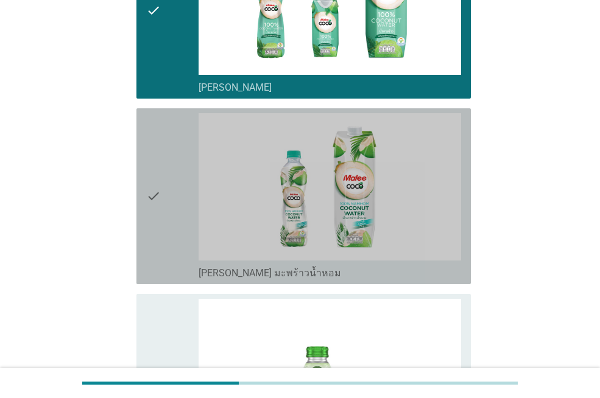
click at [164, 183] on div "check" at bounding box center [172, 196] width 52 height 166
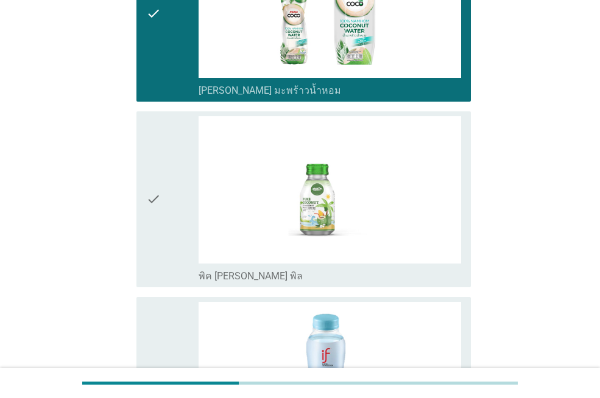
click at [167, 193] on div "check" at bounding box center [172, 199] width 52 height 166
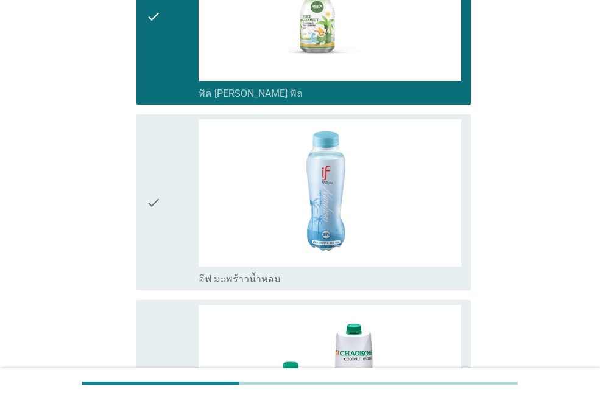
click at [167, 193] on div "check" at bounding box center [172, 202] width 52 height 166
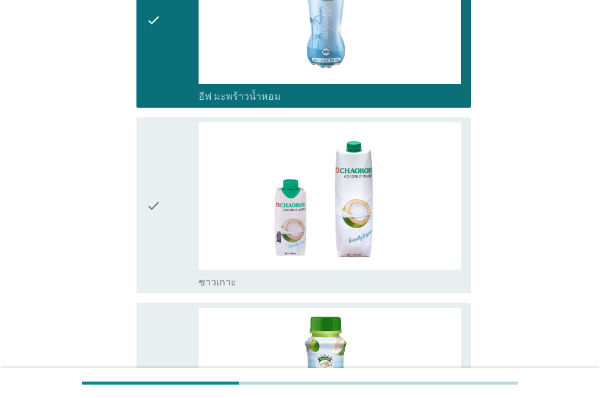
click at [168, 200] on div "check" at bounding box center [172, 205] width 52 height 166
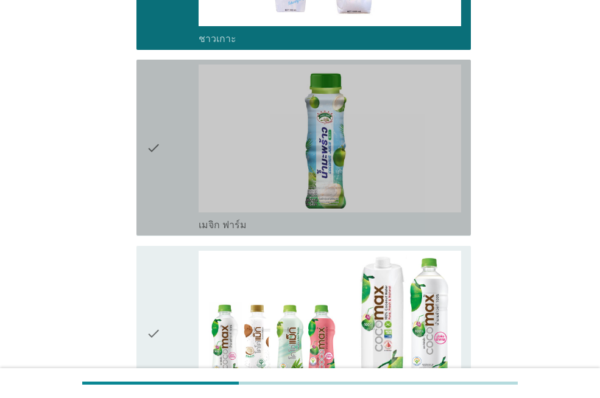
click at [169, 200] on div "check" at bounding box center [172, 148] width 52 height 166
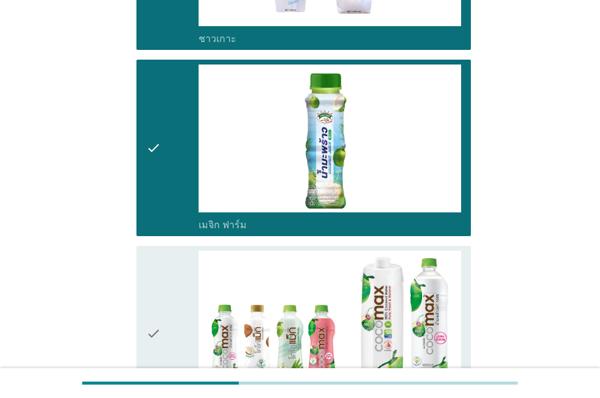
scroll to position [2375, 0]
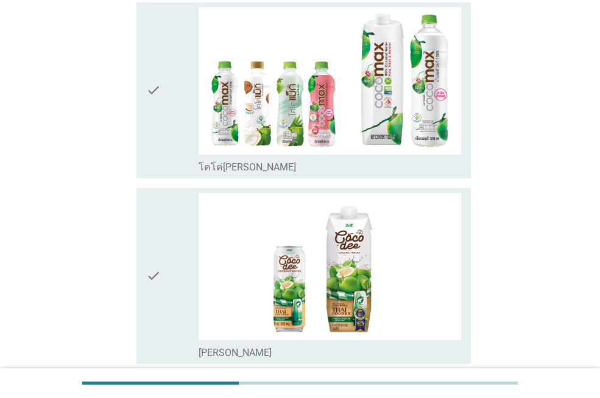
click at [167, 239] on div "check" at bounding box center [172, 276] width 52 height 166
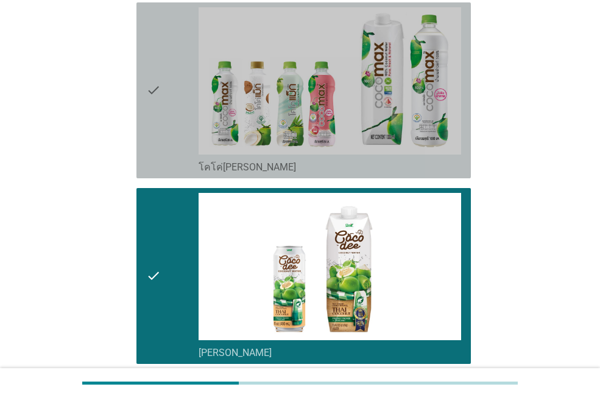
click at [181, 156] on div "check" at bounding box center [172, 90] width 52 height 166
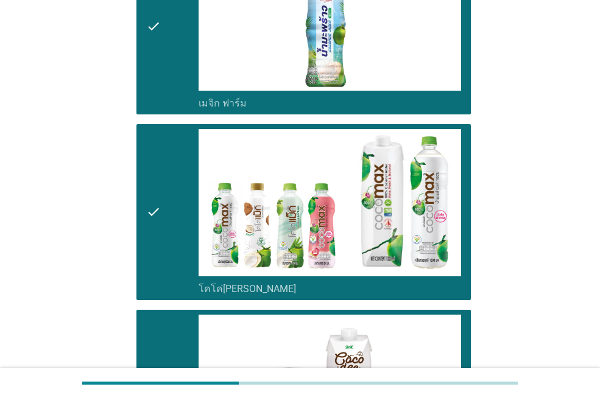
scroll to position [2619, 0]
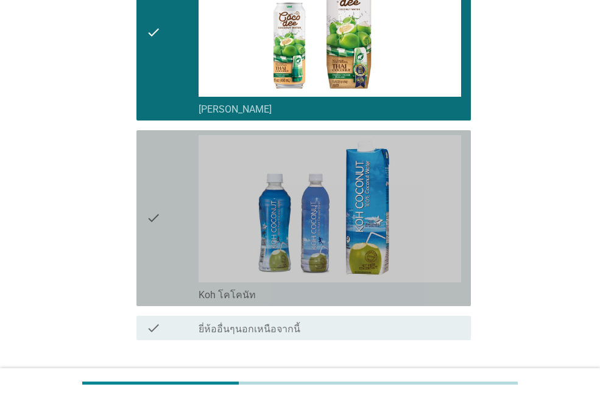
click at [167, 217] on div "check" at bounding box center [172, 218] width 52 height 166
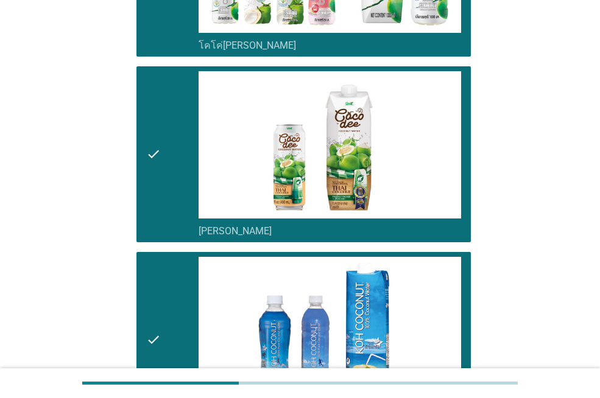
scroll to position [2680, 0]
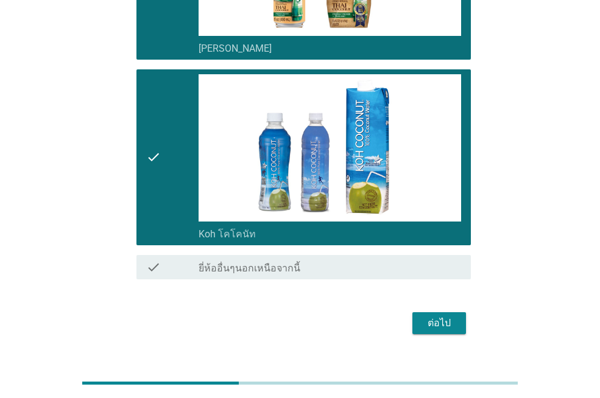
click at [445, 319] on div "ต่อไป" at bounding box center [439, 323] width 34 height 15
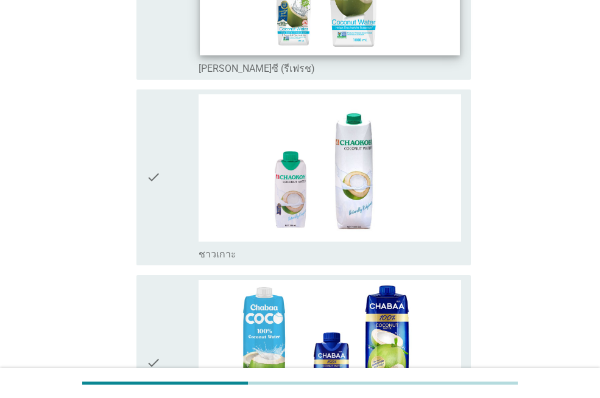
scroll to position [61, 0]
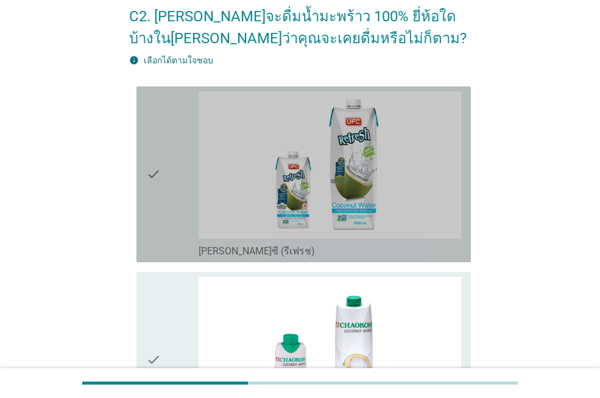
click at [173, 213] on div "check" at bounding box center [172, 174] width 52 height 166
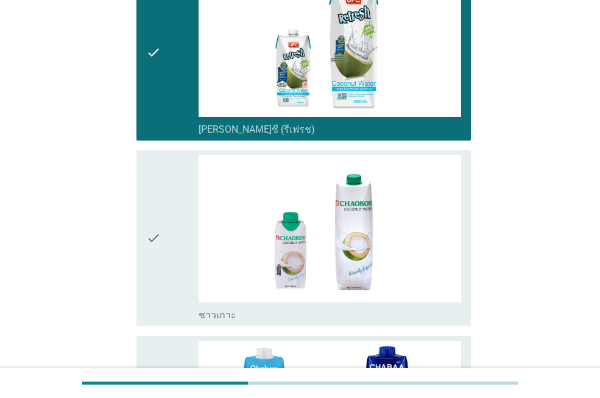
click at [174, 213] on div "check" at bounding box center [172, 238] width 52 height 166
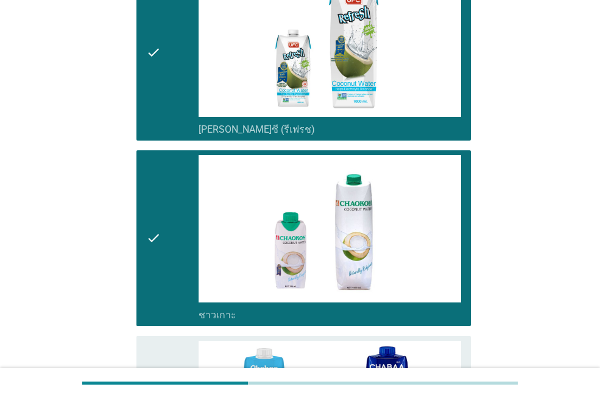
scroll to position [426, 0]
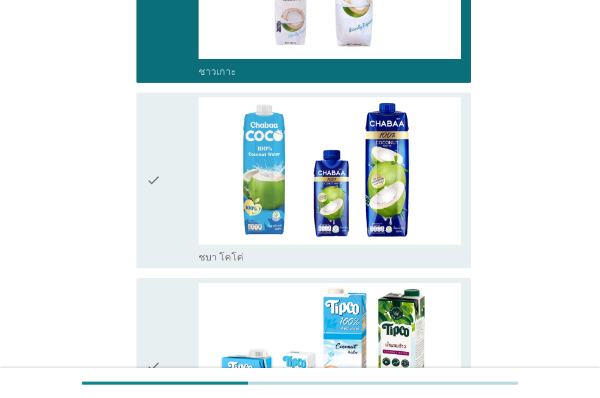
click at [172, 230] on div "check" at bounding box center [172, 180] width 52 height 166
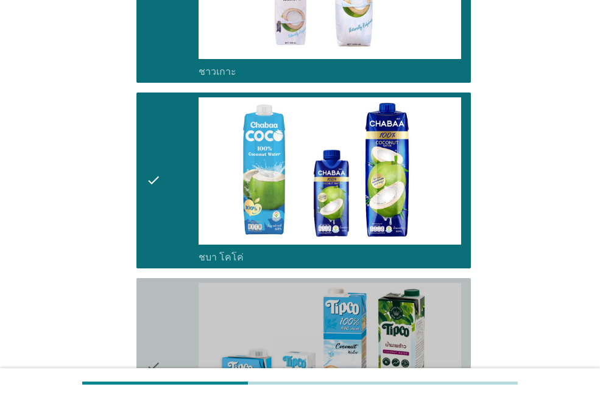
click at [172, 297] on div "check" at bounding box center [172, 366] width 52 height 166
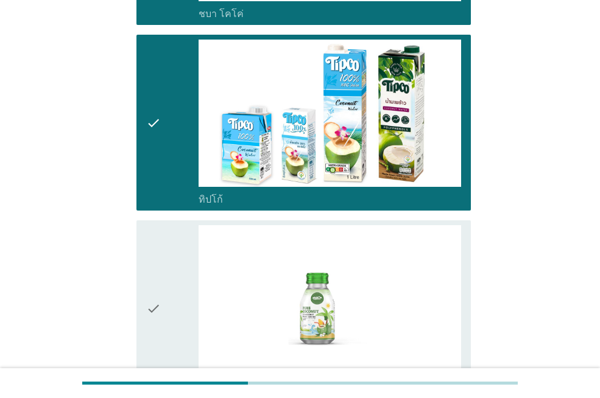
click at [166, 286] on div "check" at bounding box center [172, 308] width 52 height 166
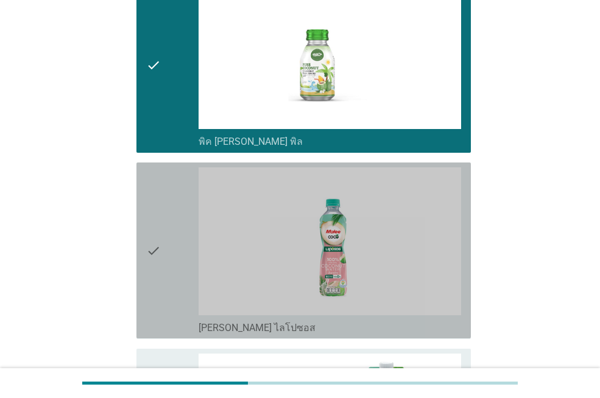
click at [163, 281] on div "check" at bounding box center [172, 250] width 52 height 166
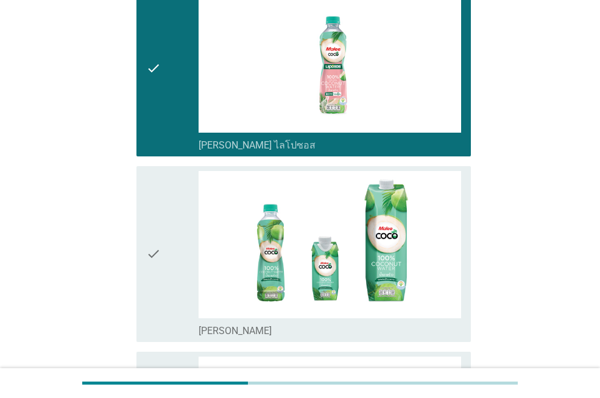
click at [163, 279] on div "check" at bounding box center [172, 254] width 52 height 166
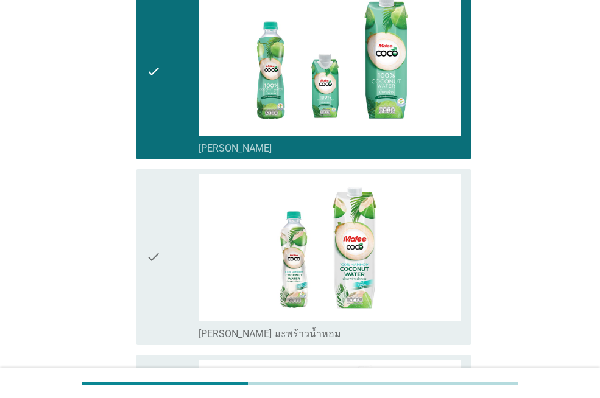
click at [163, 277] on div "check" at bounding box center [172, 257] width 52 height 166
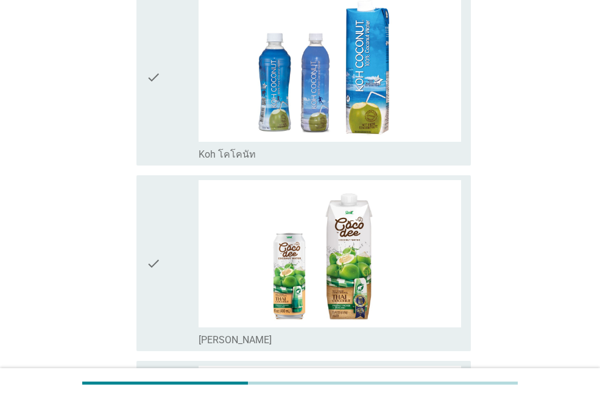
click at [163, 277] on div "check" at bounding box center [172, 263] width 52 height 166
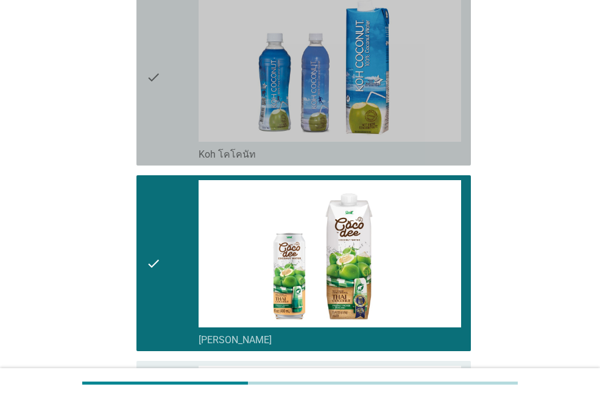
click at [180, 106] on div "check" at bounding box center [172, 78] width 52 height 166
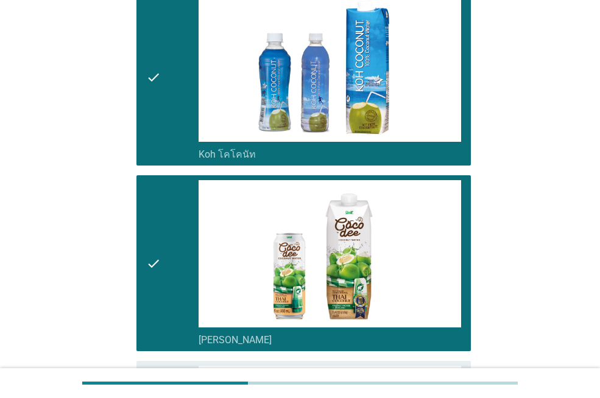
scroll to position [1949, 0]
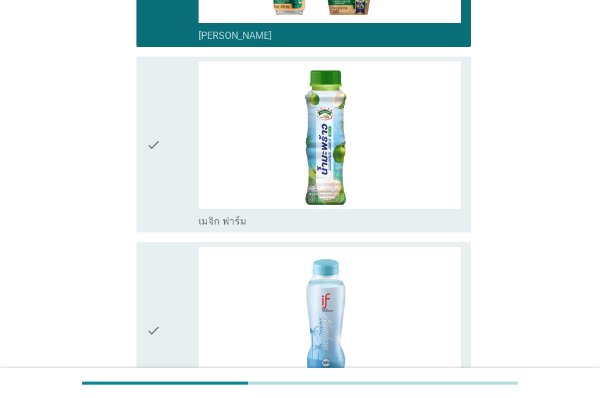
click at [161, 192] on div "check" at bounding box center [172, 145] width 52 height 166
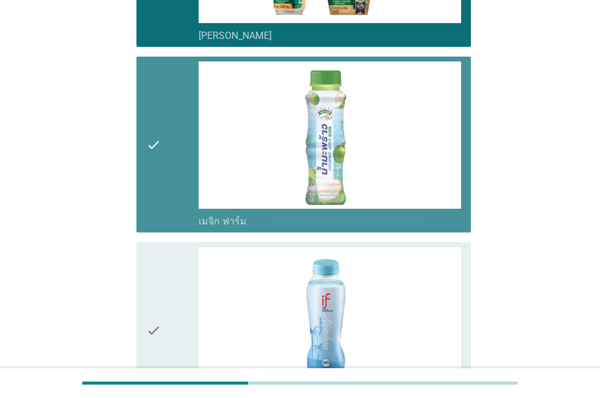
click at [163, 252] on div "check" at bounding box center [172, 330] width 52 height 166
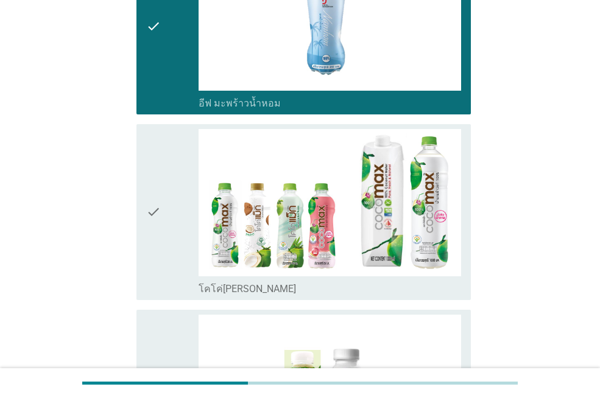
click at [162, 250] on div "check" at bounding box center [172, 212] width 52 height 166
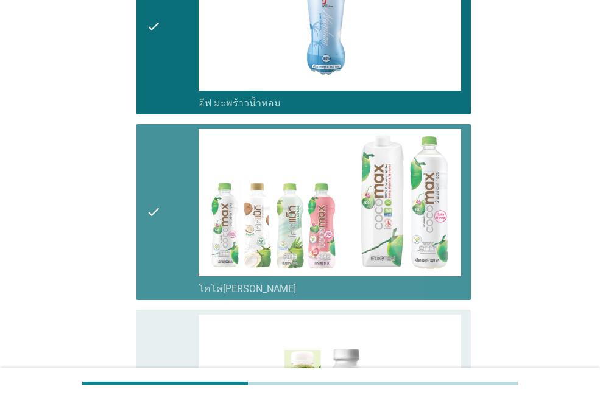
scroll to position [2497, 0]
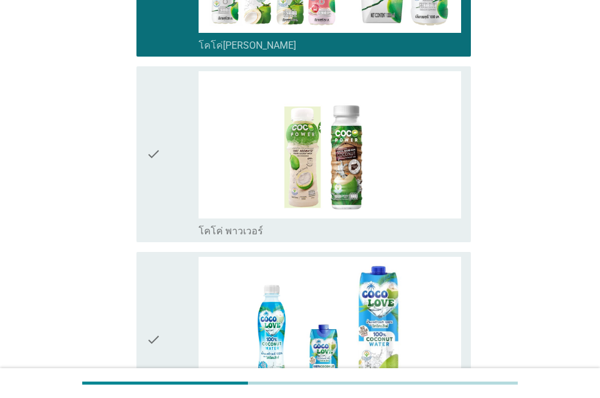
click at [161, 248] on div "check check_box_outline_blank โคโค่เลิฟ" at bounding box center [300, 340] width 342 height 186
click at [164, 214] on div "check" at bounding box center [172, 154] width 52 height 166
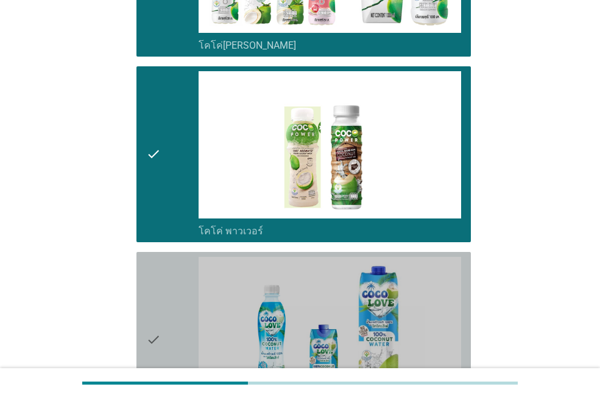
click at [168, 267] on div "check" at bounding box center [172, 340] width 52 height 166
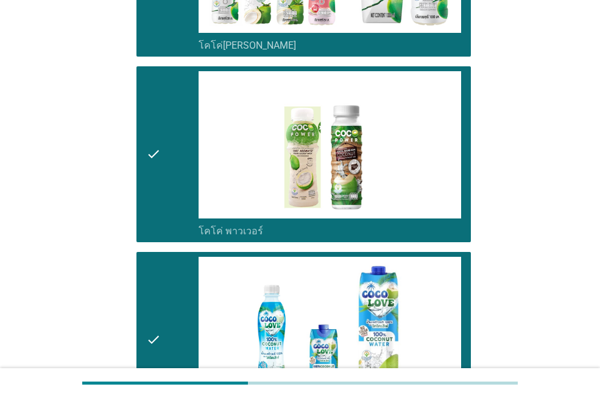
scroll to position [2704, 0]
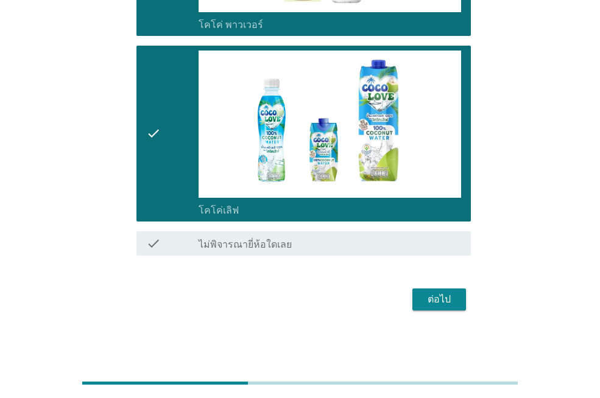
click at [441, 303] on div "ต่อไป" at bounding box center [439, 299] width 34 height 15
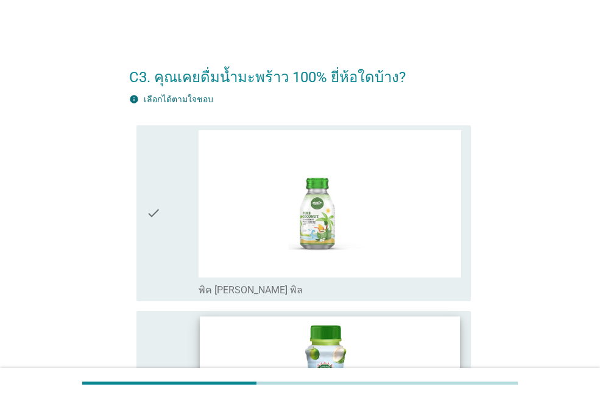
scroll to position [122, 0]
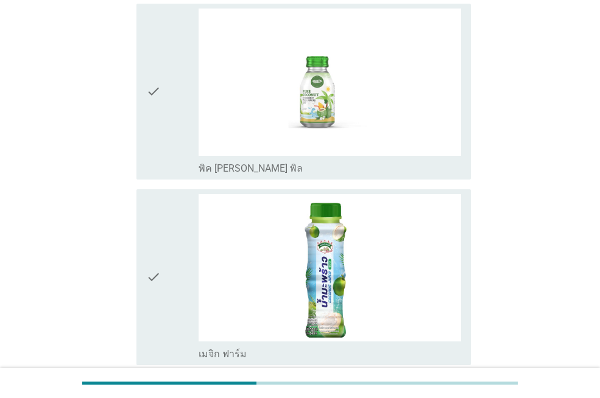
click at [173, 129] on div "check" at bounding box center [172, 92] width 52 height 166
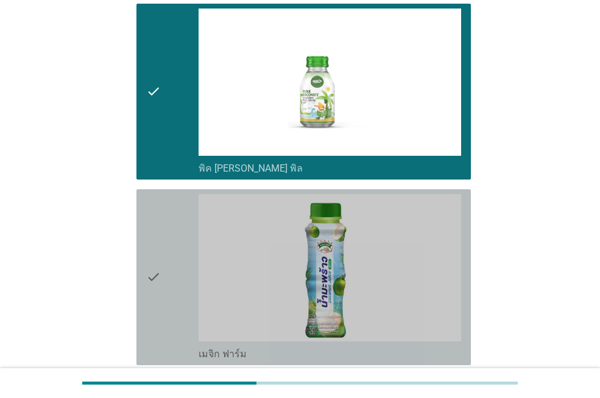
click at [171, 291] on div "check" at bounding box center [172, 277] width 52 height 166
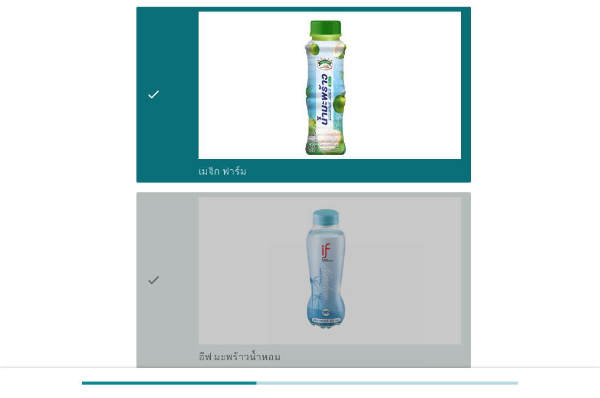
click at [166, 265] on div "check" at bounding box center [172, 280] width 52 height 166
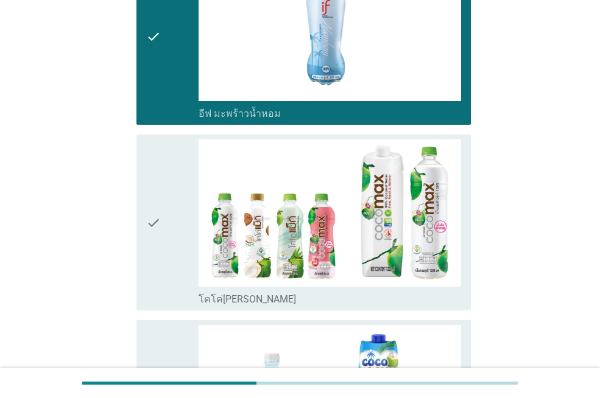
click at [164, 263] on div "check" at bounding box center [172, 222] width 52 height 166
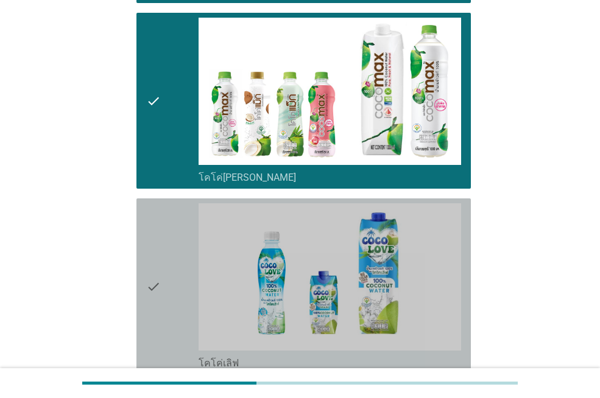
click at [164, 263] on div "check" at bounding box center [172, 286] width 52 height 166
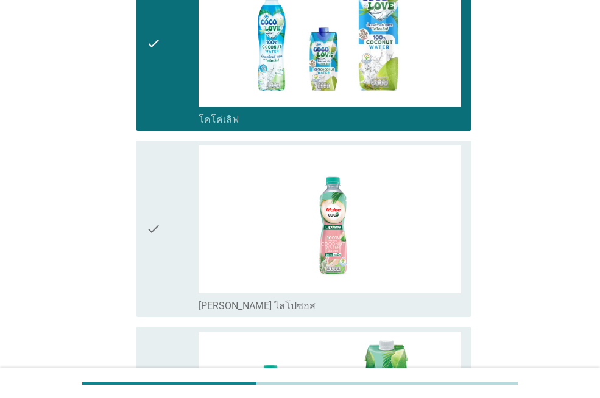
click at [164, 263] on div "check" at bounding box center [172, 229] width 52 height 166
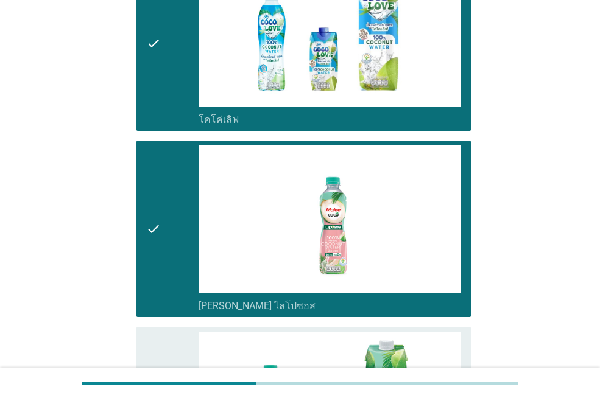
scroll to position [1218, 0]
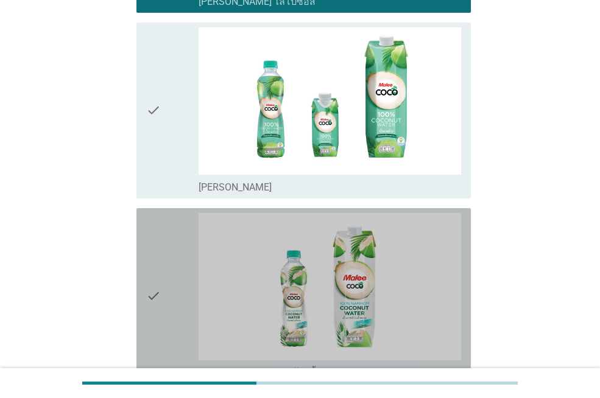
click at [164, 263] on div "check" at bounding box center [172, 296] width 52 height 166
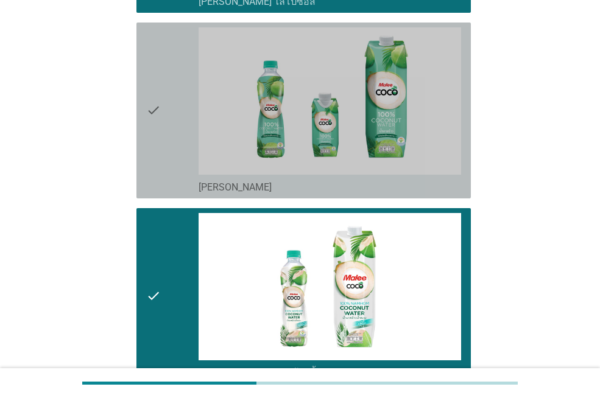
click at [165, 182] on div "check" at bounding box center [172, 110] width 52 height 166
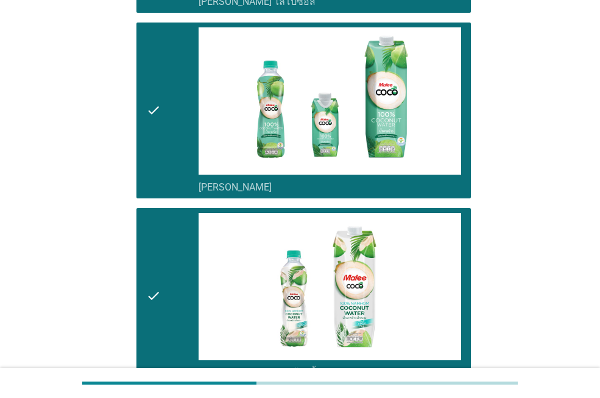
scroll to position [1523, 0]
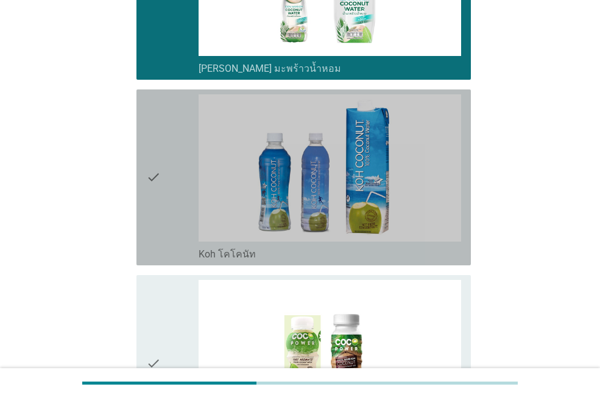
click at [172, 211] on div "check" at bounding box center [172, 177] width 52 height 166
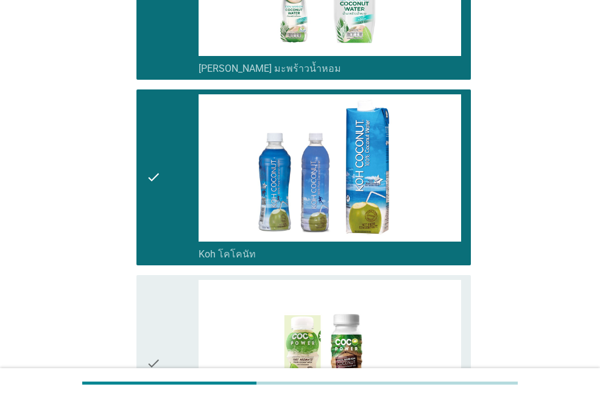
click at [174, 310] on div "check" at bounding box center [172, 363] width 52 height 166
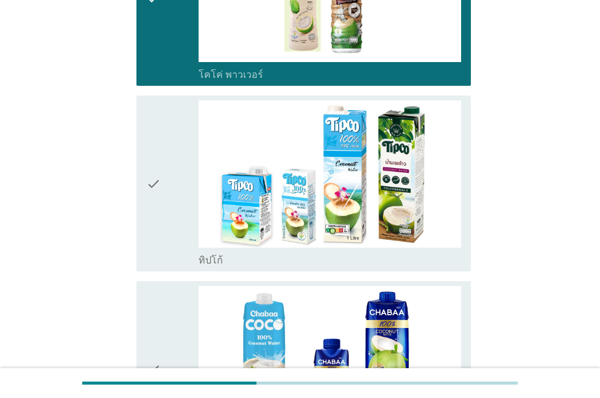
click at [167, 287] on div "check" at bounding box center [172, 369] width 52 height 166
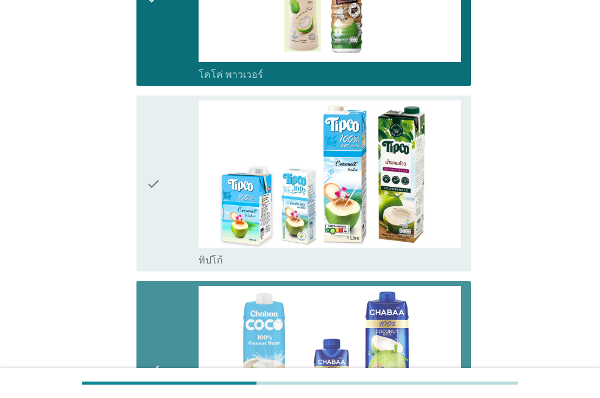
click at [164, 241] on div "check" at bounding box center [172, 183] width 52 height 166
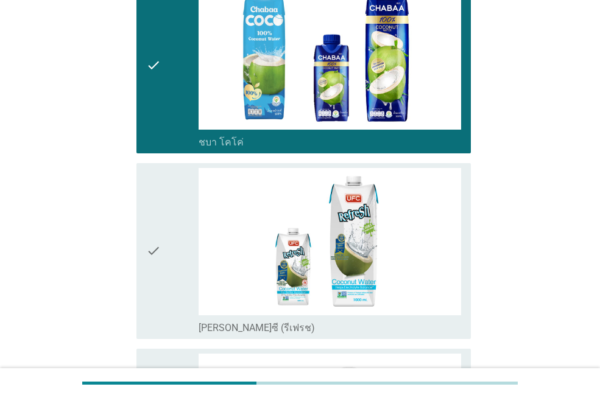
click at [169, 259] on div "check" at bounding box center [172, 251] width 52 height 166
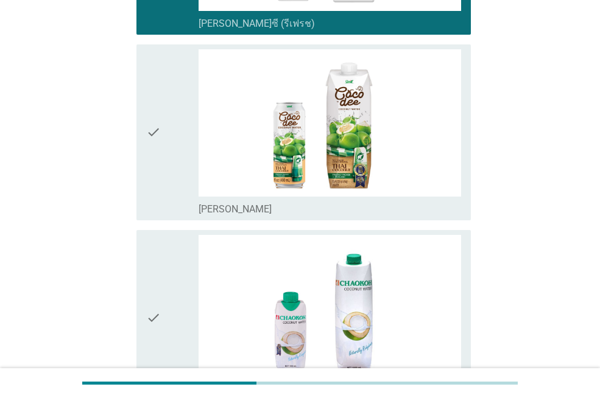
click at [169, 259] on div "check" at bounding box center [172, 318] width 52 height 166
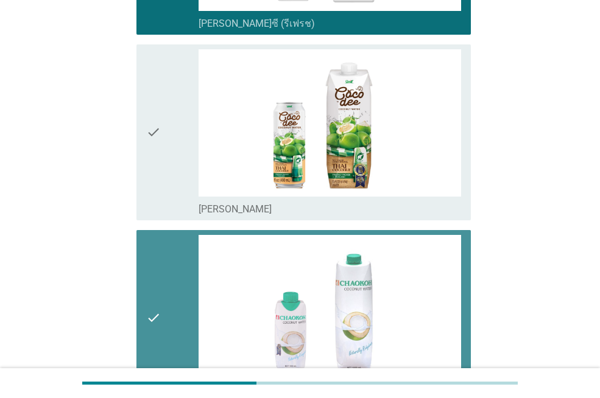
click at [166, 202] on div "check" at bounding box center [172, 132] width 52 height 166
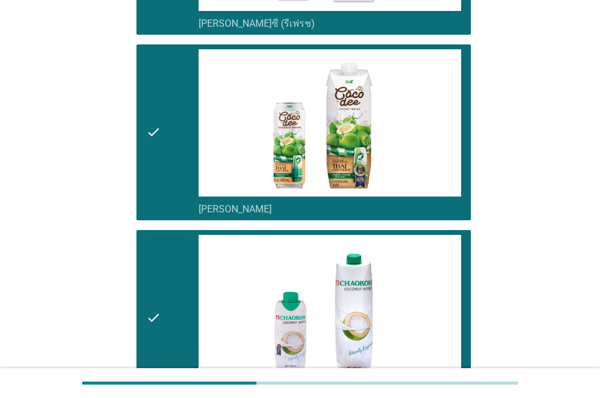
scroll to position [2648, 0]
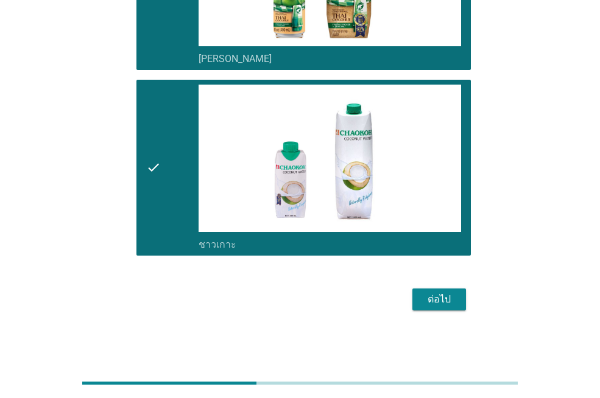
click at [433, 300] on div "ต่อไป" at bounding box center [439, 299] width 34 height 15
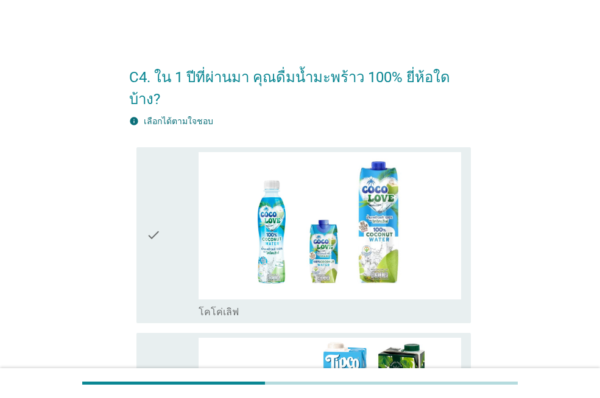
scroll to position [122, 0]
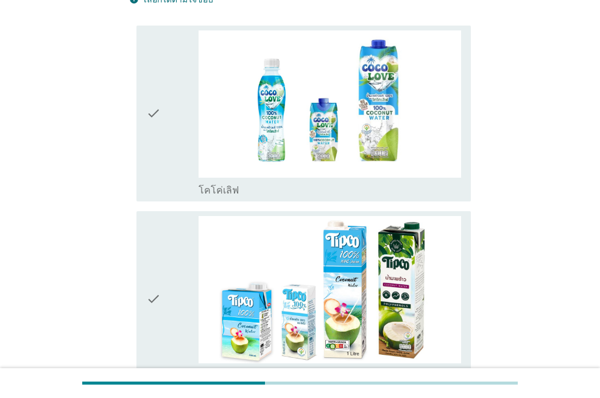
click at [172, 158] on div "check" at bounding box center [172, 113] width 52 height 166
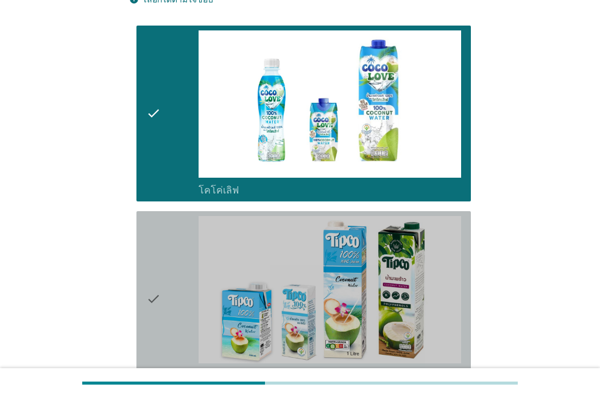
click at [153, 241] on icon "check" at bounding box center [153, 299] width 15 height 166
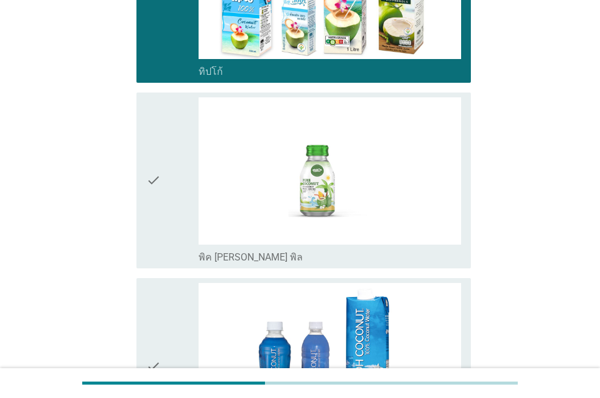
scroll to position [487, 0]
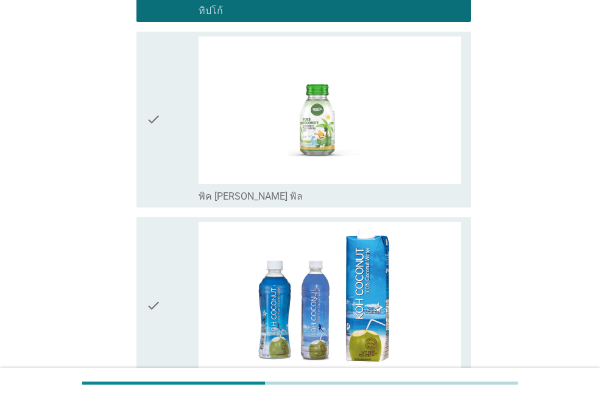
click at [169, 284] on div "check" at bounding box center [172, 305] width 52 height 166
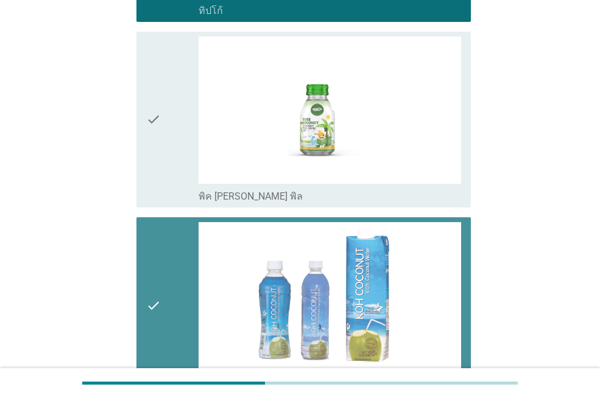
click at [170, 189] on div "check check_box พิค [PERSON_NAME] พิล" at bounding box center [300, 120] width 342 height 186
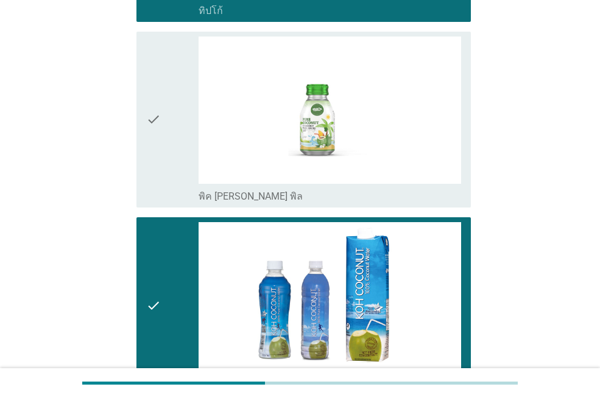
click at [170, 167] on div "check" at bounding box center [172, 120] width 52 height 166
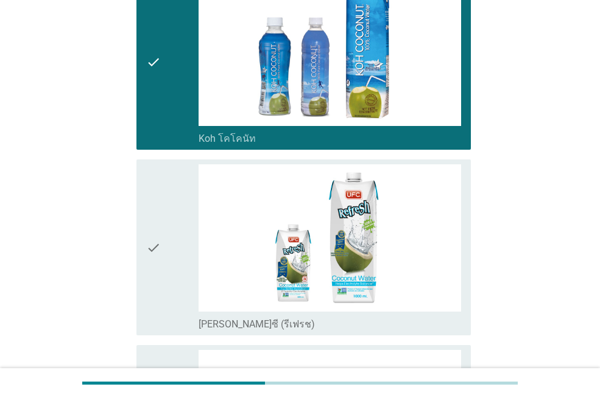
scroll to position [853, 0]
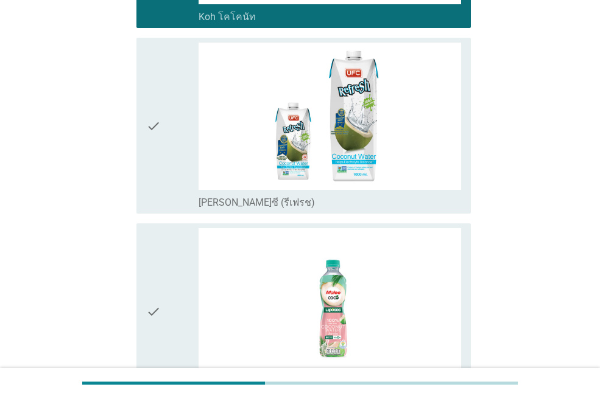
click at [166, 164] on div "check" at bounding box center [172, 126] width 52 height 166
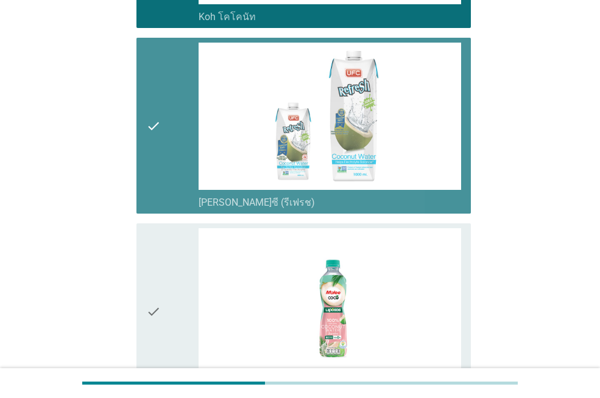
click at [153, 247] on icon "check" at bounding box center [153, 311] width 15 height 166
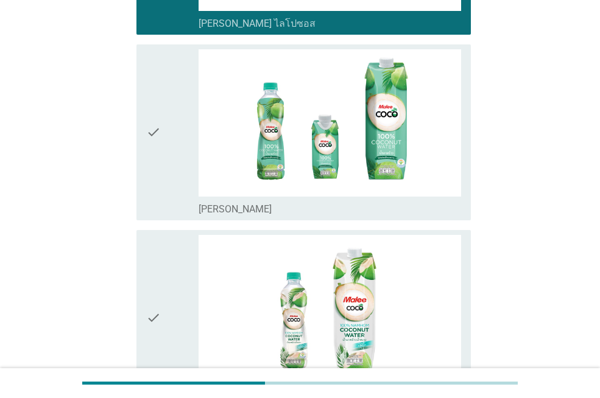
drag, startPoint x: 167, startPoint y: 281, endPoint x: 167, endPoint y: 178, distance: 102.3
click at [167, 281] on div "check" at bounding box center [172, 318] width 52 height 166
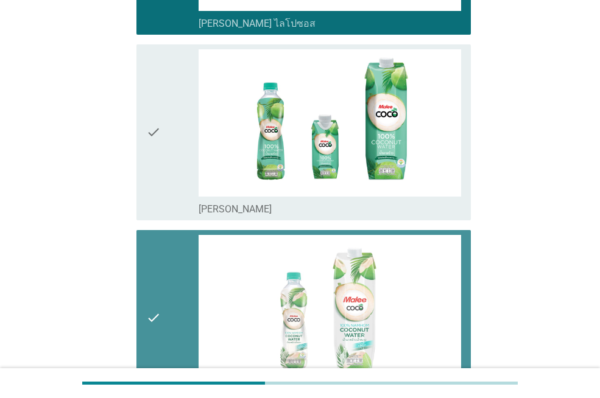
click at [167, 176] on div "check" at bounding box center [172, 132] width 52 height 166
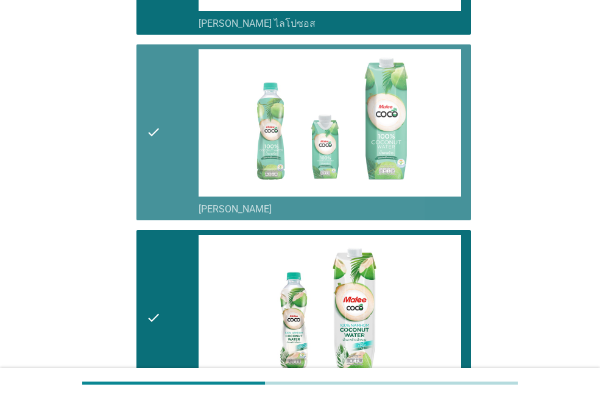
scroll to position [1523, 0]
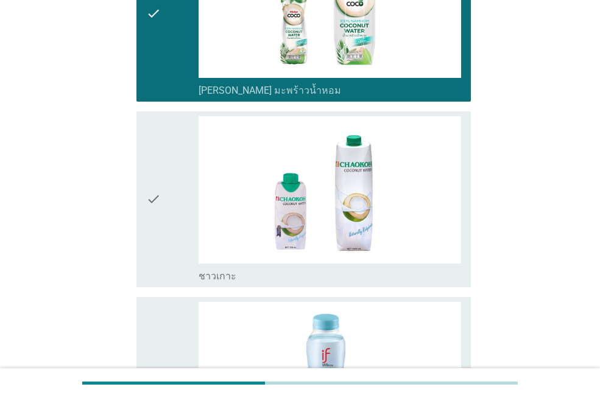
click at [161, 305] on div "check" at bounding box center [172, 385] width 52 height 166
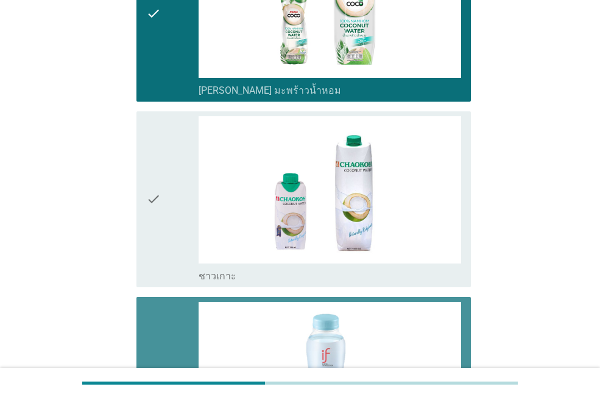
click at [163, 216] on div "check" at bounding box center [172, 199] width 52 height 166
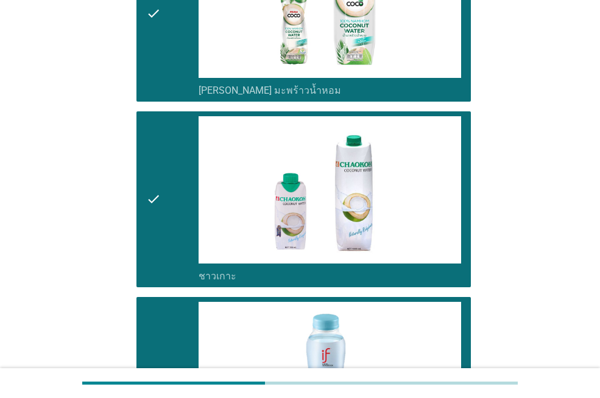
scroll to position [1888, 0]
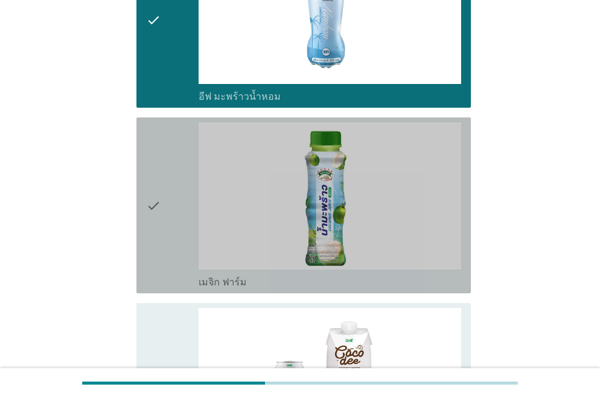
click at [166, 222] on div "check" at bounding box center [172, 205] width 52 height 166
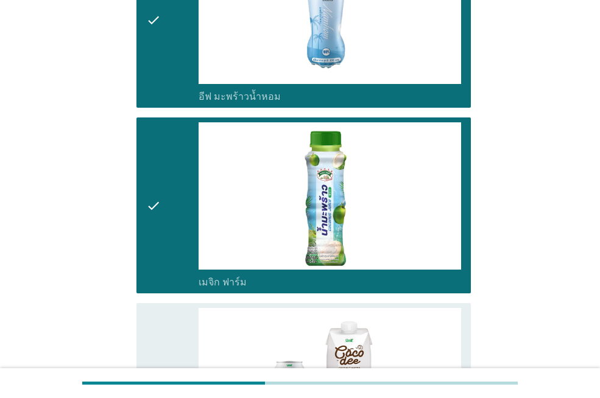
click at [155, 308] on icon "check" at bounding box center [153, 391] width 15 height 166
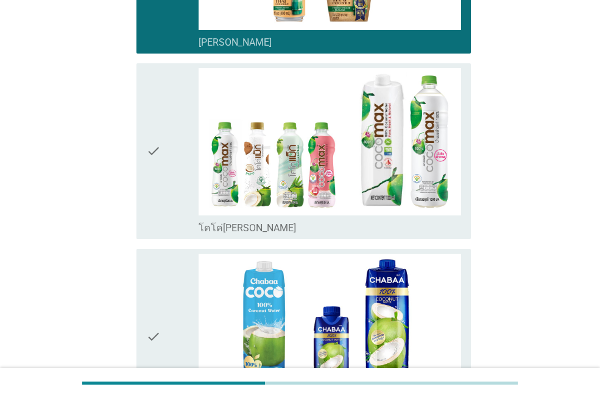
click at [158, 293] on icon "check" at bounding box center [153, 337] width 15 height 166
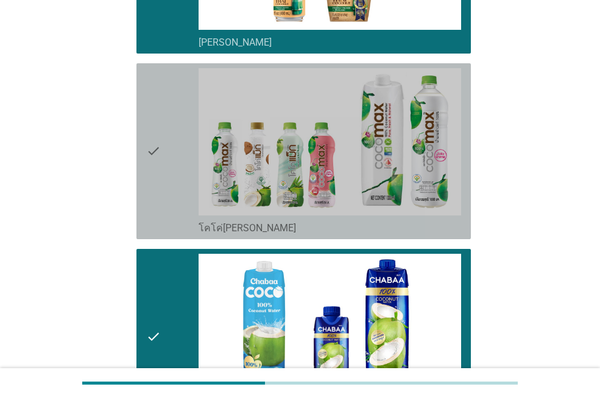
click at [164, 193] on div "check" at bounding box center [172, 151] width 52 height 166
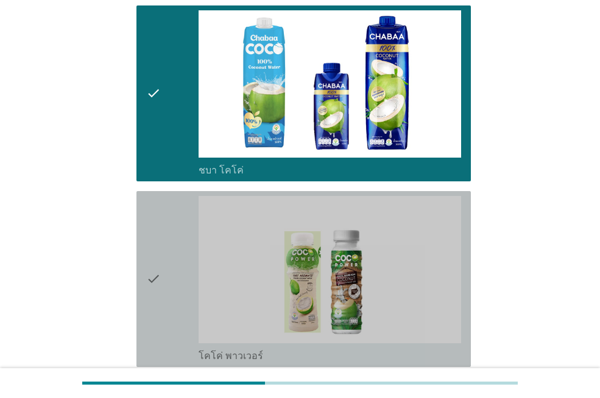
click at [166, 223] on div "check" at bounding box center [172, 279] width 52 height 166
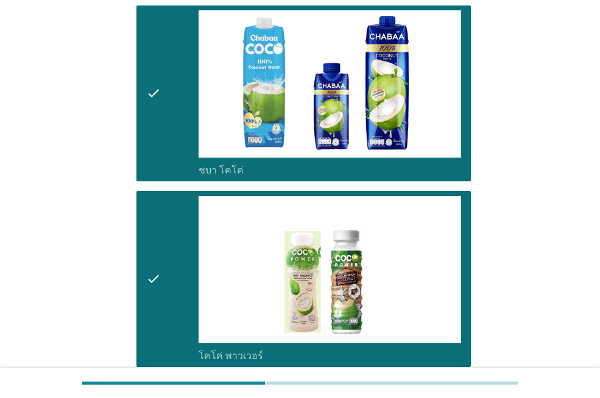
scroll to position [2648, 0]
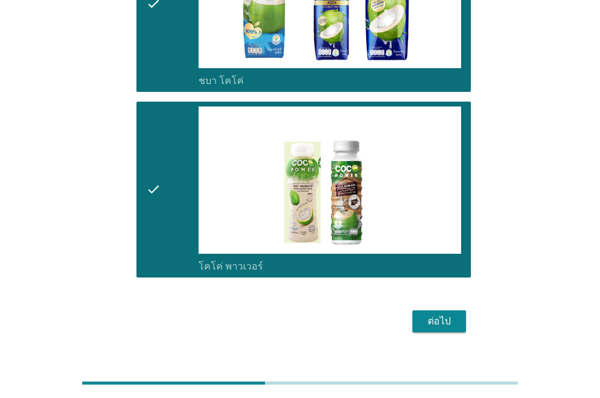
click at [436, 314] on div "ต่อไป" at bounding box center [439, 321] width 34 height 15
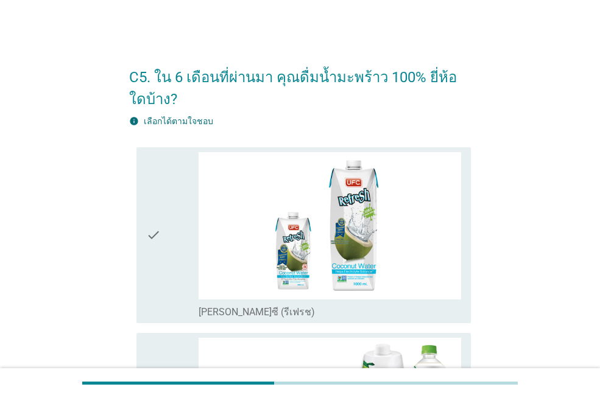
click at [183, 272] on div "check" at bounding box center [172, 235] width 52 height 166
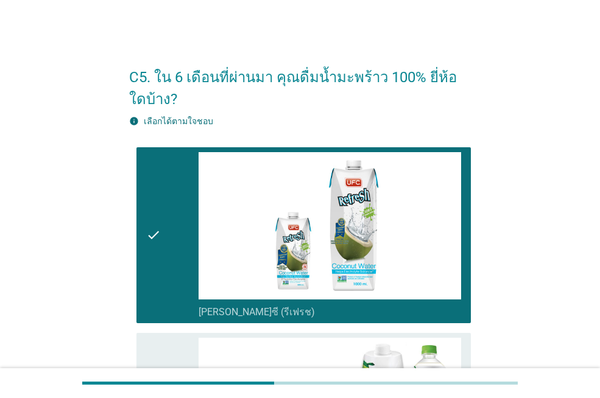
scroll to position [244, 0]
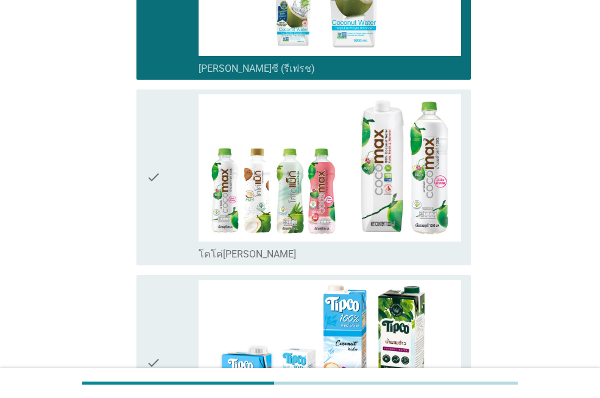
click at [167, 323] on div "check" at bounding box center [172, 363] width 52 height 166
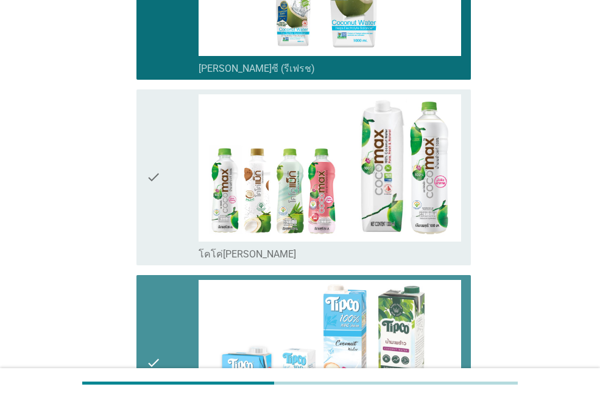
click at [176, 256] on div "check" at bounding box center [172, 177] width 52 height 166
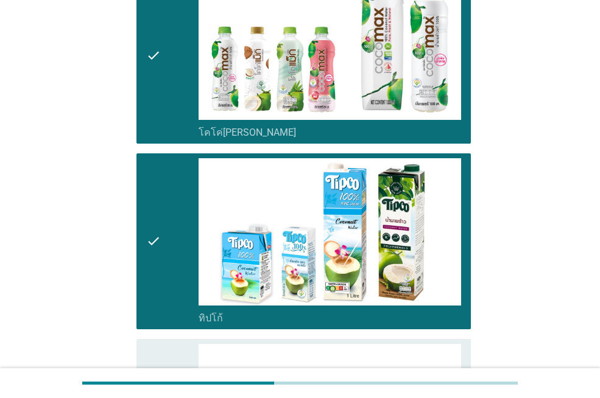
scroll to position [609, 0]
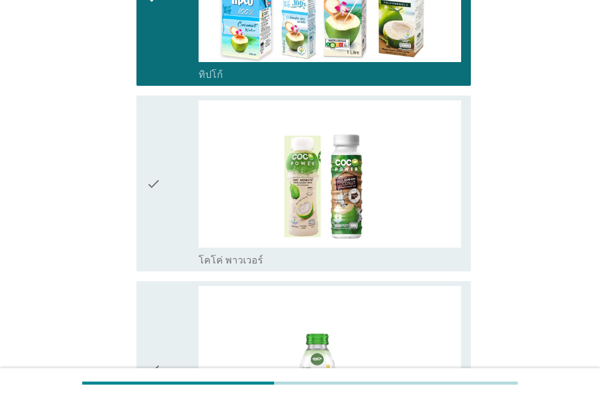
click at [176, 332] on div "check" at bounding box center [172, 369] width 52 height 166
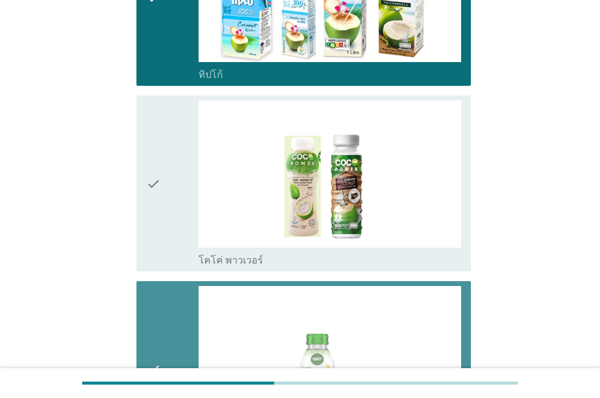
click at [178, 236] on div "check" at bounding box center [172, 183] width 52 height 166
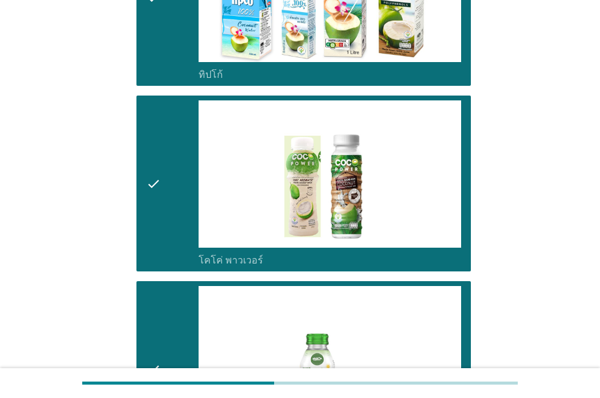
scroll to position [975, 0]
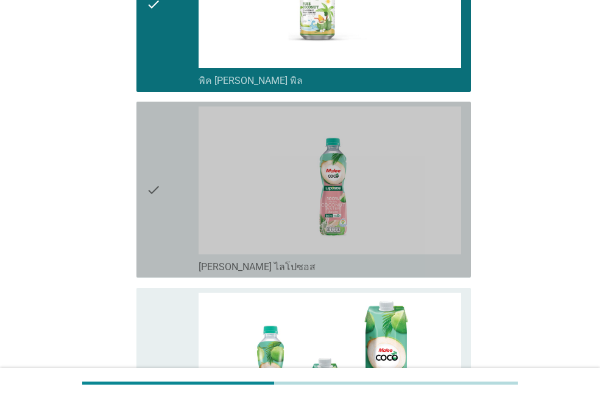
click at [175, 245] on div "check" at bounding box center [172, 190] width 52 height 166
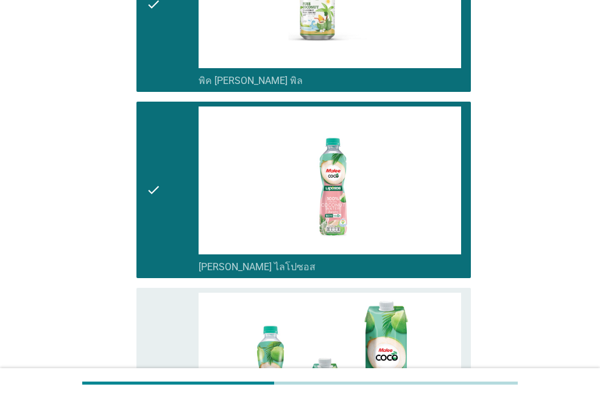
click at [176, 322] on div "check" at bounding box center [172, 376] width 52 height 166
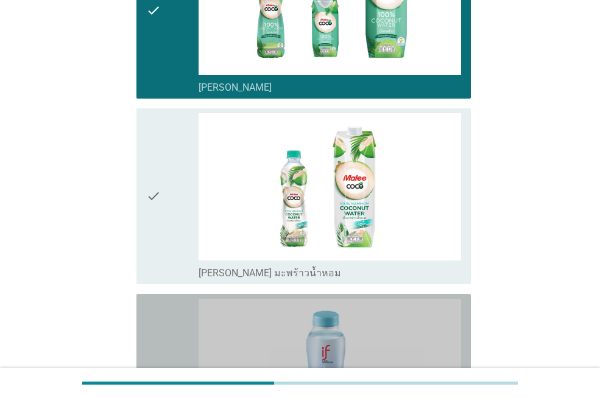
click at [172, 306] on div "check" at bounding box center [172, 382] width 52 height 166
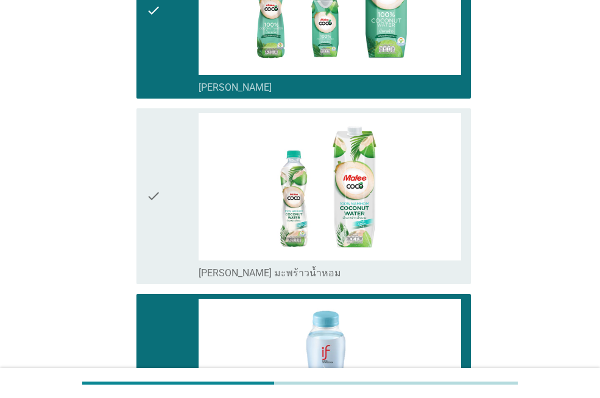
click at [172, 250] on div "check" at bounding box center [172, 196] width 52 height 166
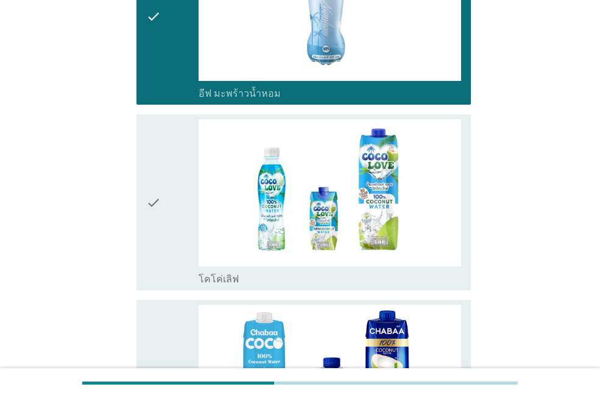
click at [167, 319] on div "check" at bounding box center [172, 388] width 52 height 166
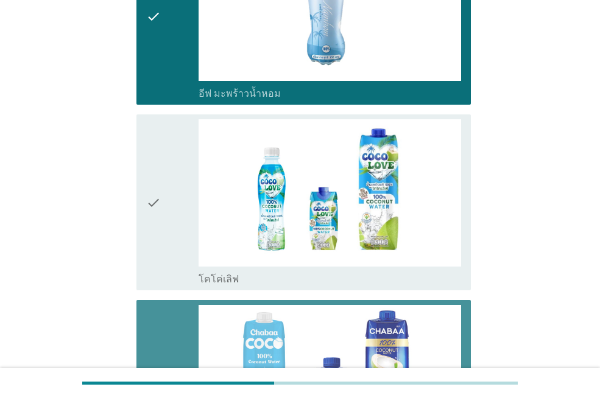
click at [174, 245] on div "check" at bounding box center [172, 202] width 52 height 166
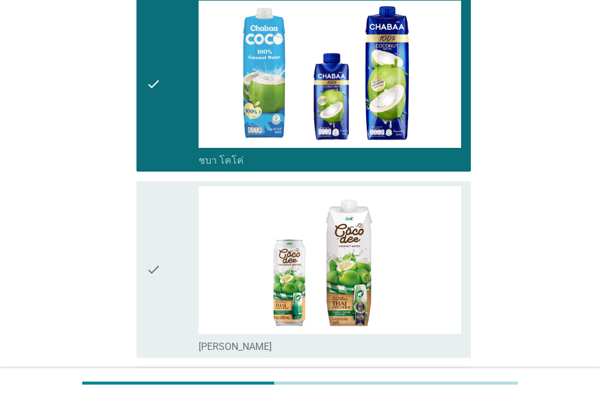
click at [169, 267] on div "check" at bounding box center [172, 269] width 52 height 166
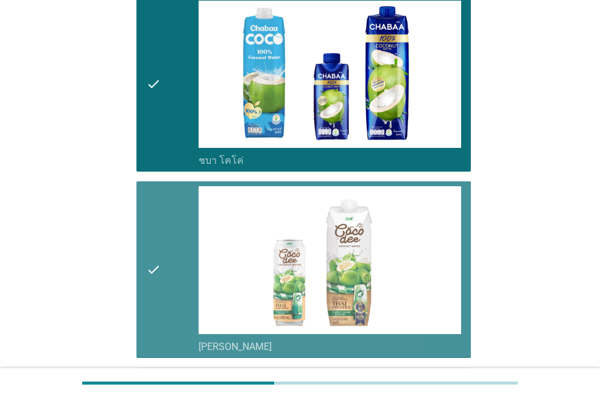
scroll to position [2314, 0]
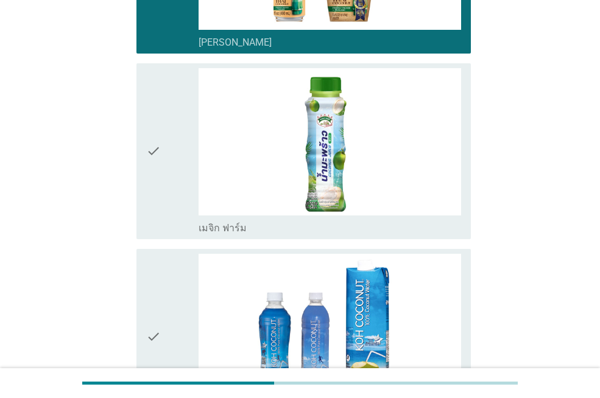
click at [171, 197] on div "check" at bounding box center [172, 151] width 52 height 166
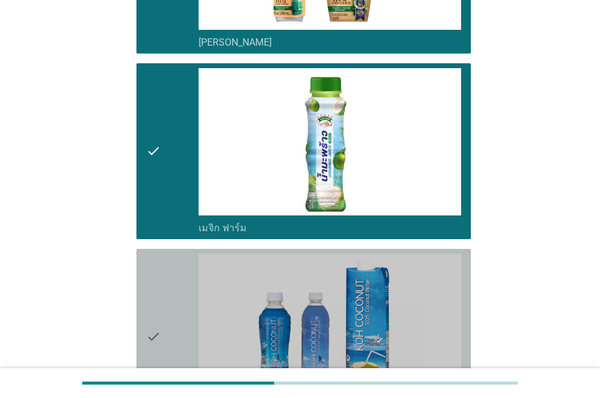
click at [174, 321] on div "check" at bounding box center [172, 337] width 52 height 166
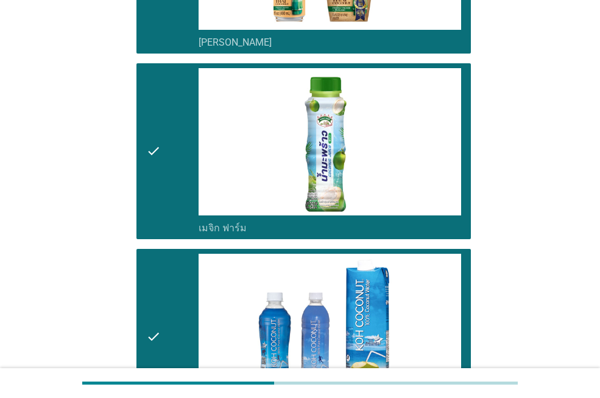
scroll to position [2670, 0]
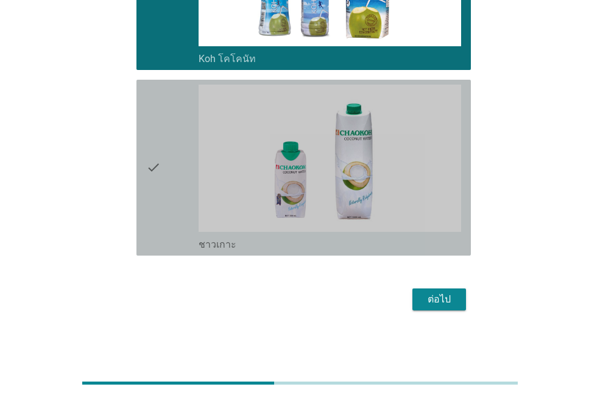
click at [146, 210] on div "check check_box ชาวเกาะ" at bounding box center [303, 168] width 334 height 176
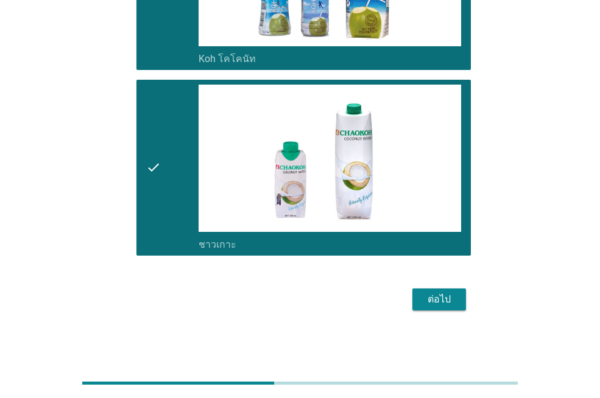
click at [454, 292] on div "ต่อไป" at bounding box center [439, 299] width 34 height 15
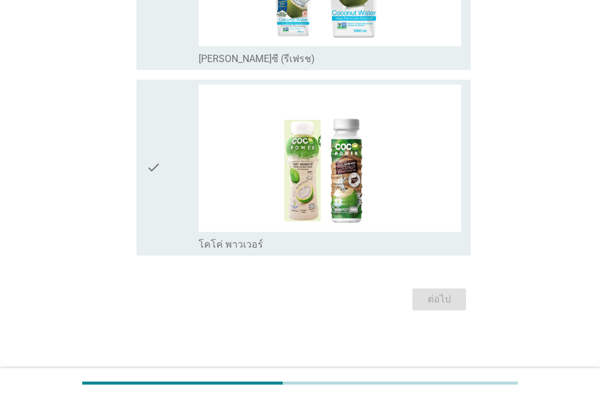
scroll to position [0, 0]
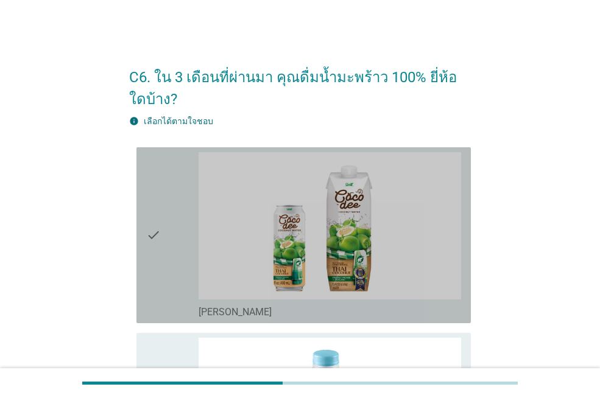
click at [165, 272] on div "check" at bounding box center [172, 235] width 52 height 166
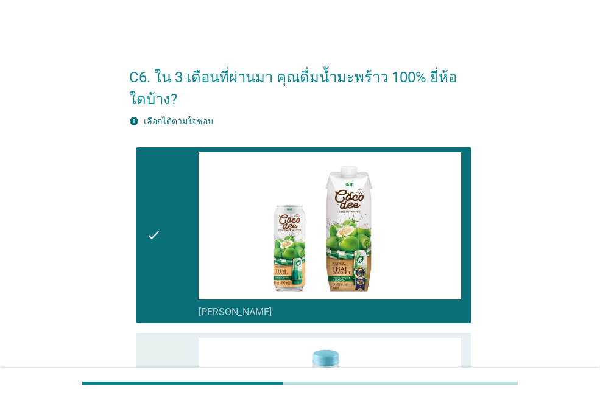
scroll to position [305, 0]
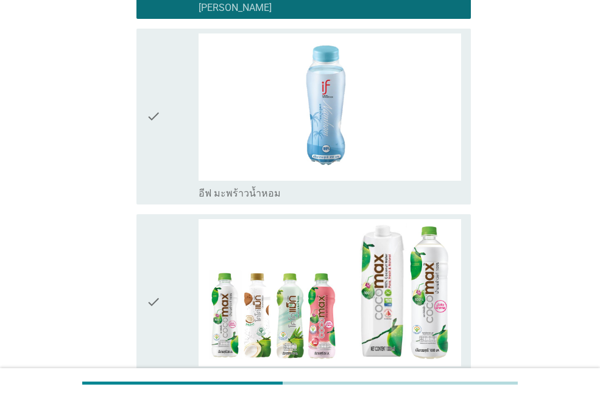
click at [165, 161] on div "check" at bounding box center [172, 116] width 52 height 166
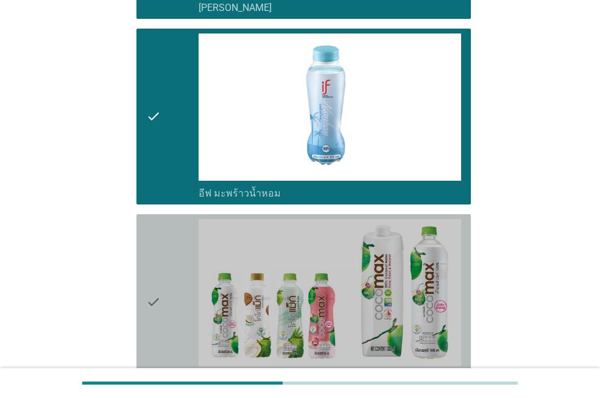
click at [166, 263] on div "check" at bounding box center [172, 302] width 52 height 166
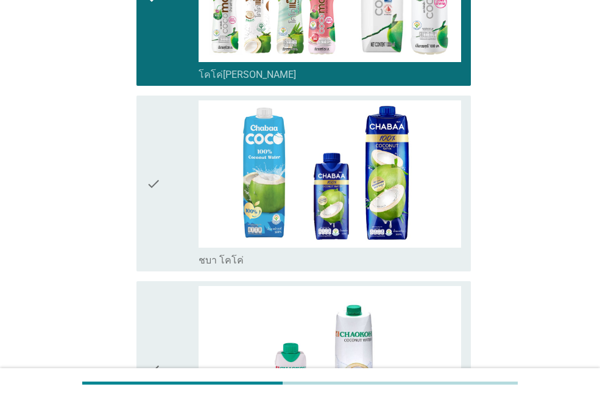
click at [172, 291] on div "check" at bounding box center [172, 369] width 52 height 166
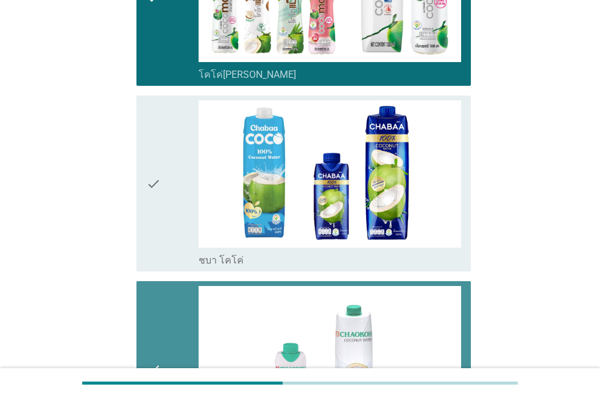
click at [166, 228] on div "check" at bounding box center [172, 183] width 52 height 166
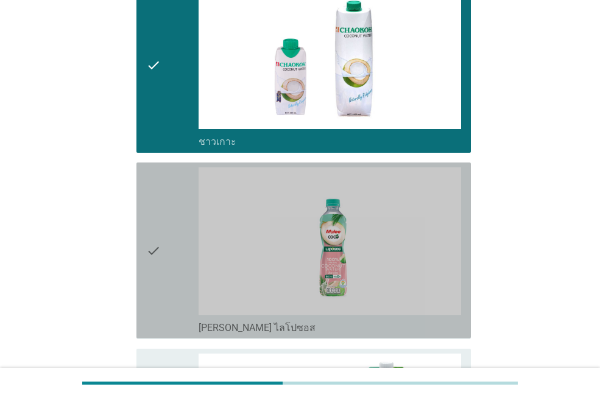
click at [173, 263] on div "check" at bounding box center [172, 250] width 52 height 166
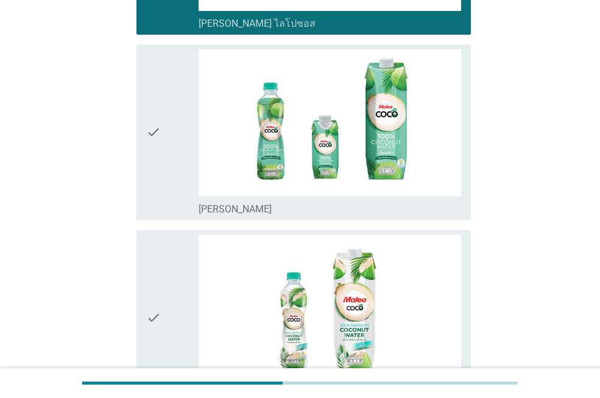
click at [172, 263] on div "check" at bounding box center [172, 318] width 52 height 166
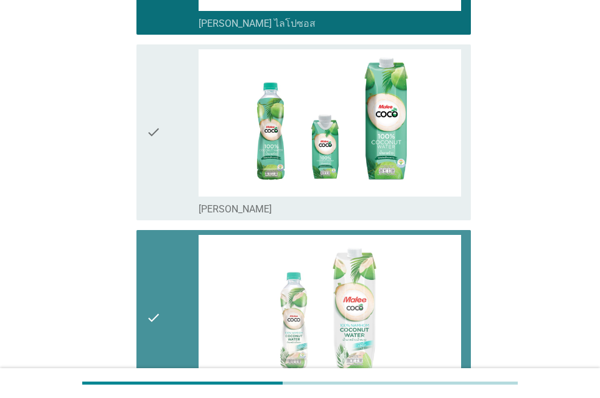
click at [166, 195] on div "check" at bounding box center [172, 132] width 52 height 166
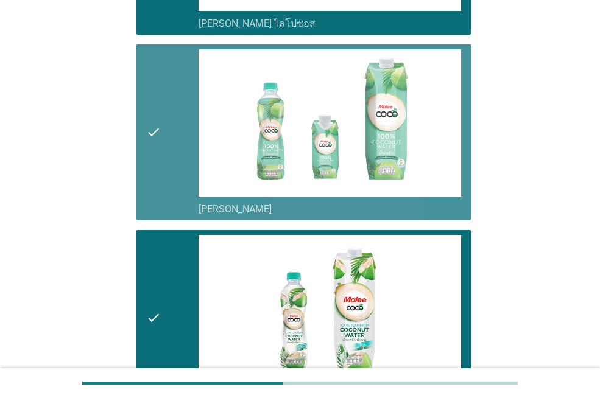
scroll to position [1523, 0]
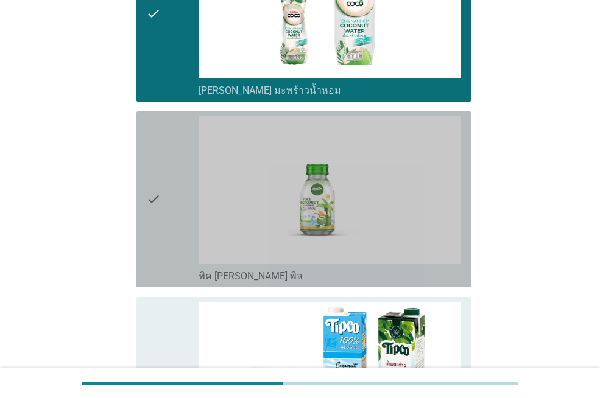
click at [162, 259] on div "check" at bounding box center [172, 199] width 52 height 166
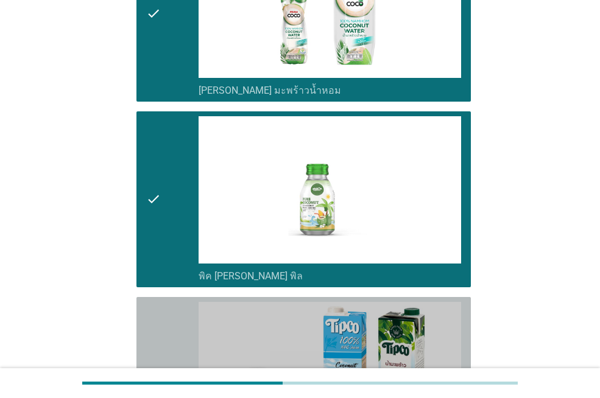
click at [165, 311] on div "check" at bounding box center [172, 385] width 52 height 166
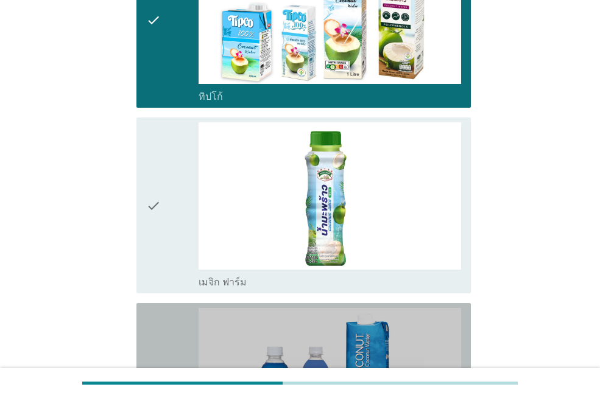
click at [161, 304] on div "check check_box Koh โคโคนัท" at bounding box center [303, 391] width 334 height 176
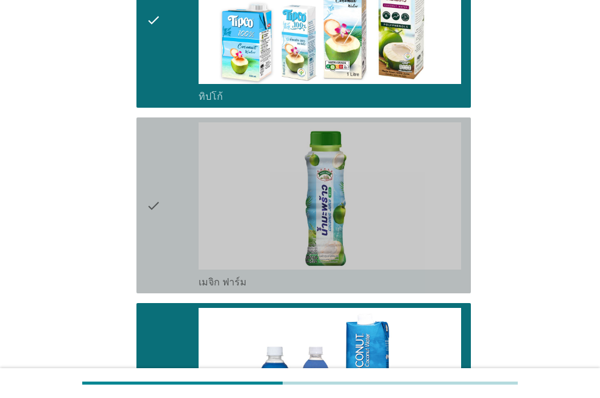
click at [158, 252] on icon "check" at bounding box center [153, 205] width 15 height 166
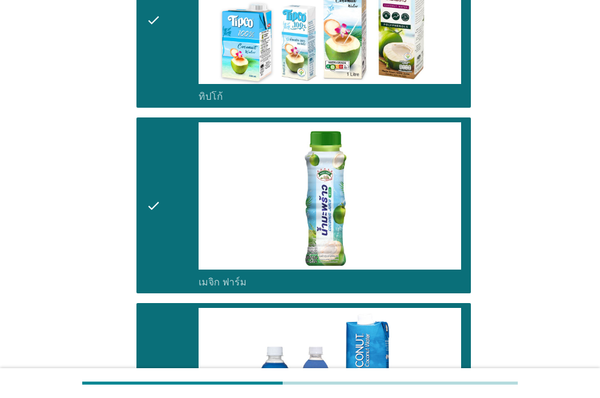
scroll to position [2254, 0]
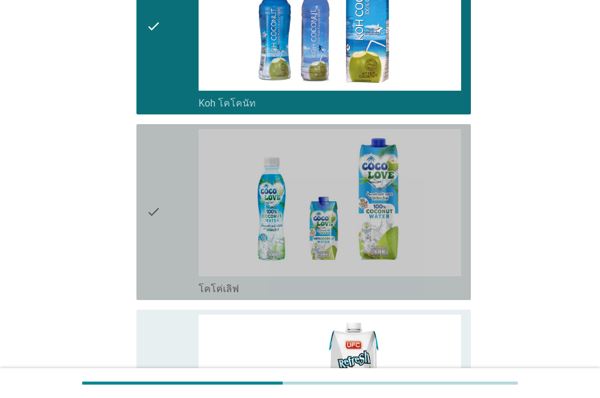
click at [169, 271] on div "check" at bounding box center [172, 212] width 52 height 166
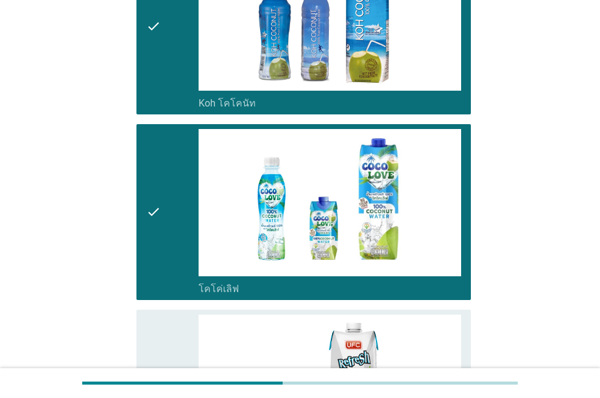
drag, startPoint x: 164, startPoint y: 343, endPoint x: 165, endPoint y: 336, distance: 6.8
click at [165, 339] on div "check" at bounding box center [172, 398] width 52 height 166
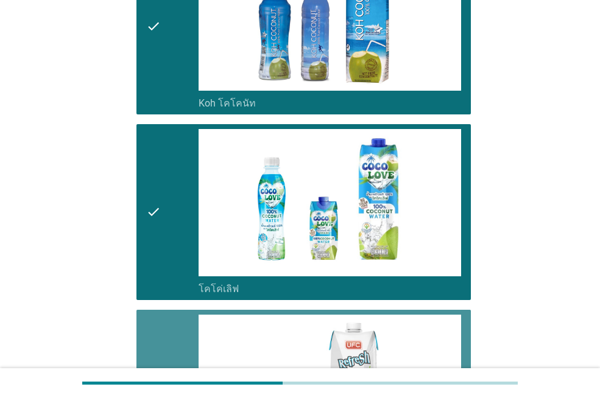
scroll to position [2619, 0]
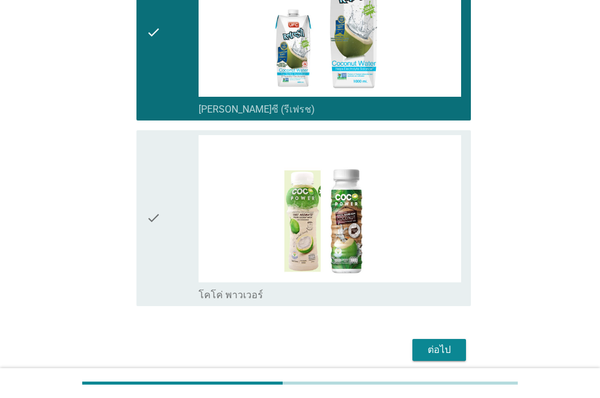
click at [170, 260] on div "check" at bounding box center [172, 218] width 52 height 166
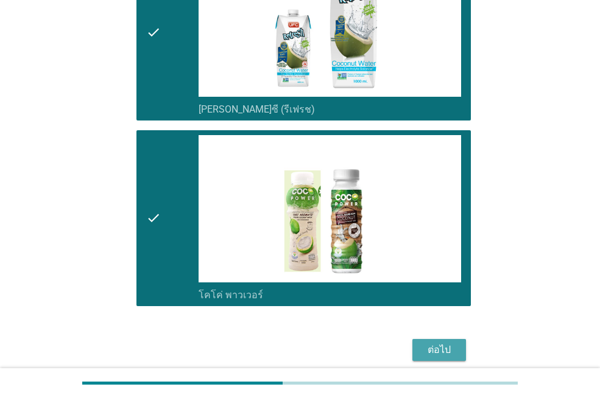
click at [438, 349] on div "ต่อไป" at bounding box center [439, 350] width 34 height 15
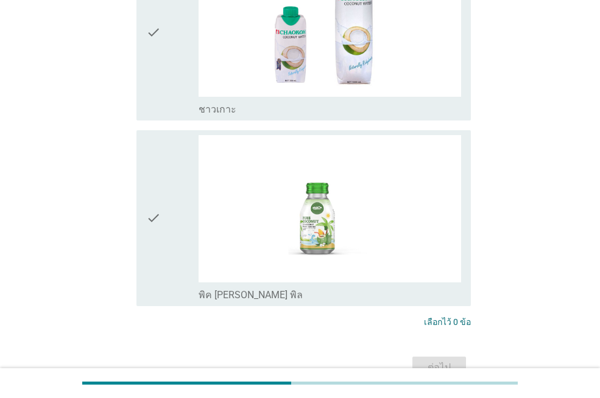
scroll to position [0, 0]
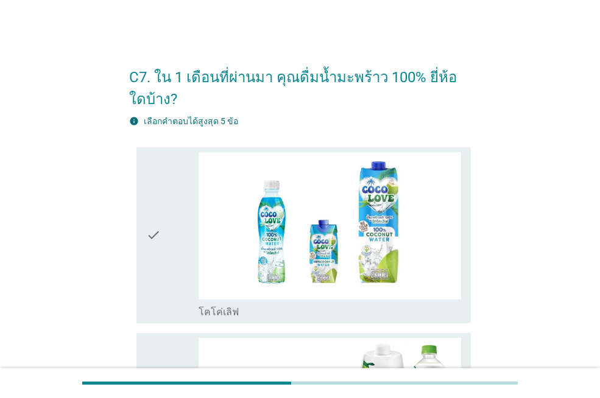
click at [163, 262] on div "check" at bounding box center [172, 235] width 52 height 166
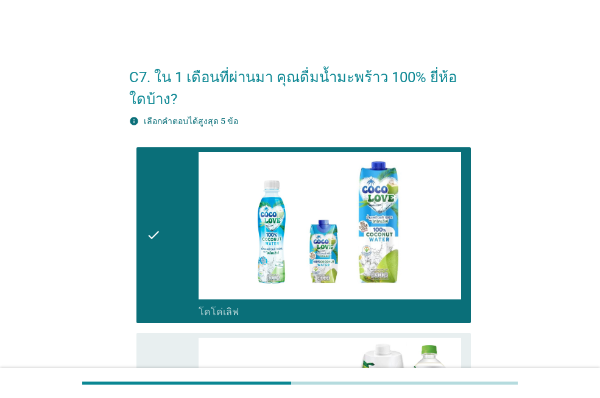
scroll to position [305, 0]
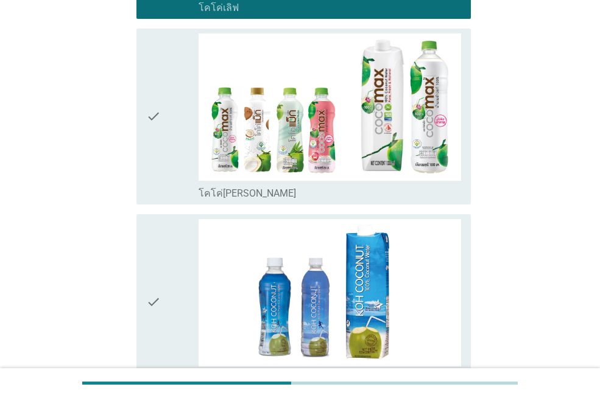
click at [161, 150] on icon "check" at bounding box center [153, 116] width 15 height 166
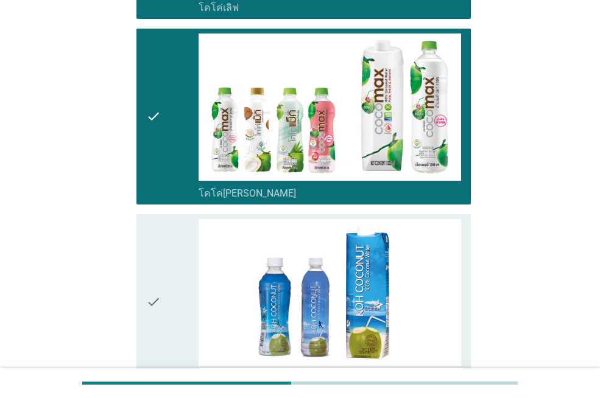
scroll to position [487, 0]
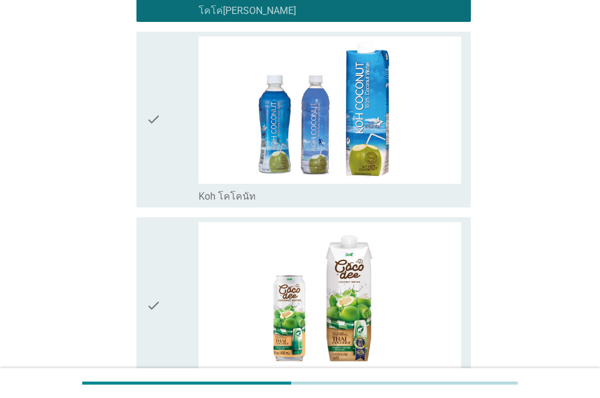
click at [163, 147] on div "check" at bounding box center [172, 120] width 52 height 166
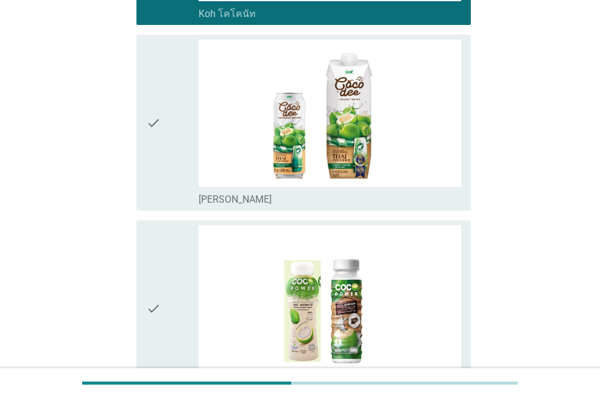
click at [166, 131] on div "check" at bounding box center [172, 123] width 52 height 166
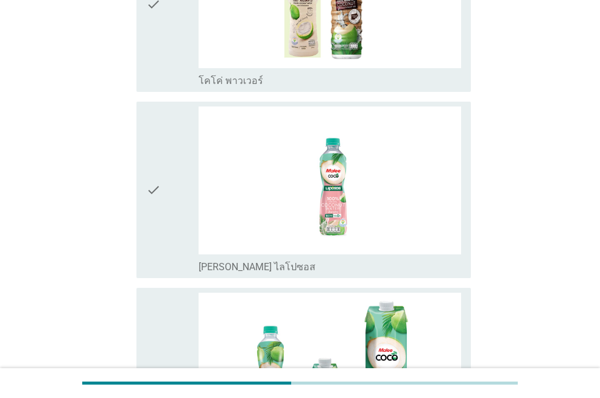
scroll to position [1035, 0]
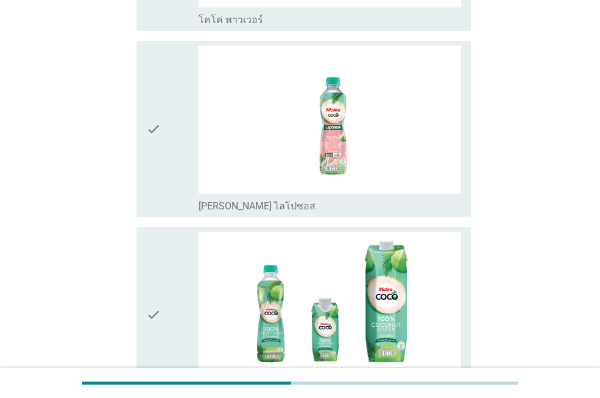
click at [160, 163] on icon "check" at bounding box center [153, 129] width 15 height 166
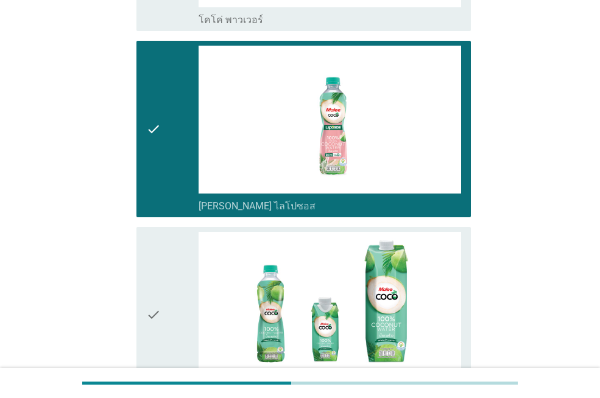
scroll to position [1279, 0]
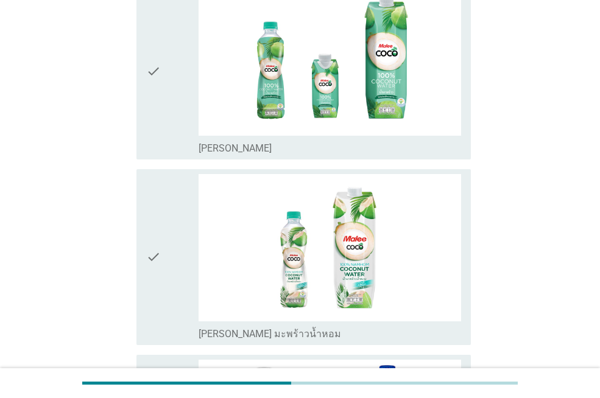
click at [161, 109] on div "check" at bounding box center [172, 71] width 52 height 166
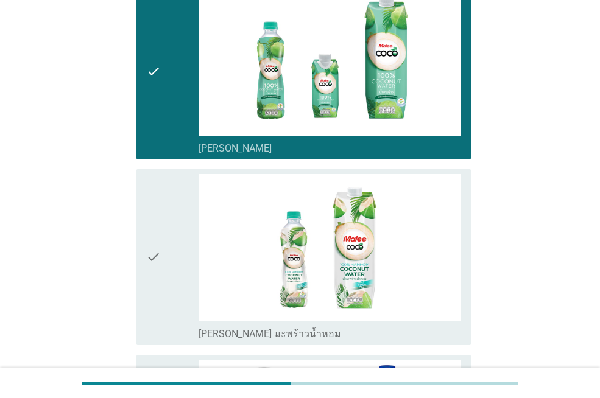
click at [160, 232] on icon "check" at bounding box center [153, 257] width 15 height 166
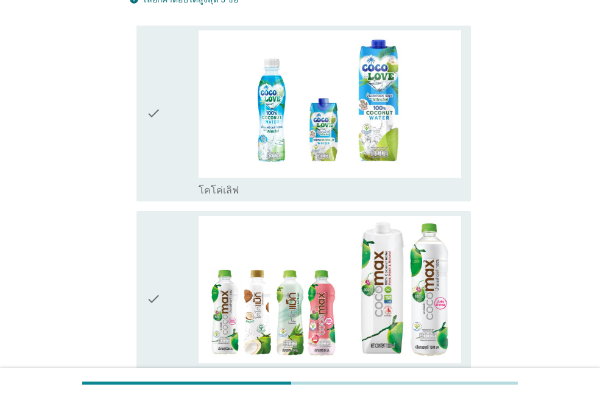
scroll to position [305, 0]
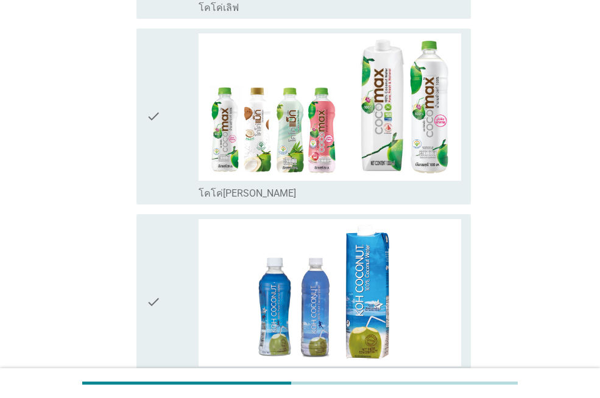
click at [161, 133] on div "check" at bounding box center [172, 116] width 52 height 166
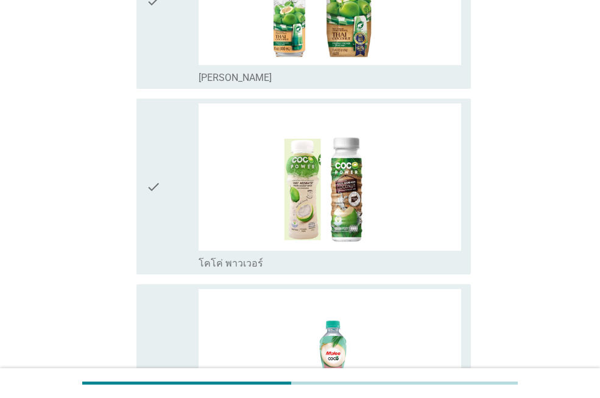
scroll to position [914, 0]
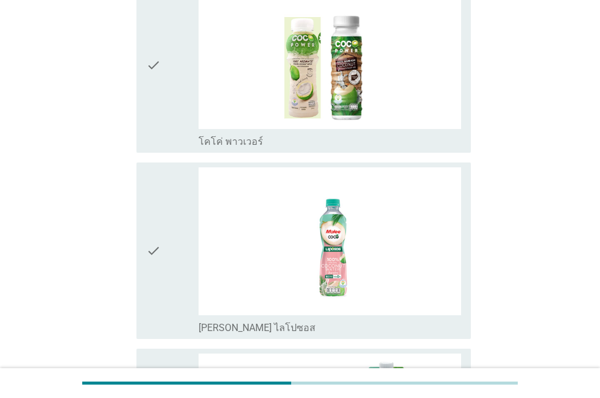
click at [163, 251] on div "check" at bounding box center [172, 250] width 52 height 166
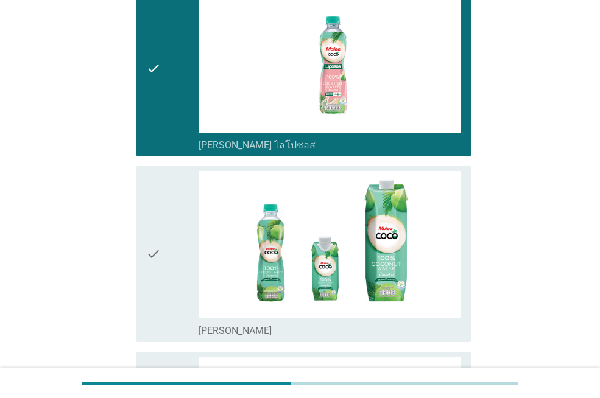
scroll to position [1279, 0]
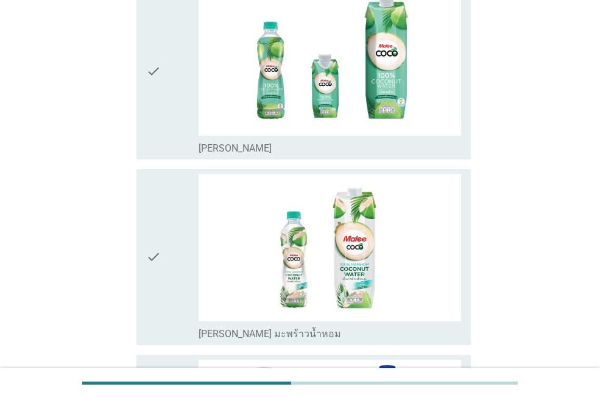
click at [167, 250] on div "check" at bounding box center [172, 257] width 52 height 166
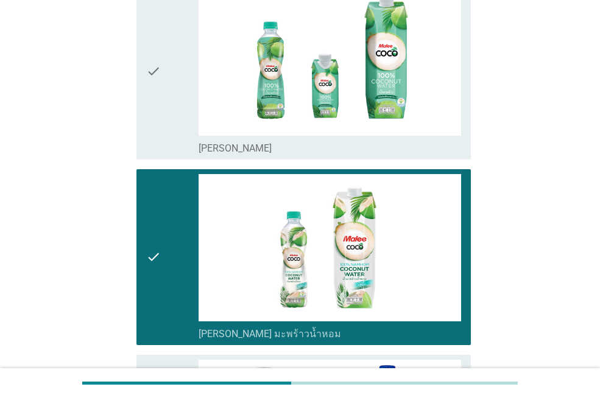
scroll to position [1584, 0]
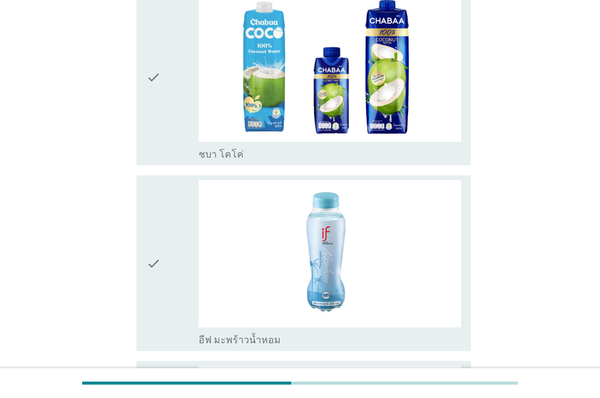
click at [167, 248] on div "check" at bounding box center [172, 263] width 52 height 166
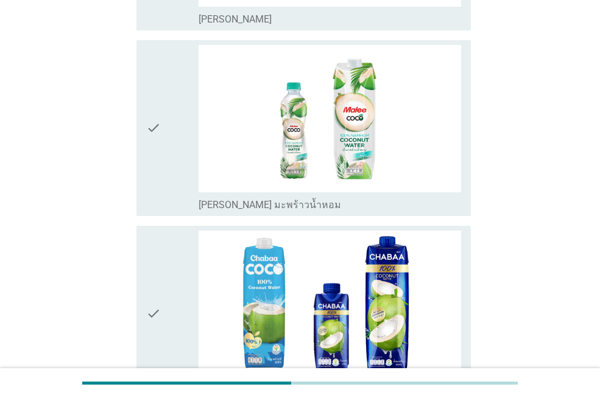
scroll to position [1591, 0]
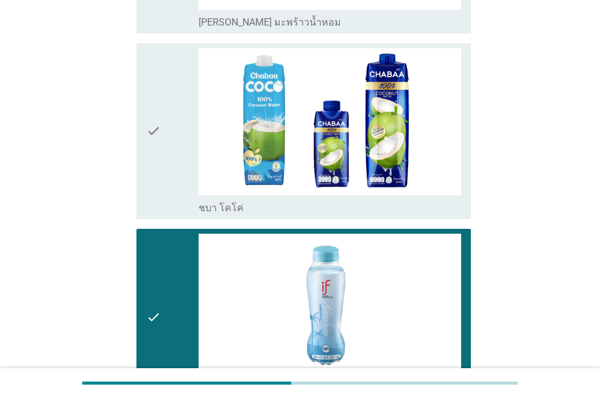
click at [171, 144] on div "check" at bounding box center [172, 131] width 52 height 166
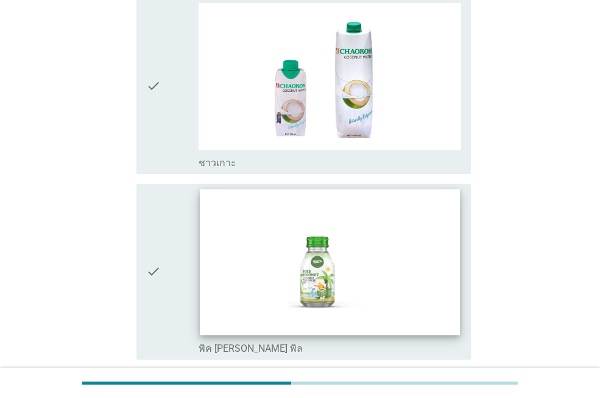
scroll to position [2687, 0]
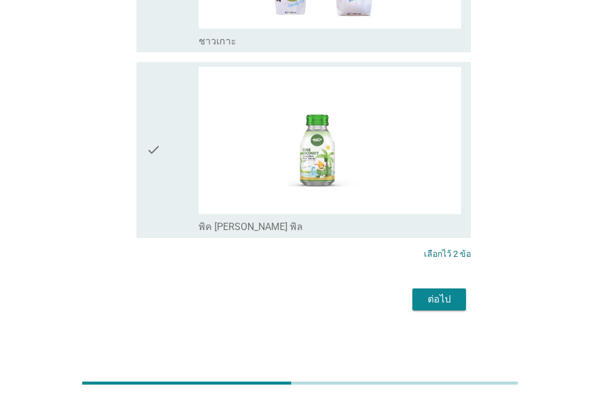
click at [440, 297] on div "ต่อไป" at bounding box center [439, 299] width 34 height 15
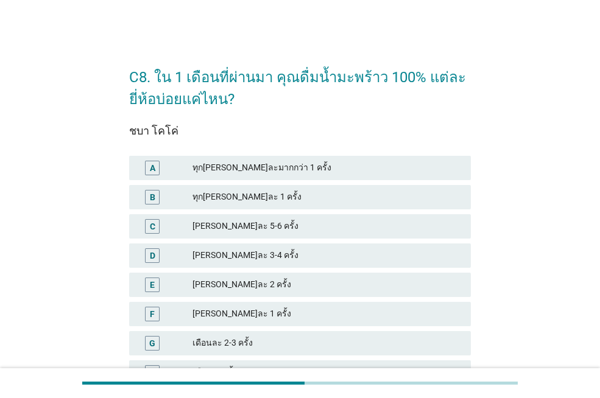
click at [259, 174] on div "ทุก[PERSON_NAME]ละมากกว่า 1 ครั้ง" at bounding box center [326, 168] width 269 height 15
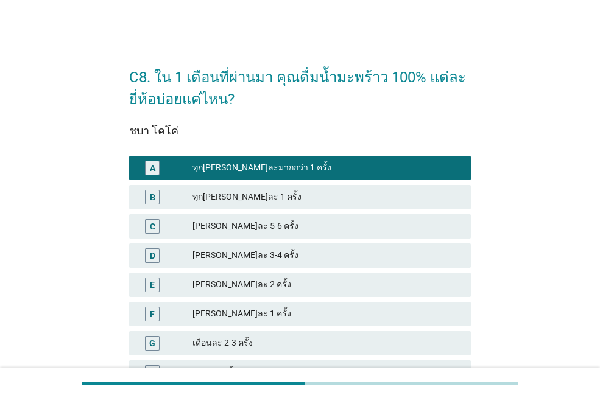
scroll to position [148, 0]
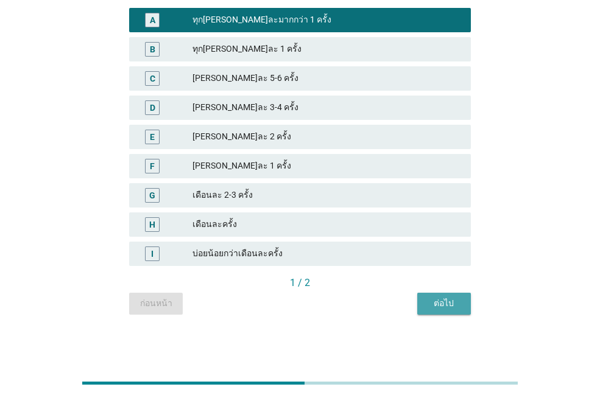
click at [446, 303] on div "ต่อไป" at bounding box center [444, 303] width 34 height 13
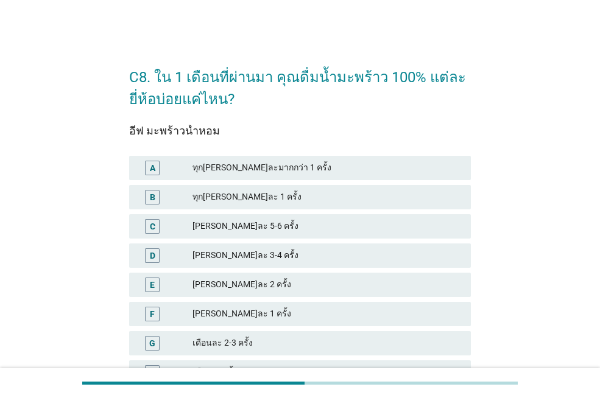
click at [247, 198] on div "ทุก[PERSON_NAME]ละ 1 ครั้ง" at bounding box center [326, 197] width 269 height 15
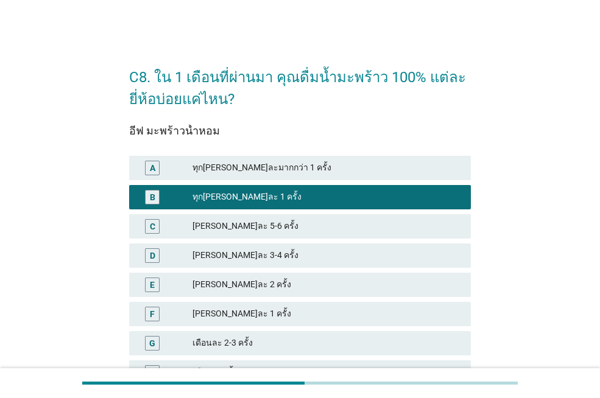
scroll to position [148, 0]
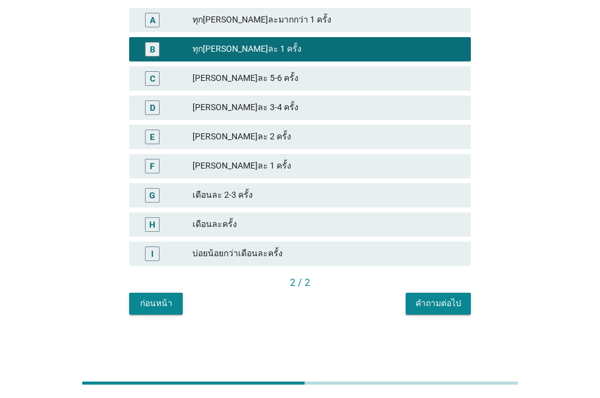
click at [454, 310] on button "คำถามต่อไป" at bounding box center [438, 304] width 65 height 22
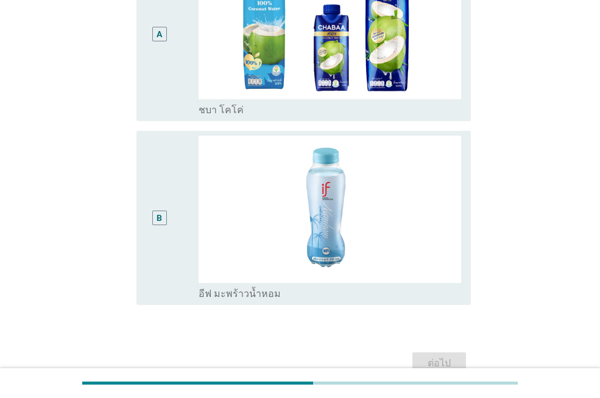
scroll to position [61, 0]
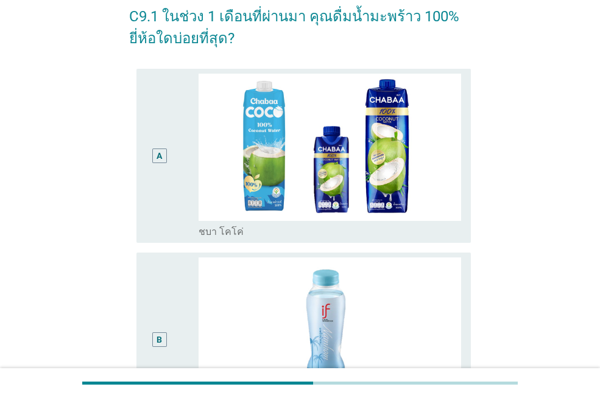
click at [165, 181] on div "A" at bounding box center [159, 156] width 26 height 164
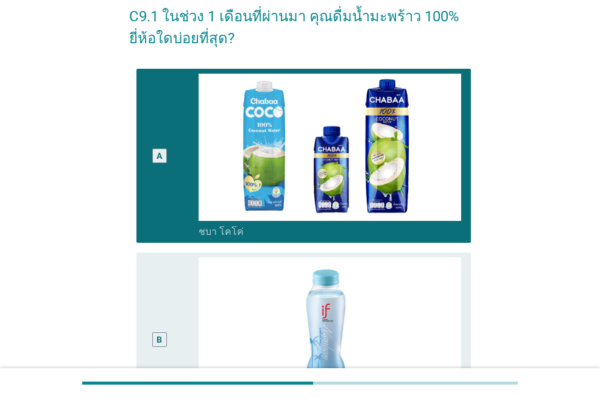
scroll to position [246, 0]
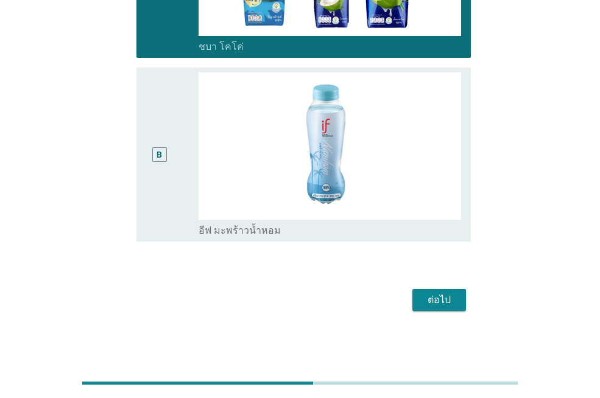
click at [162, 166] on div "B" at bounding box center [159, 154] width 26 height 164
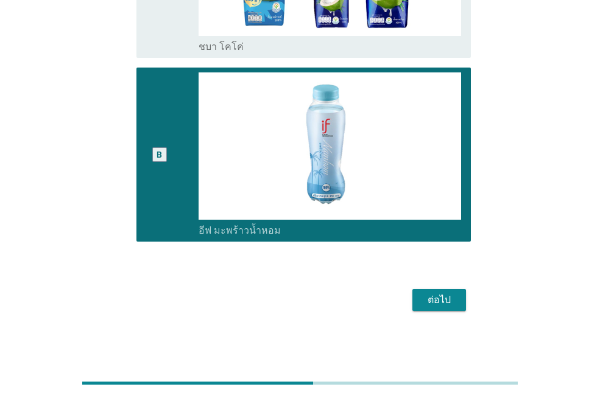
click at [434, 300] on div "ต่อไป" at bounding box center [439, 300] width 34 height 15
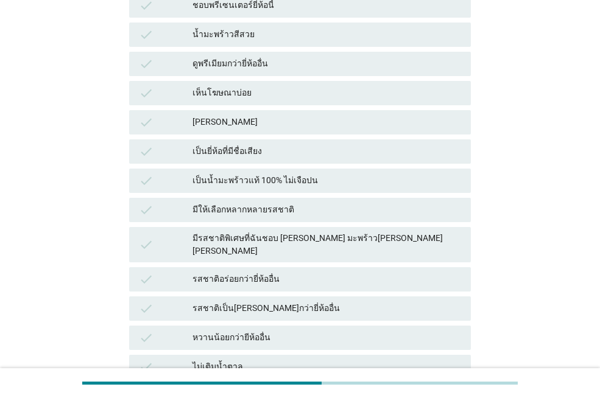
scroll to position [0, 0]
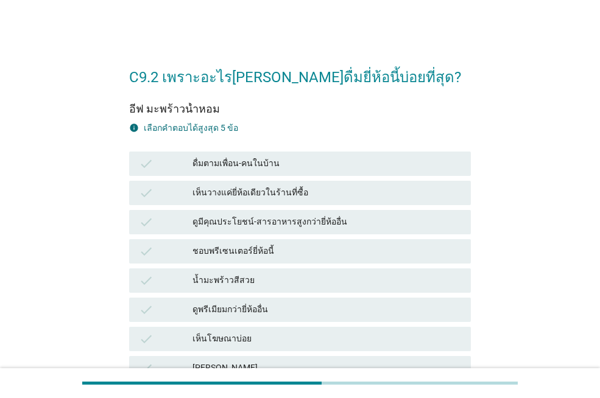
click at [322, 225] on div "ดูมีคุณประโยชน์-สารอาหารสูงกว่ายี่ห้ออื่น" at bounding box center [326, 222] width 269 height 15
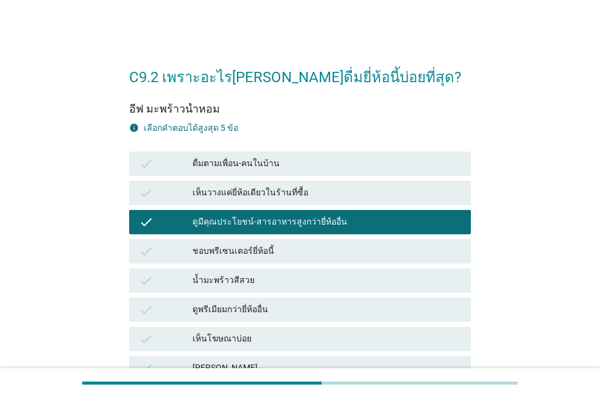
scroll to position [61, 0]
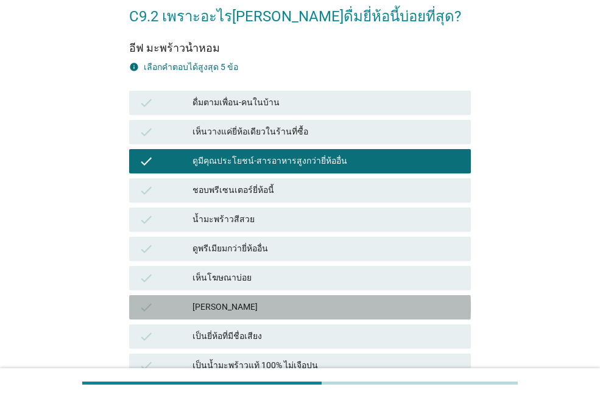
click at [350, 309] on div "[PERSON_NAME]" at bounding box center [326, 307] width 269 height 15
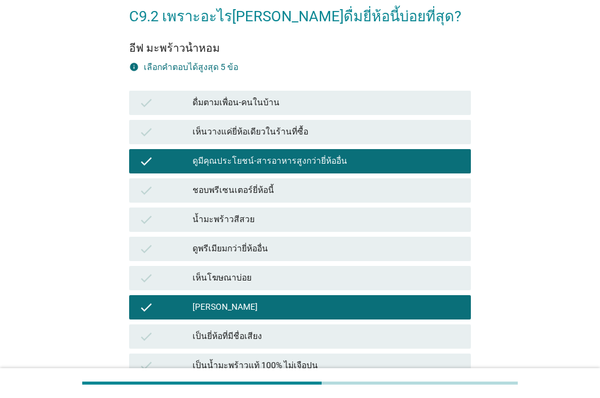
scroll to position [183, 0]
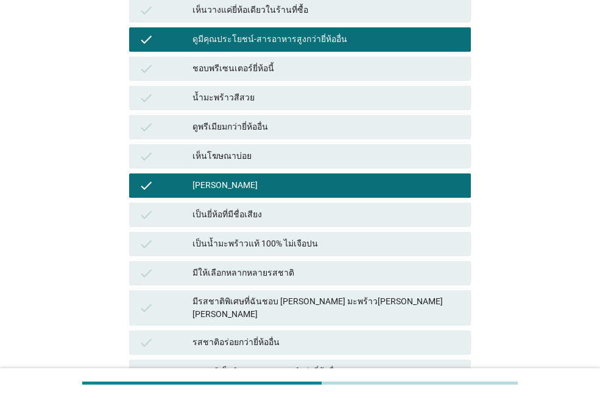
click at [333, 235] on div "check เป็นน้ำมะพร้าวแท้ 100% ไม่เจือปน" at bounding box center [300, 244] width 342 height 24
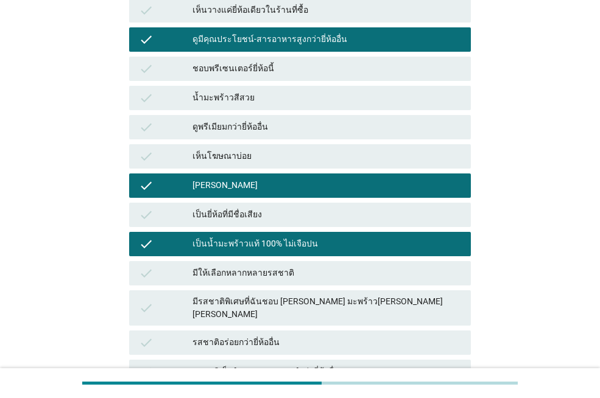
scroll to position [244, 0]
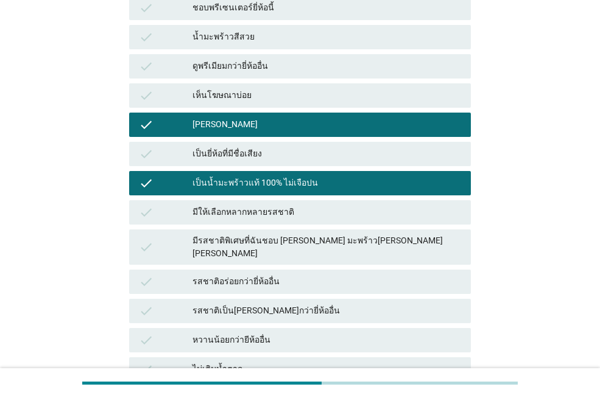
click at [367, 275] on div "รสชาติอร่อยกว่ายี่ห้ออื่น" at bounding box center [326, 282] width 269 height 15
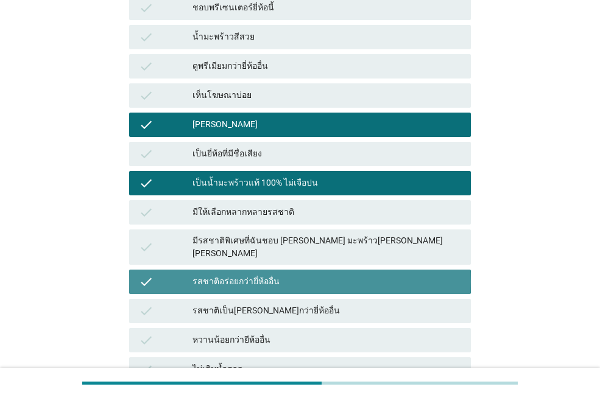
click at [367, 275] on div "รสชาติอร่อยกว่ายี่ห้ออื่น" at bounding box center [326, 282] width 269 height 15
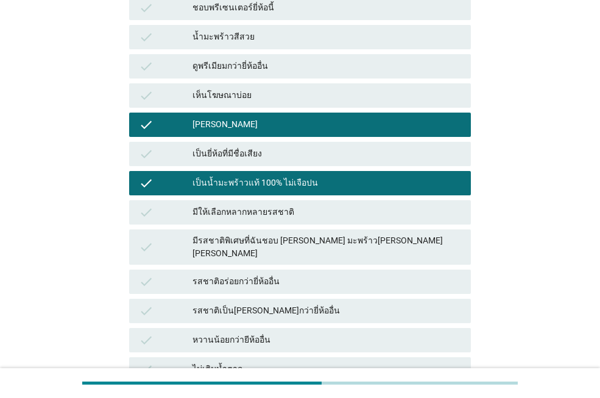
click at [368, 304] on div "รสชาติเป็น[PERSON_NAME]กว่ายี่ห้ออื่น" at bounding box center [326, 311] width 269 height 15
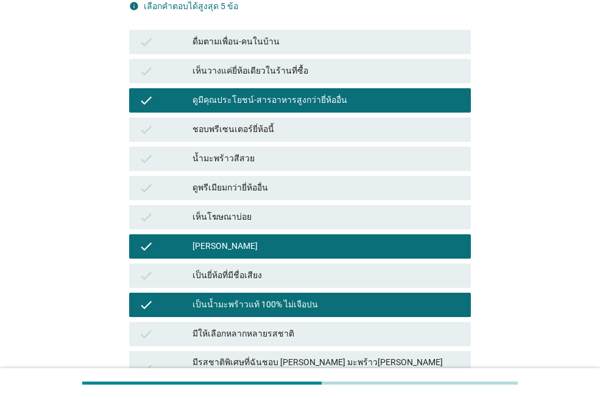
scroll to position [183, 0]
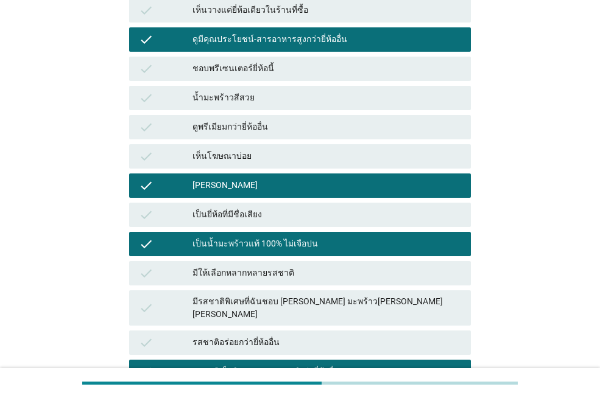
click at [385, 300] on div "มีรสชาติพิเศษที่ฉันชอบ [PERSON_NAME] มะพร้าว[PERSON_NAME] [PERSON_NAME]" at bounding box center [326, 308] width 269 height 26
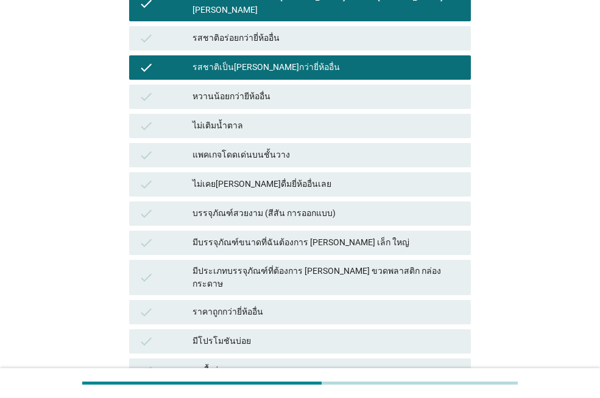
scroll to position [600, 0]
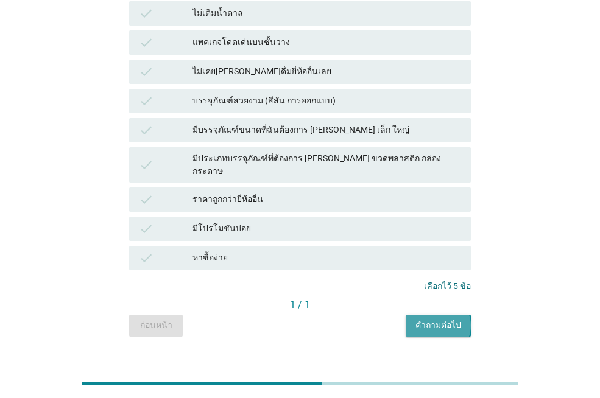
click at [432, 319] on div "คำถามต่อไป" at bounding box center [438, 325] width 46 height 13
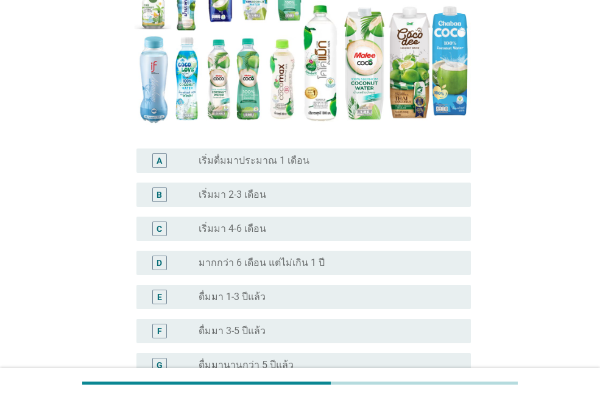
scroll to position [244, 0]
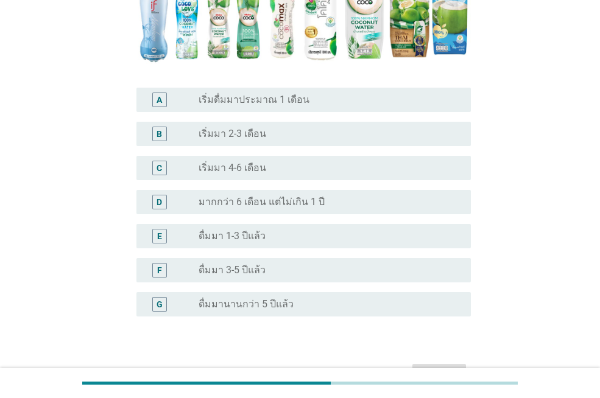
click at [311, 238] on div "radio_button_unchecked ดื่มมา 1-3 ปีแล้ว" at bounding box center [325, 236] width 253 height 12
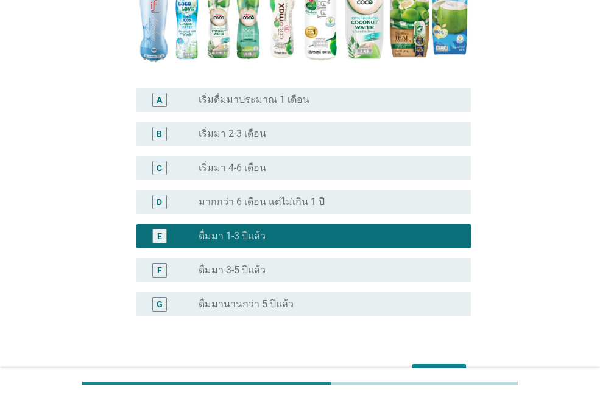
scroll to position [319, 0]
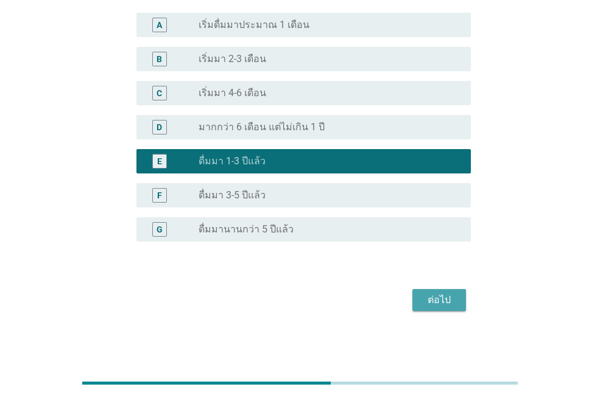
click at [424, 301] on div "ต่อไป" at bounding box center [439, 300] width 34 height 15
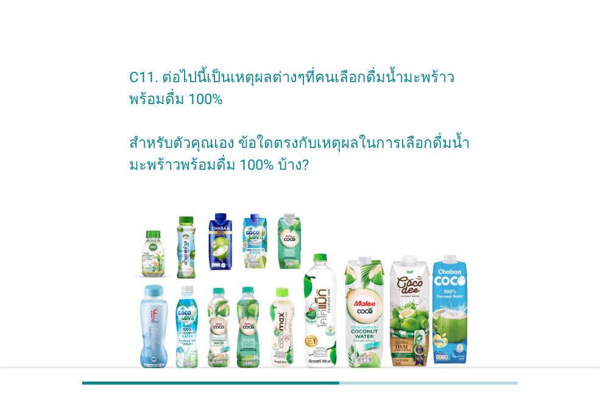
scroll to position [305, 0]
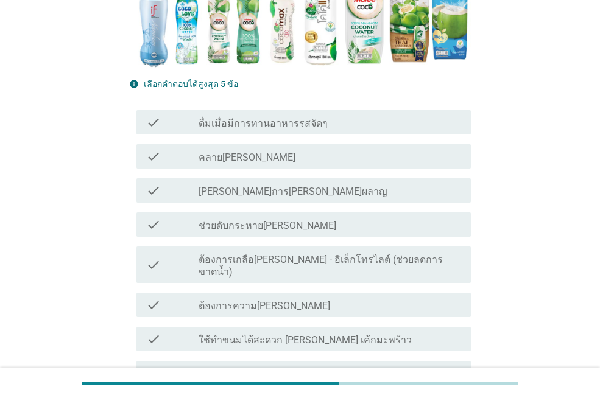
click at [222, 159] on label "คลาย[PERSON_NAME]" at bounding box center [247, 158] width 97 height 12
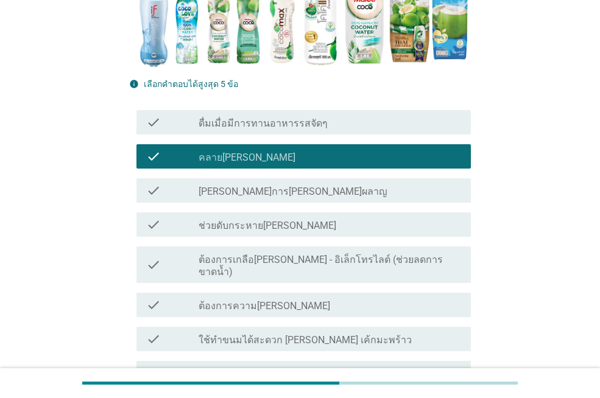
click at [341, 228] on div "check_box_outline_blank ช่วยดับกระหาย[PERSON_NAME]" at bounding box center [330, 224] width 263 height 15
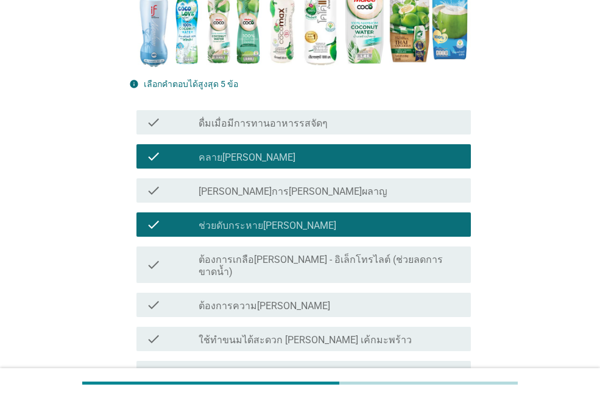
click at [395, 298] on div "check_box_outline_blank ต้องการความ[PERSON_NAME]" at bounding box center [330, 305] width 263 height 15
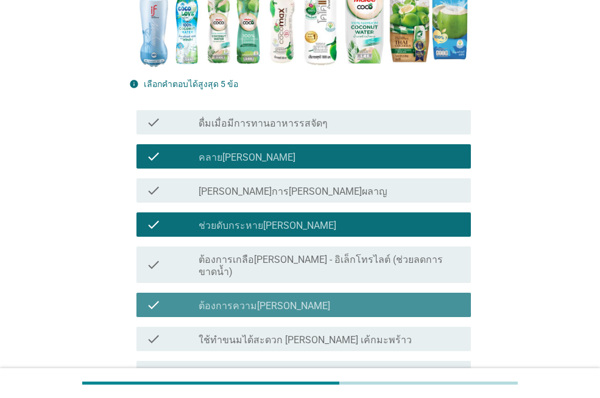
scroll to position [426, 0]
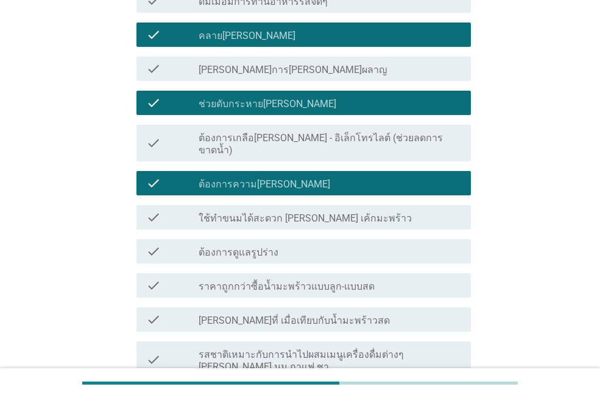
click at [392, 312] on div "check_box_outline_blank [PERSON_NAME]ที่ เมื่อเทียบกับน้ำมะพร้าวสด" at bounding box center [330, 319] width 263 height 15
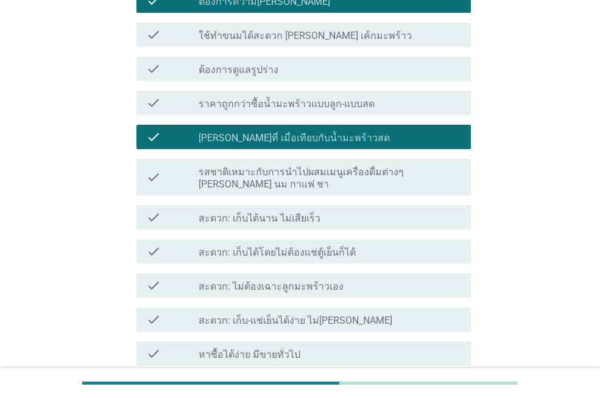
scroll to position [670, 0]
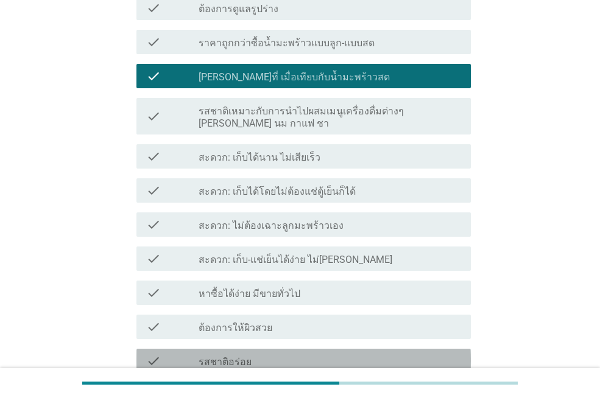
drag, startPoint x: 362, startPoint y: 336, endPoint x: 365, endPoint y: 325, distance: 11.4
click at [361, 354] on div "check_box_outline_blank รสชาติอร่อย" at bounding box center [330, 361] width 263 height 15
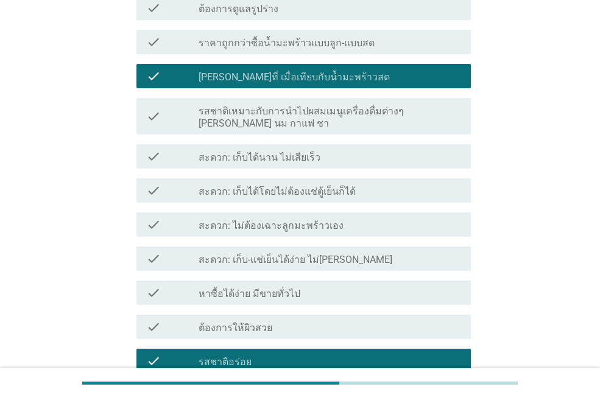
scroll to position [1035, 0]
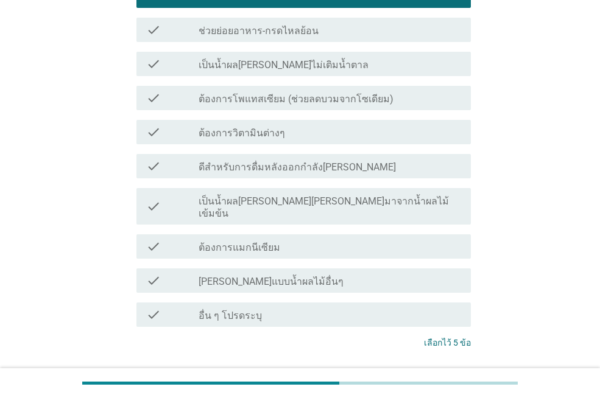
click at [429, 381] on div "ต่อไป" at bounding box center [439, 388] width 34 height 15
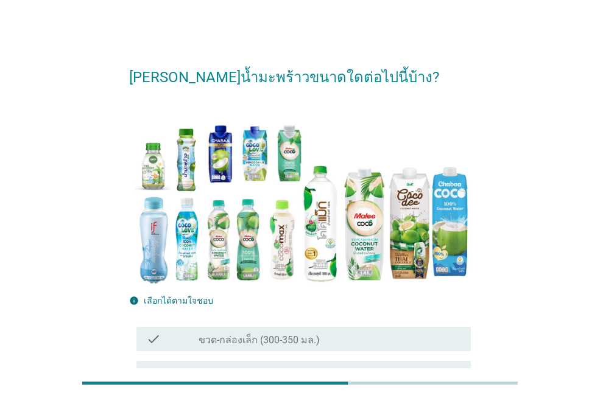
scroll to position [122, 0]
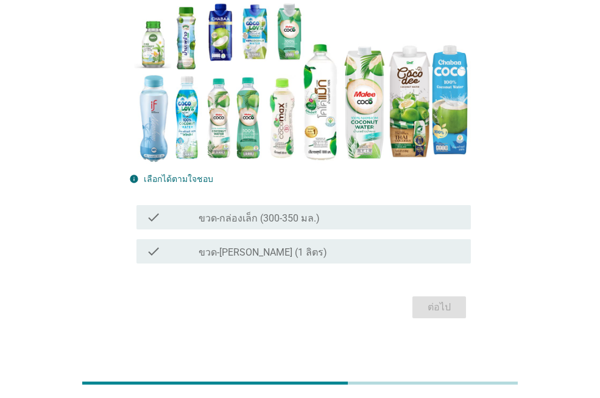
click at [222, 218] on label "ขวด-กล่องเล็ก (300-350 มล.)" at bounding box center [259, 219] width 121 height 12
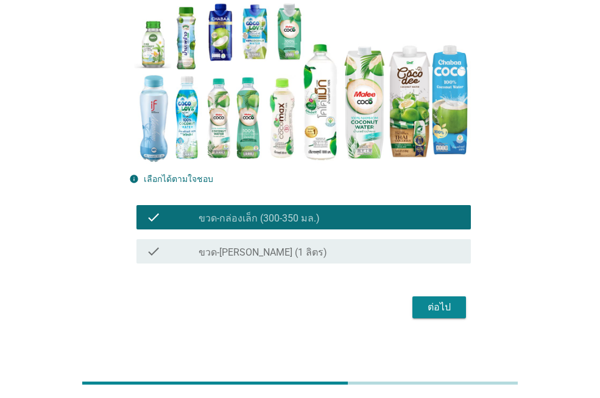
click at [439, 308] on div "ต่อไป" at bounding box center [439, 307] width 34 height 15
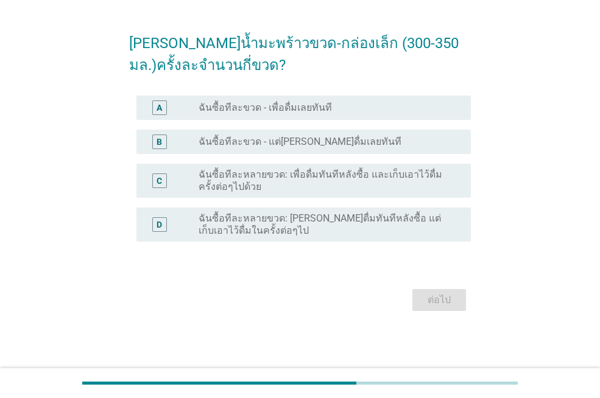
scroll to position [0, 0]
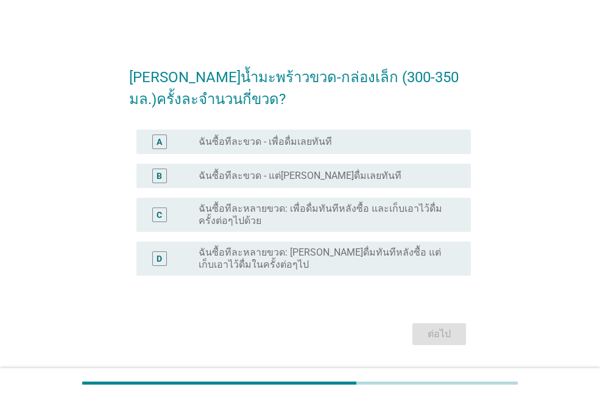
click at [214, 143] on label "ฉันซื้อทีละขวด - เพื่อดื่มเลยทันที" at bounding box center [265, 142] width 133 height 12
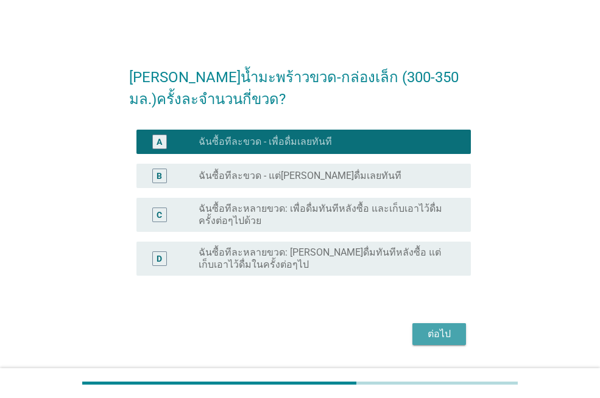
click at [437, 335] on div "ต่อไป" at bounding box center [439, 334] width 34 height 15
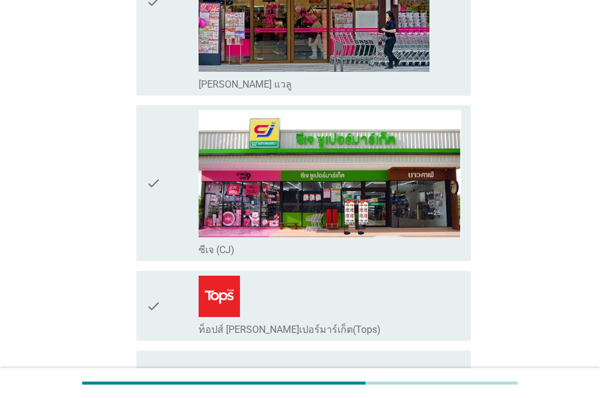
scroll to position [792, 0]
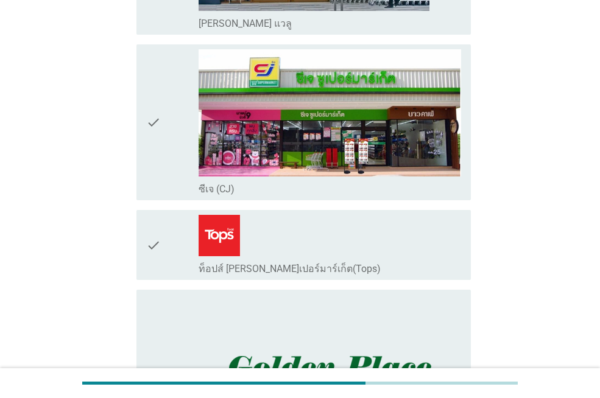
click at [150, 146] on icon "check" at bounding box center [153, 122] width 15 height 146
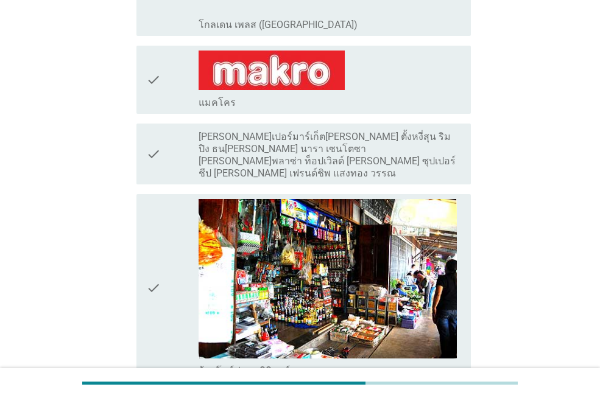
scroll to position [1340, 0]
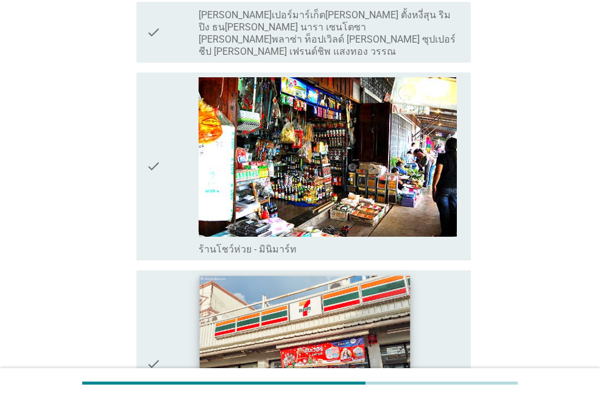
click at [289, 321] on img at bounding box center [305, 355] width 210 height 158
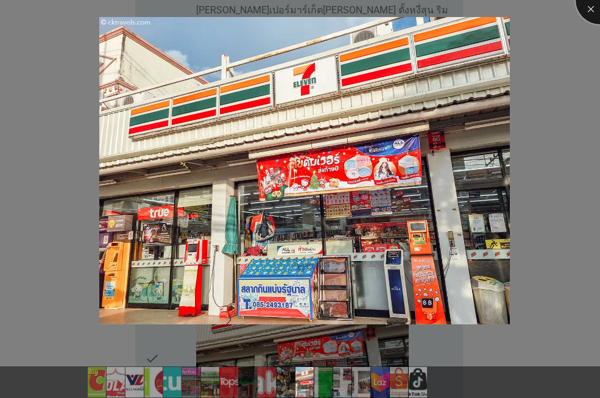
click at [582, 6] on div at bounding box center [600, 0] width 49 height 49
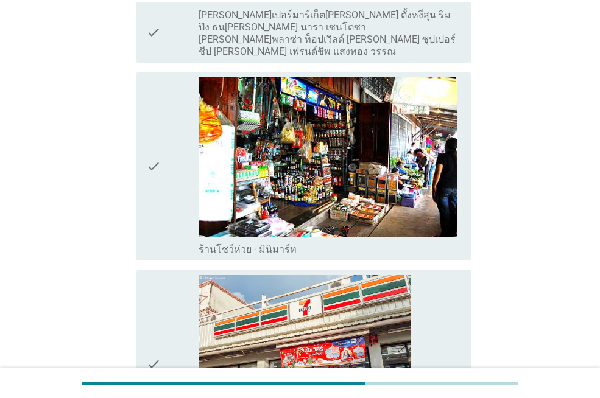
click at [167, 167] on div "check" at bounding box center [172, 166] width 52 height 178
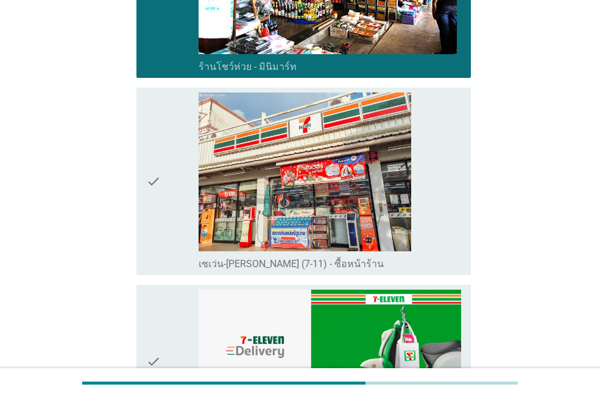
click at [161, 214] on icon "check" at bounding box center [153, 182] width 15 height 178
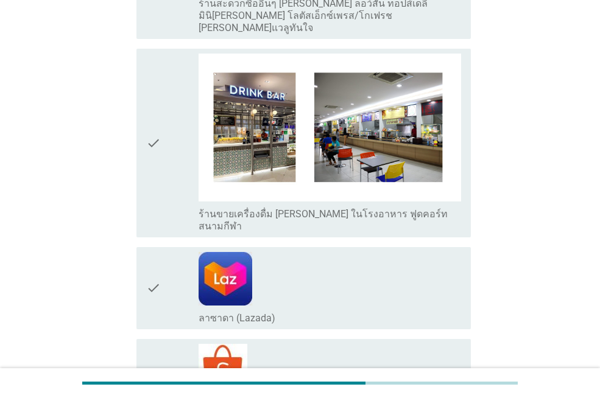
scroll to position [2397, 0]
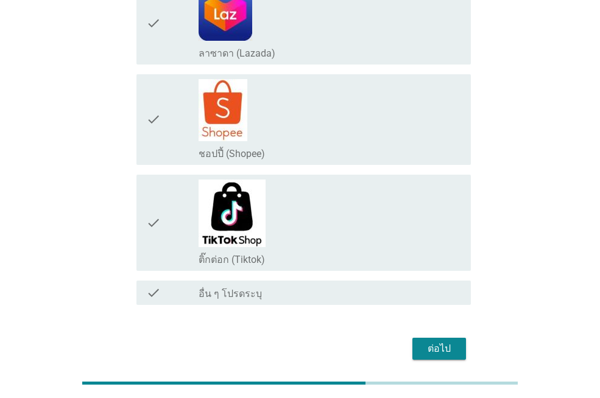
click at [455, 338] on button "ต่อไป" at bounding box center [439, 349] width 54 height 22
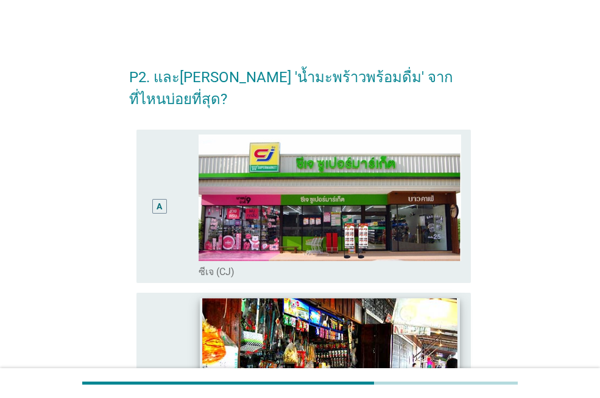
scroll to position [365, 0]
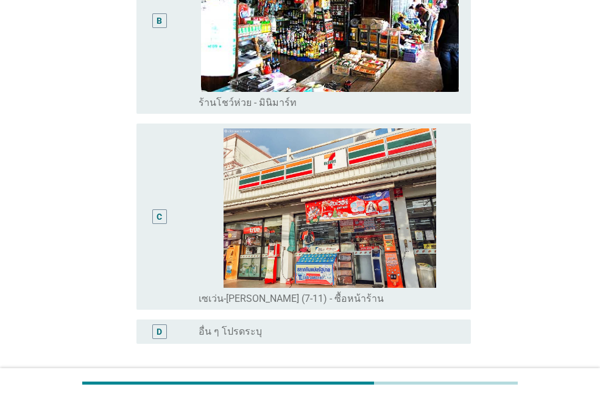
click at [153, 186] on div "C" at bounding box center [159, 217] width 26 height 177
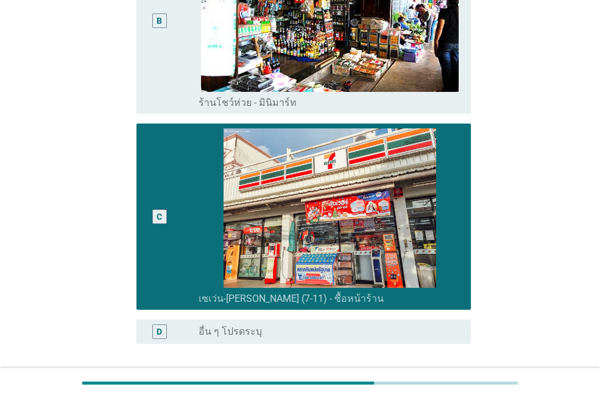
scroll to position [446, 0]
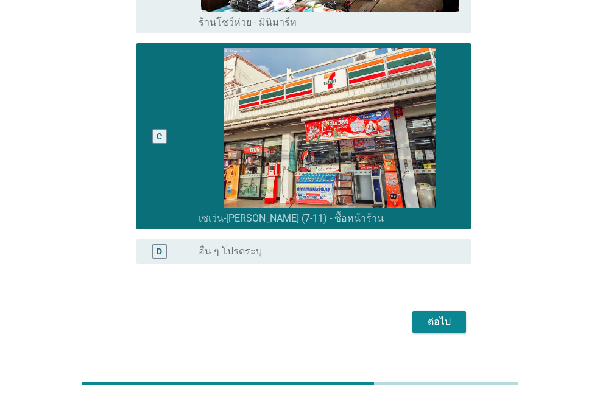
click at [431, 315] on div "ต่อไป" at bounding box center [439, 322] width 34 height 15
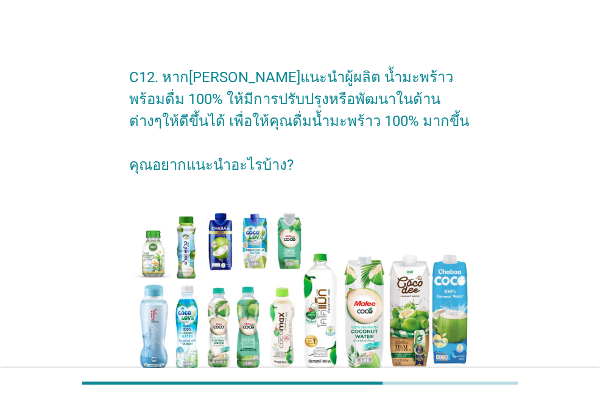
scroll to position [122, 0]
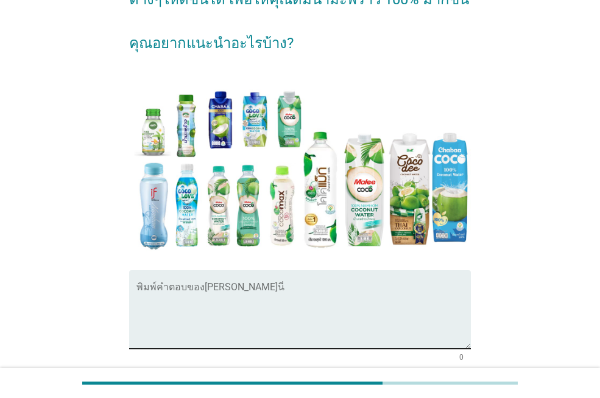
click at [247, 303] on textarea "พิมพ์คำตอบของคุณ ที่นี่" at bounding box center [303, 317] width 334 height 64
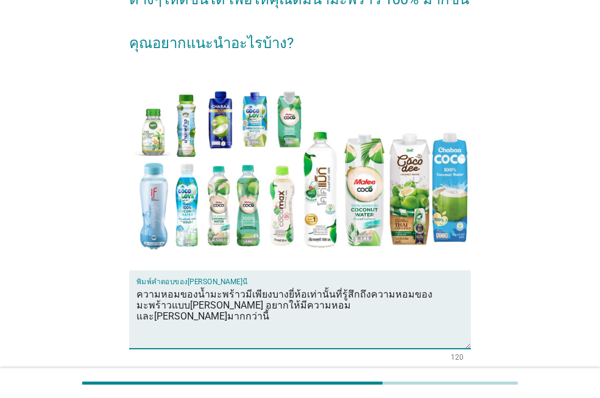
scroll to position [227, 0]
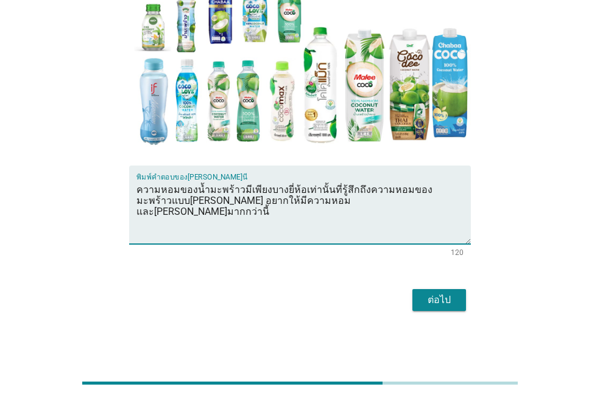
type textarea "ความหอมของน้ำมะพร้าวมีเพียงบางยี่ห้อเท่านั้นที่รู้สึกถึงความหอมของมะพร้าวแบบ[PE…"
click at [445, 302] on div "ต่อไป" at bounding box center [439, 300] width 34 height 15
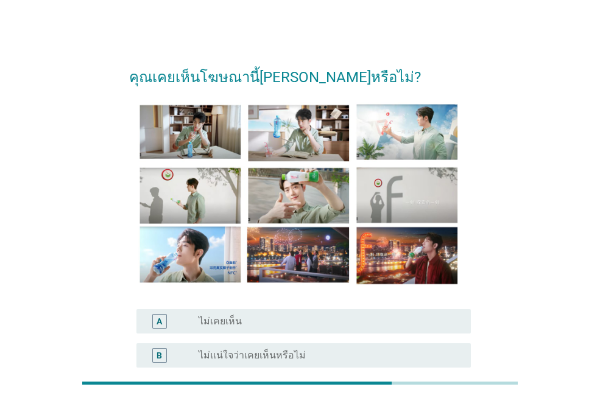
scroll to position [122, 0]
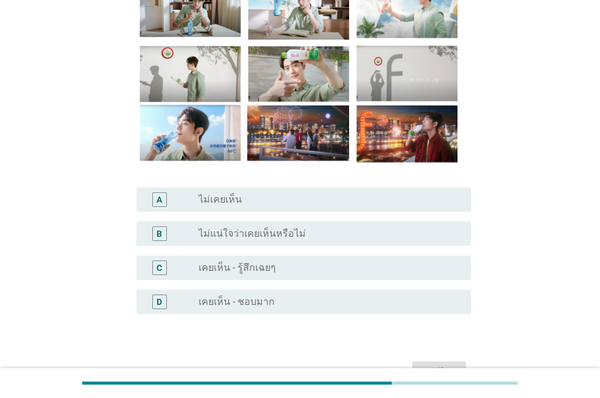
click at [245, 306] on label "เคยเห็น - ชอบมาก" at bounding box center [237, 302] width 76 height 12
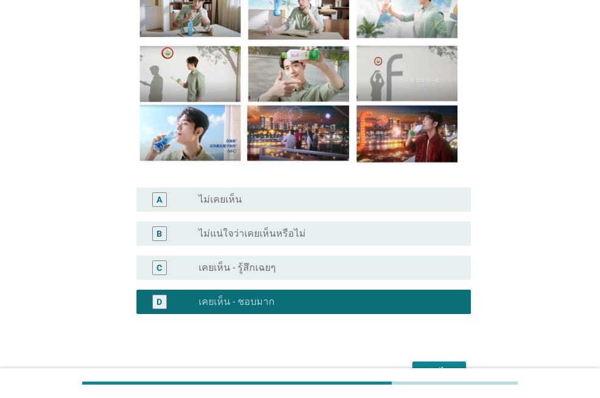
scroll to position [194, 0]
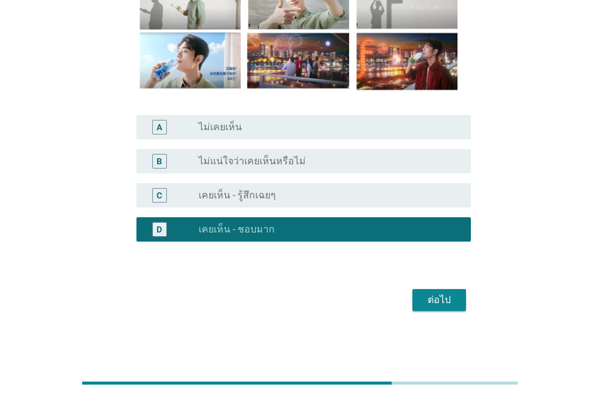
click at [442, 298] on div "ต่อไป" at bounding box center [439, 300] width 34 height 15
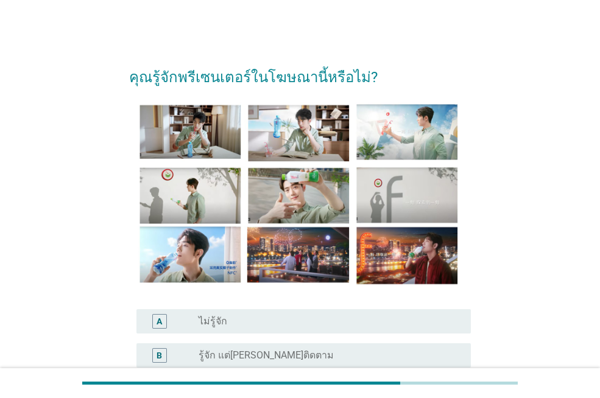
scroll to position [183, 0]
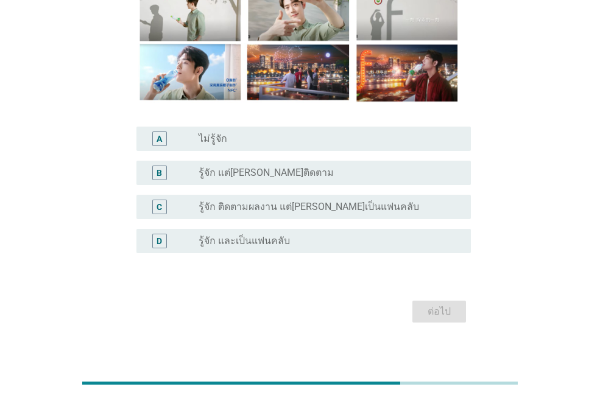
click at [245, 202] on label "รู้จัก ติดตามผลงาน แต่[PERSON_NAME]เป็นแฟนคลับ" at bounding box center [309, 207] width 220 height 12
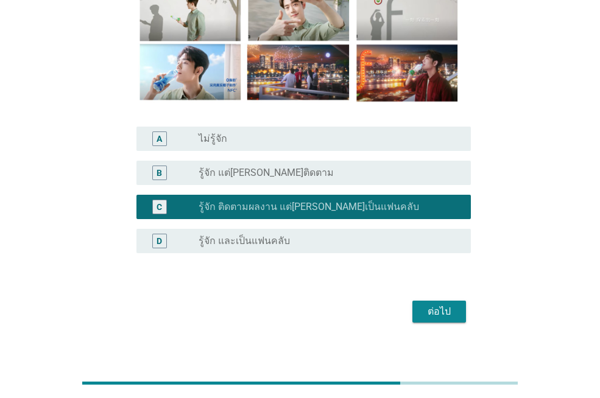
click at [453, 314] on div "ต่อไป" at bounding box center [439, 312] width 34 height 15
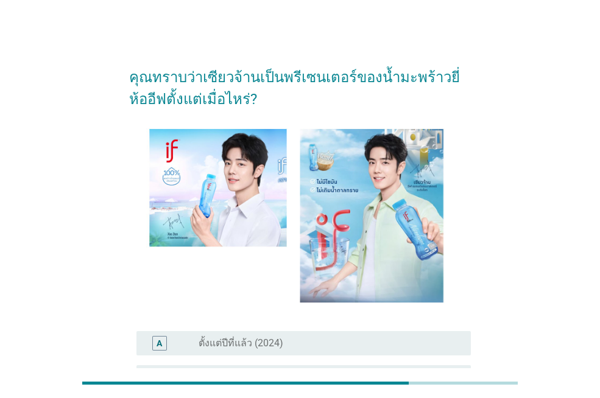
scroll to position [122, 0]
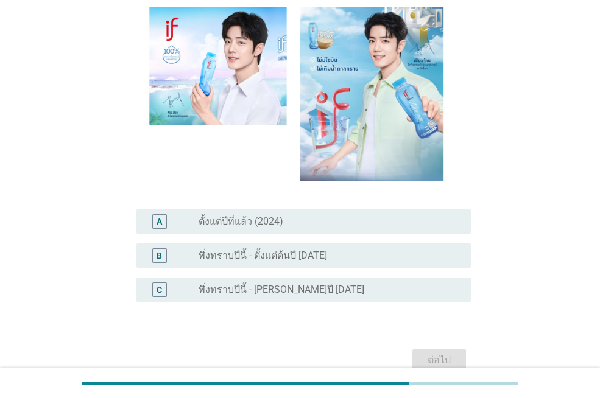
click at [224, 227] on label "ตั้งแต่ปีที่แล้ว (2024)" at bounding box center [241, 222] width 85 height 12
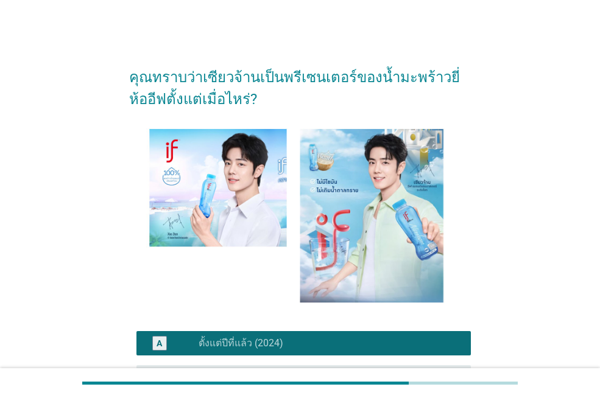
scroll to position [182, 0]
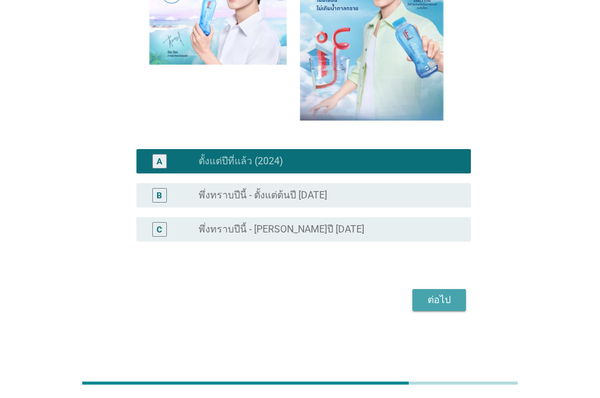
click at [428, 305] on div "ต่อไป" at bounding box center [439, 300] width 34 height 15
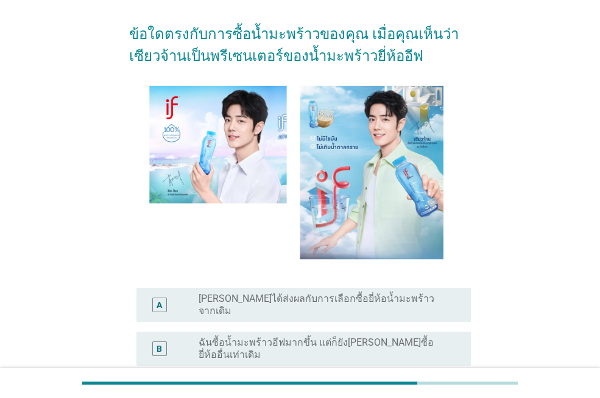
scroll to position [226, 0]
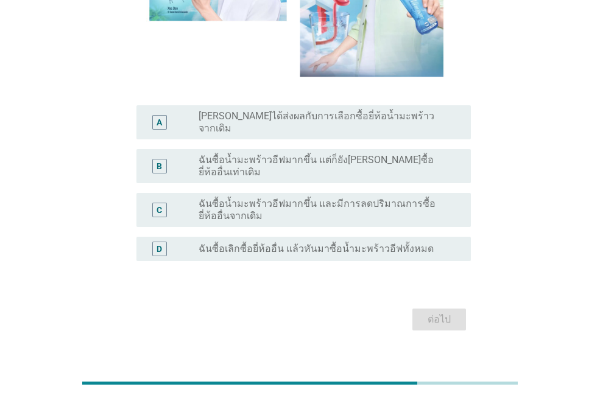
click at [294, 119] on label "[PERSON_NAME]ได้ส่งผลกับการเลือกซื้อยี่ห้อน้ำมะพร้าวจากเดิม" at bounding box center [325, 122] width 253 height 24
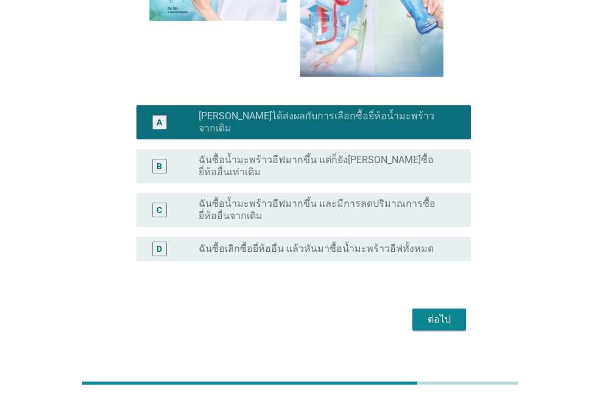
click at [443, 312] on div "ต่อไป" at bounding box center [439, 319] width 34 height 15
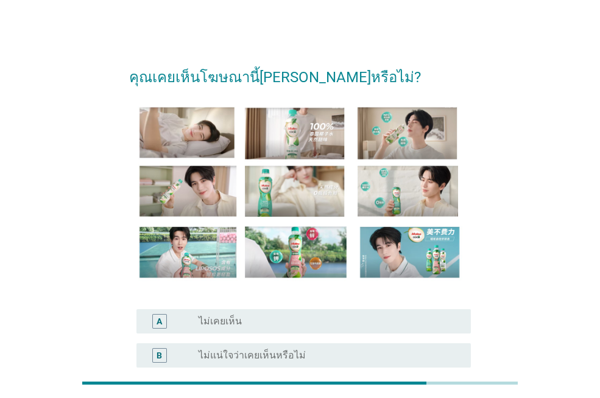
scroll to position [122, 0]
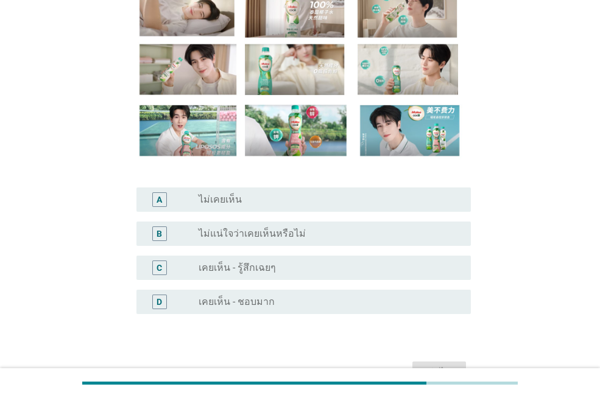
click at [259, 299] on label "เคยเห็น - ชอบมาก" at bounding box center [237, 302] width 76 height 12
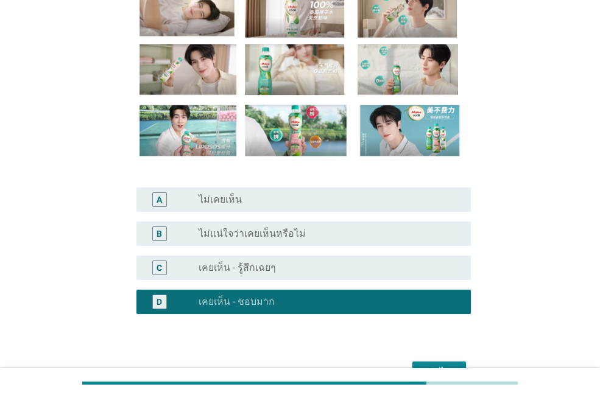
scroll to position [183, 0]
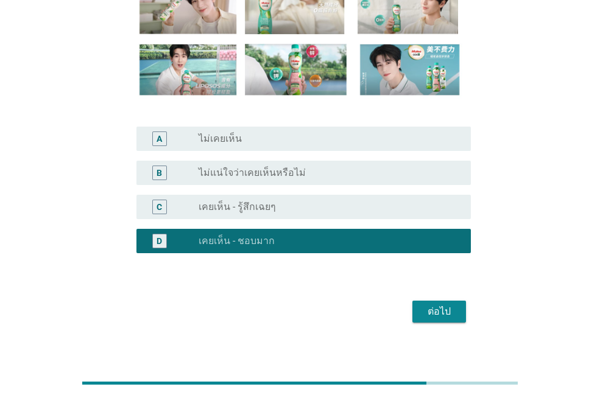
click at [254, 211] on label "เคยเห็น - รู้สึกเฉยๆ" at bounding box center [237, 207] width 77 height 12
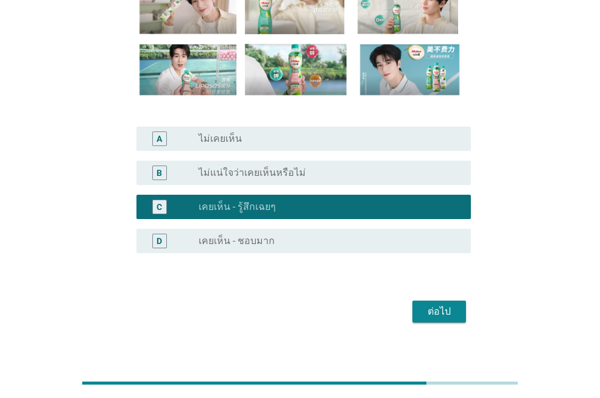
click at [446, 312] on div "ต่อไป" at bounding box center [439, 312] width 34 height 15
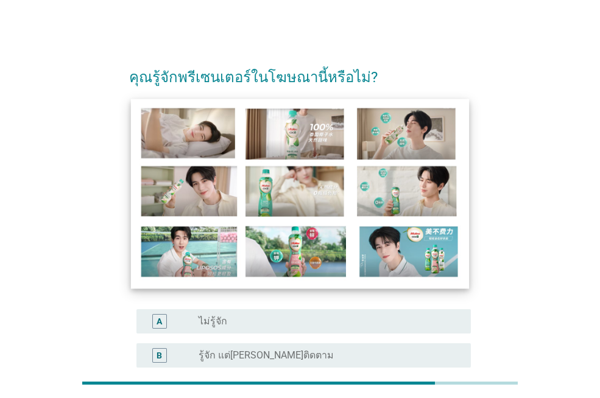
scroll to position [122, 0]
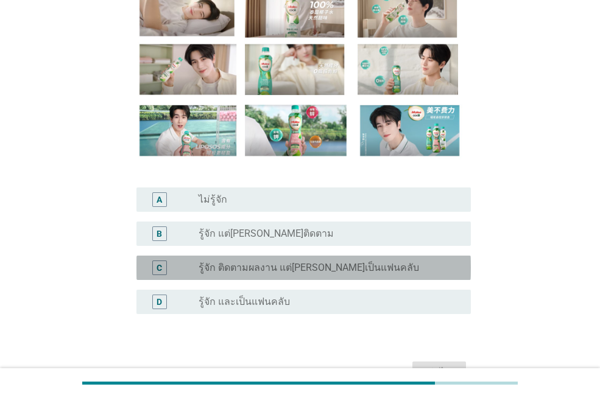
click at [286, 269] on label "รู้จัก ติดตามผลงาน แต่[PERSON_NAME]เป็นแฟนคลับ" at bounding box center [309, 268] width 220 height 12
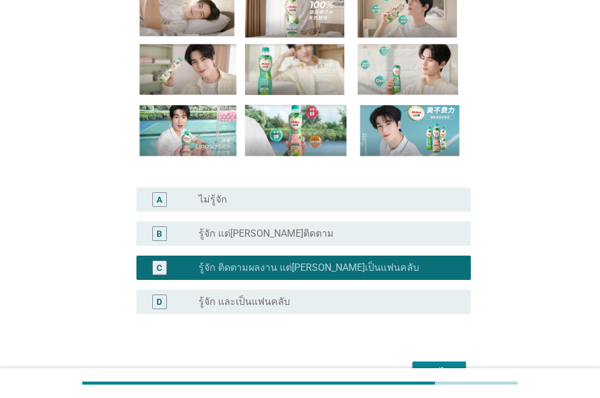
scroll to position [194, 0]
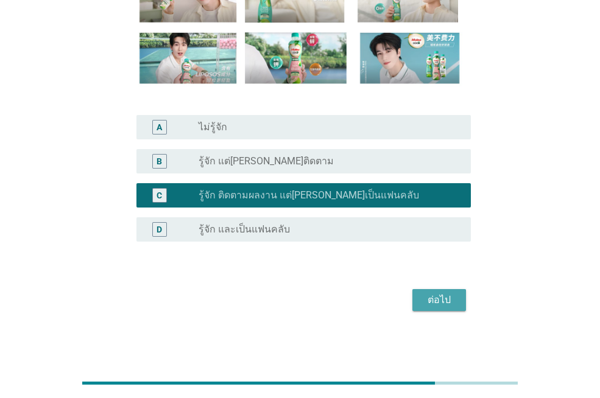
click at [420, 300] on button "ต่อไป" at bounding box center [439, 300] width 54 height 22
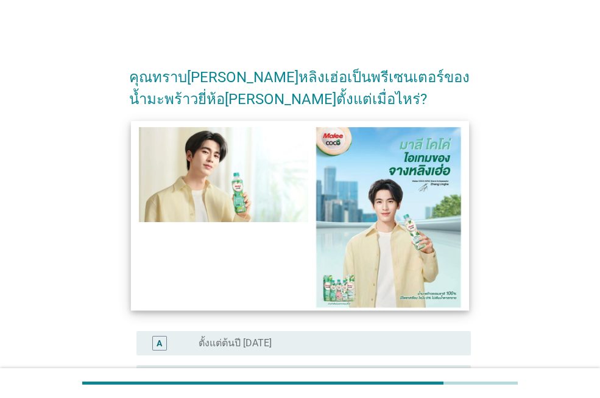
scroll to position [122, 0]
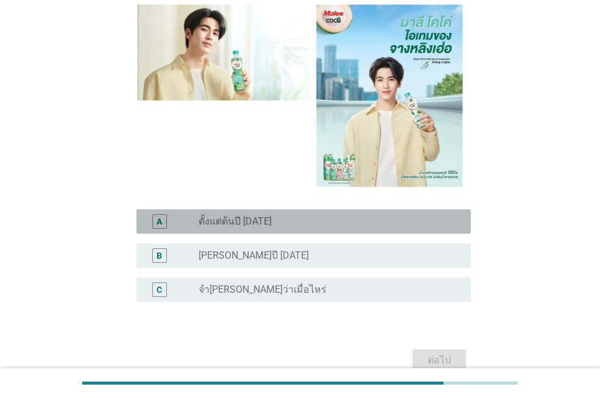
click at [266, 224] on div "radio_button_unchecked ตั้งแต่ต้นปี [DATE]" at bounding box center [325, 222] width 253 height 12
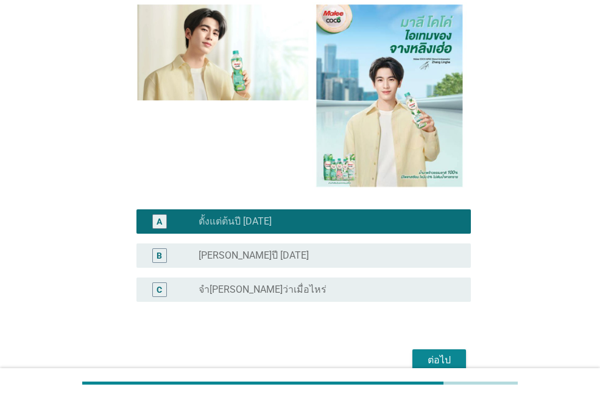
click at [449, 358] on div "ต่อไป" at bounding box center [439, 360] width 34 height 15
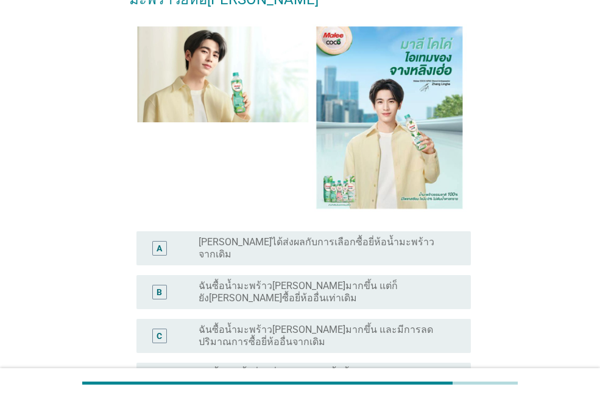
scroll to position [183, 0]
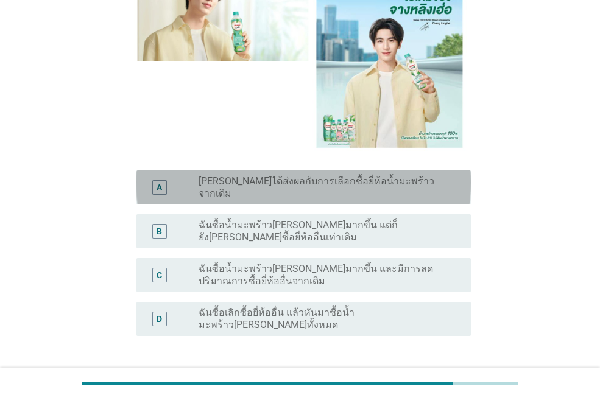
drag, startPoint x: 263, startPoint y: 154, endPoint x: 277, endPoint y: 162, distance: 16.6
click at [263, 175] on div "radio_button_unchecked [PERSON_NAME]ได้ส่งผลกับการเลือกซื้อยี่ห้อน้ำมะพร้าวจากเ…" at bounding box center [330, 187] width 263 height 24
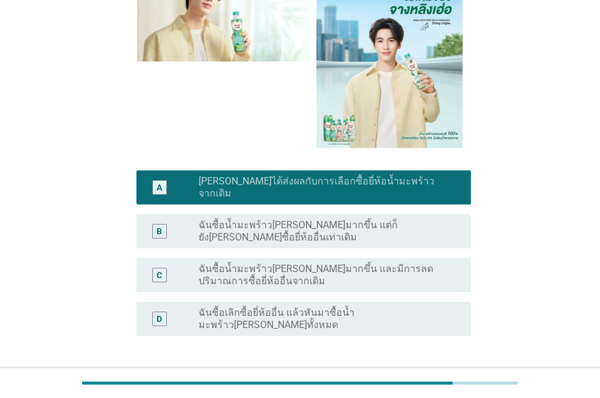
click at [435, 387] on div "ต่อไป" at bounding box center [439, 394] width 34 height 15
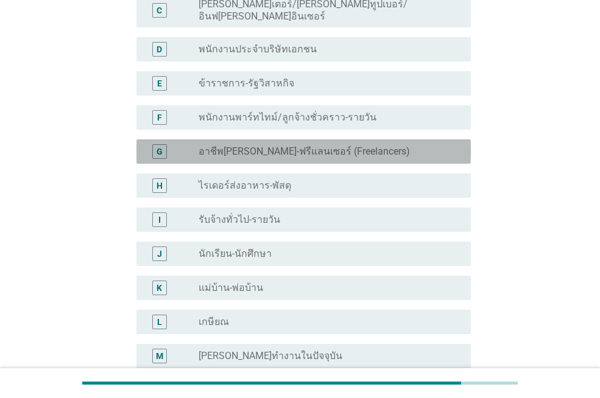
drag, startPoint x: 258, startPoint y: 139, endPoint x: 275, endPoint y: 140, distance: 17.1
click at [258, 146] on label "อาชีพ[PERSON_NAME]-ฟรีแลนเซอร์ (Freelancers)" at bounding box center [304, 152] width 211 height 12
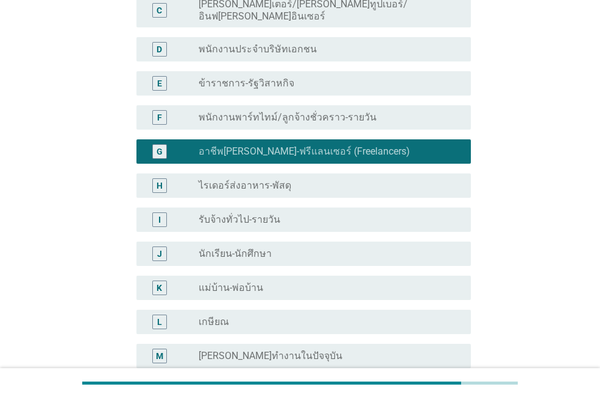
scroll to position [334, 0]
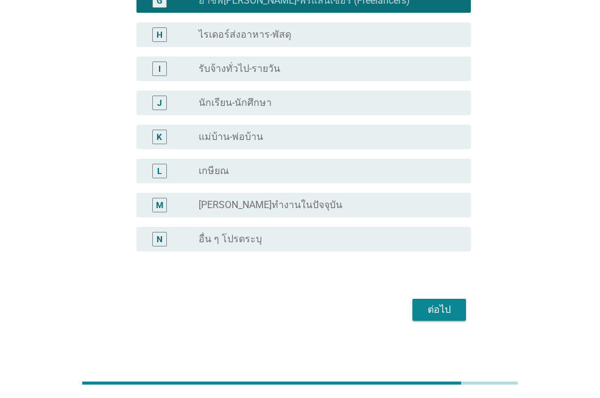
click at [444, 303] on div "ต่อไป" at bounding box center [439, 310] width 34 height 15
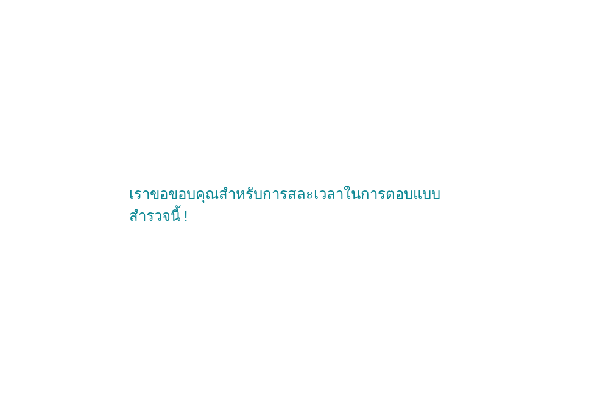
scroll to position [0, 0]
